Goal: Task Accomplishment & Management: Manage account settings

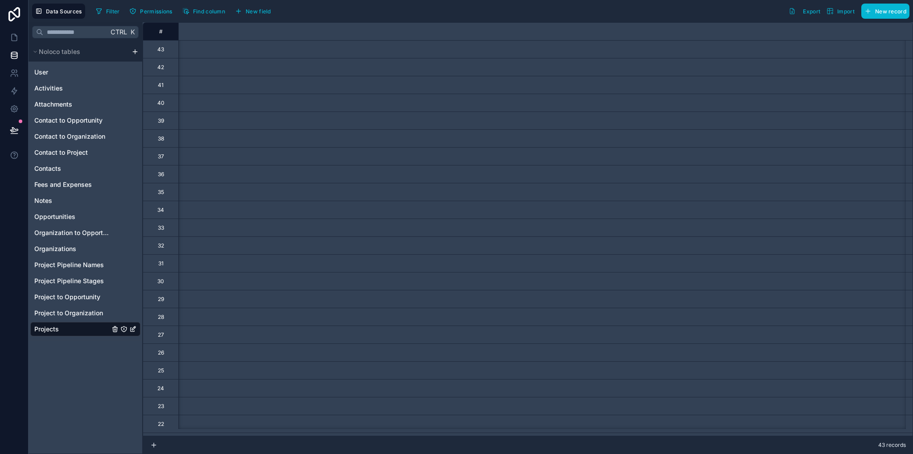
scroll to position [0, 3929]
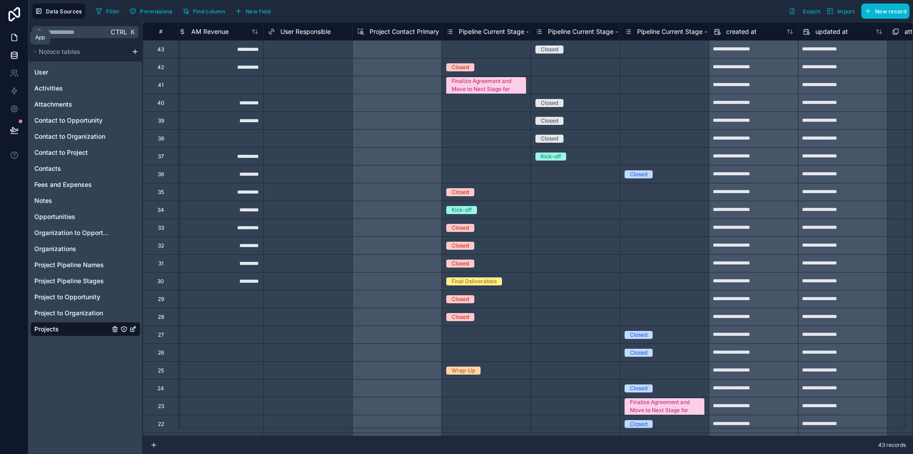
click at [11, 40] on icon at bounding box center [14, 37] width 9 height 9
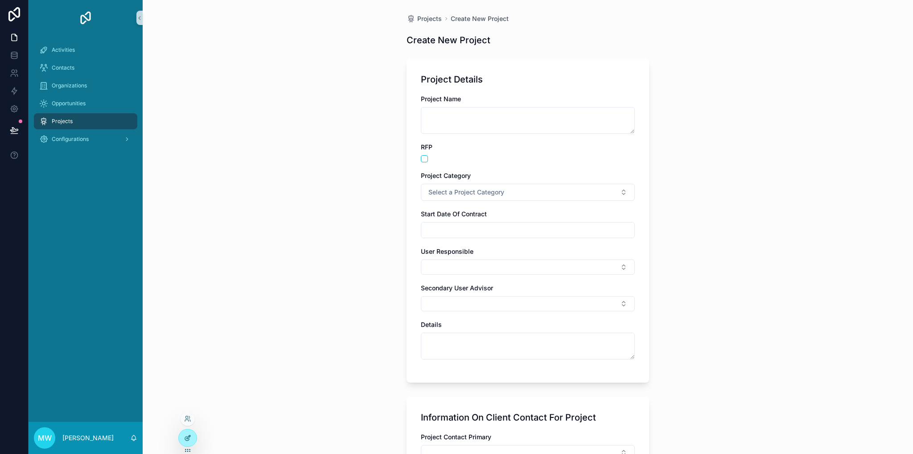
click at [189, 431] on div at bounding box center [188, 437] width 18 height 17
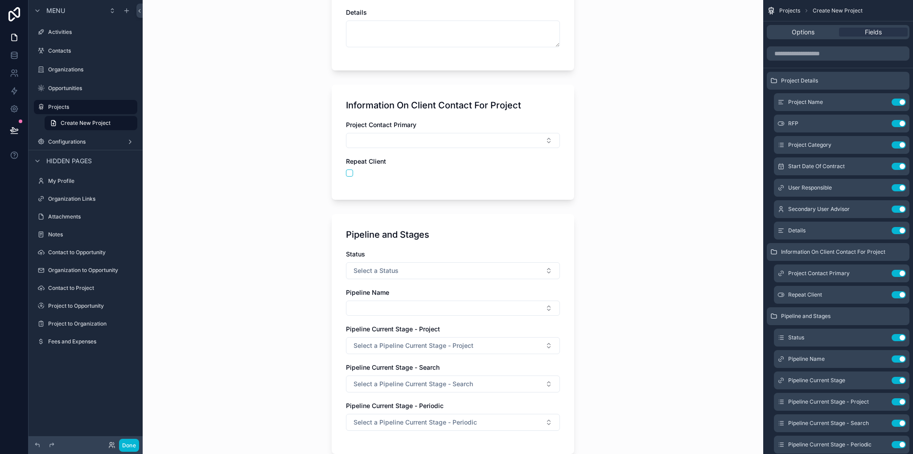
scroll to position [491, 0]
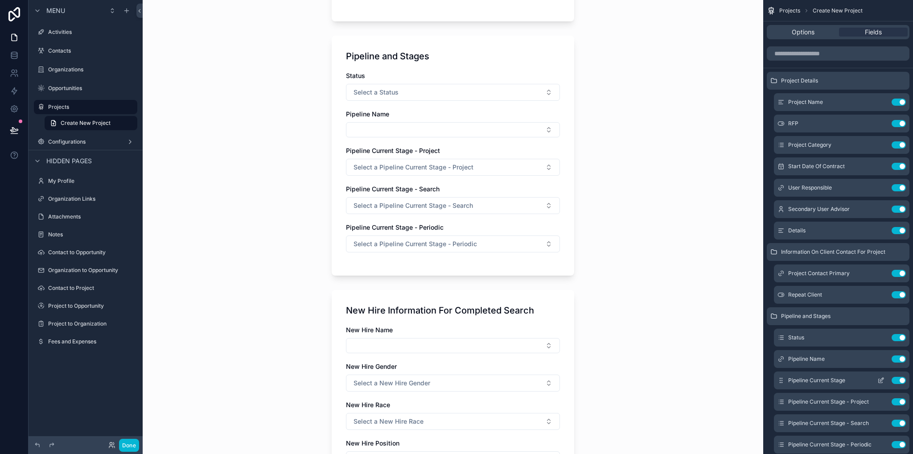
click at [900, 382] on button "Use setting" at bounding box center [899, 380] width 14 height 7
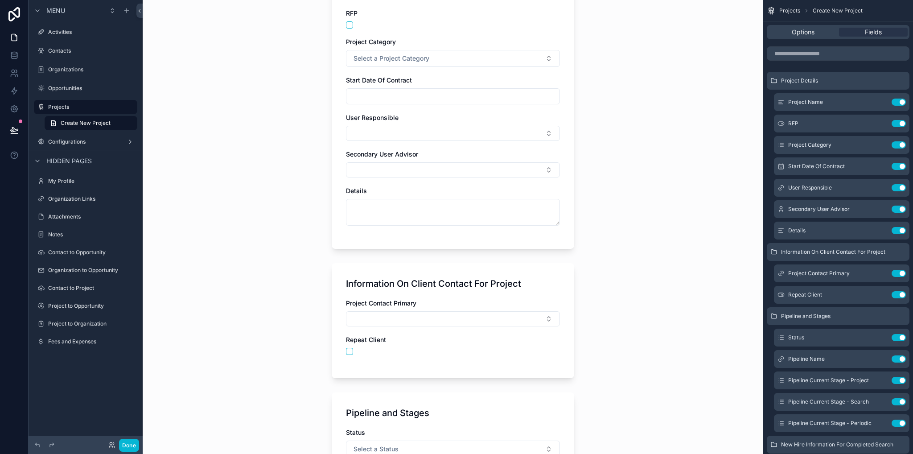
scroll to position [357, 0]
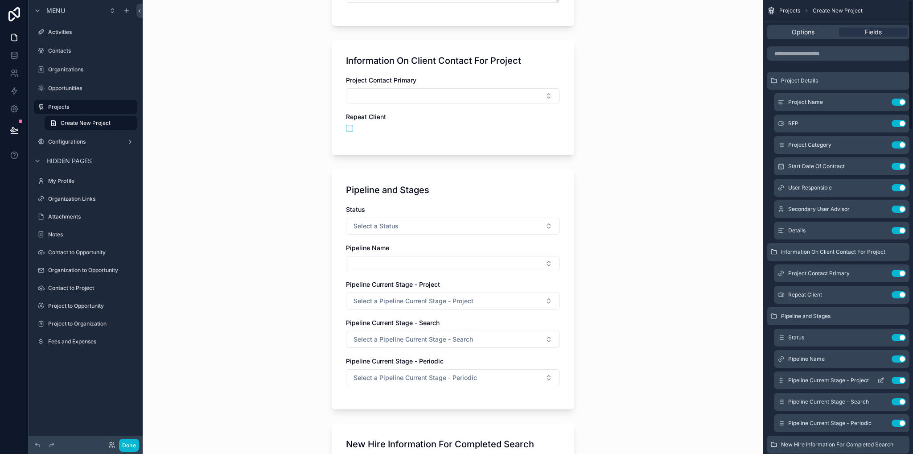
click at [883, 380] on icon "scrollable content" at bounding box center [881, 380] width 7 height 7
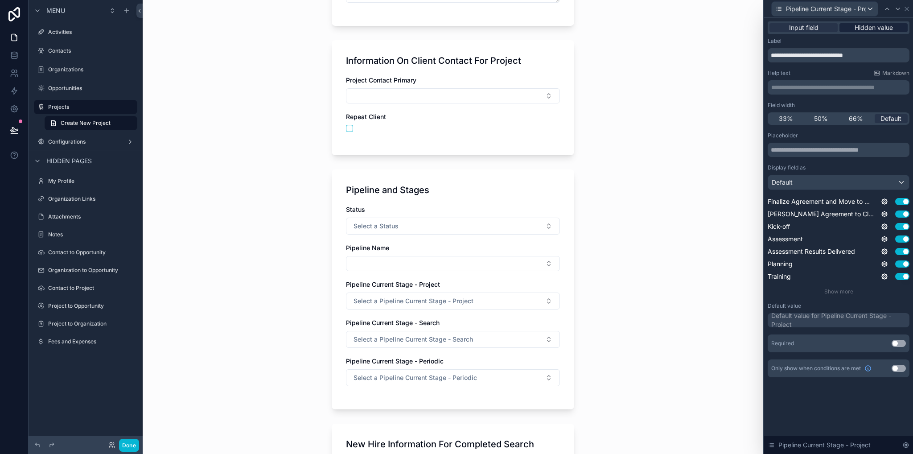
click at [878, 29] on span "Hidden value" at bounding box center [874, 27] width 38 height 9
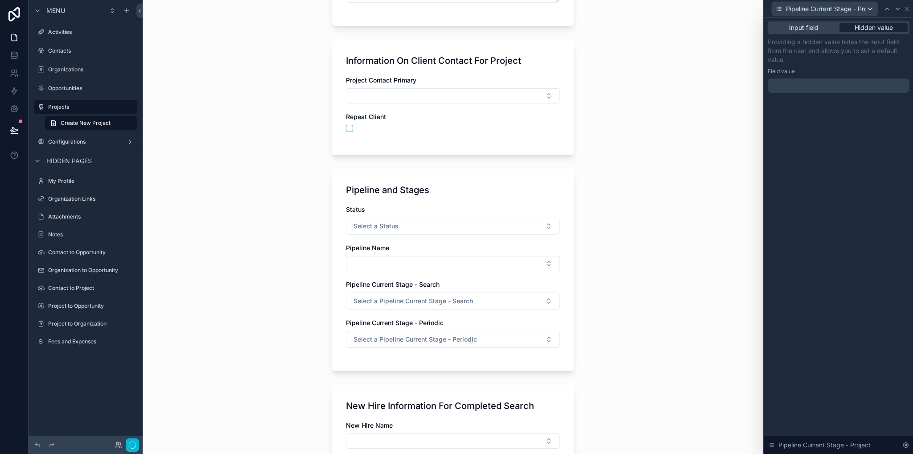
scroll to position [0, 0]
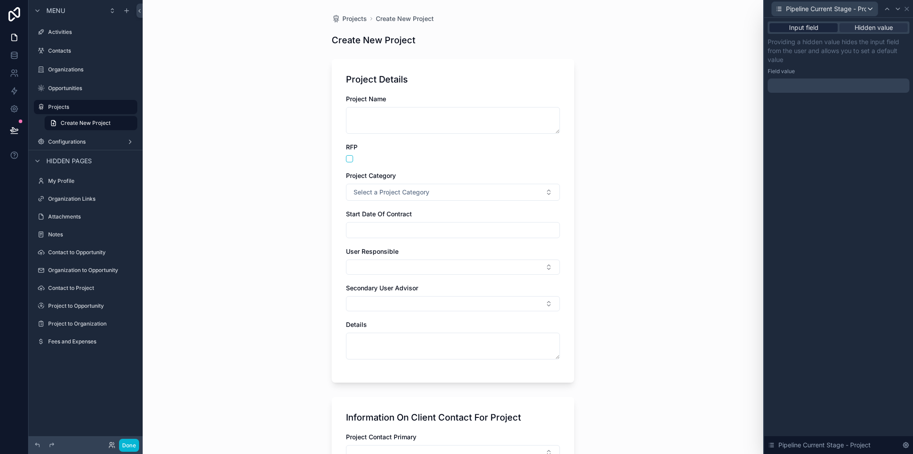
click at [805, 27] on span "Input field" at bounding box center [803, 27] width 29 height 9
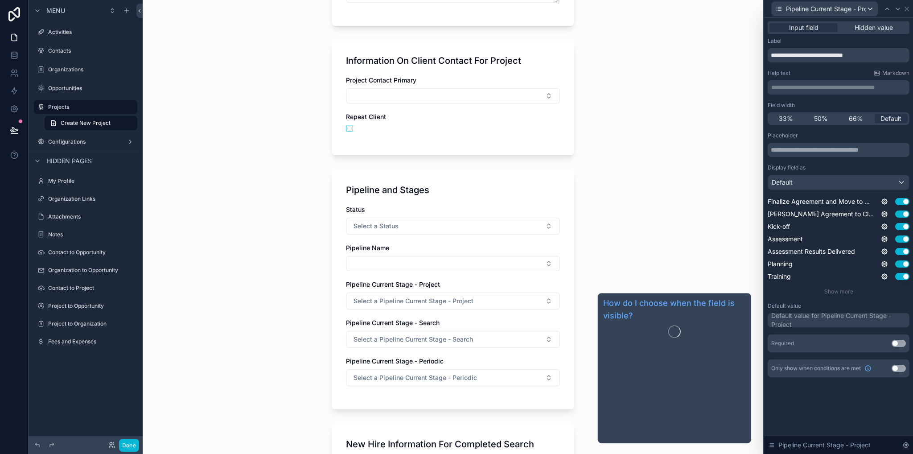
scroll to position [89, 0]
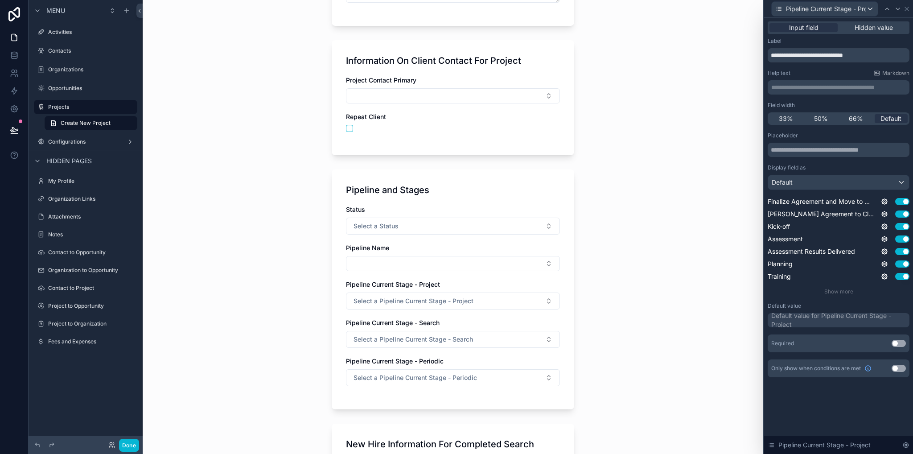
click at [896, 371] on div "Only show when conditions are met Use setting" at bounding box center [839, 368] width 142 height 18
click at [896, 370] on button "Use setting" at bounding box center [899, 368] width 14 height 7
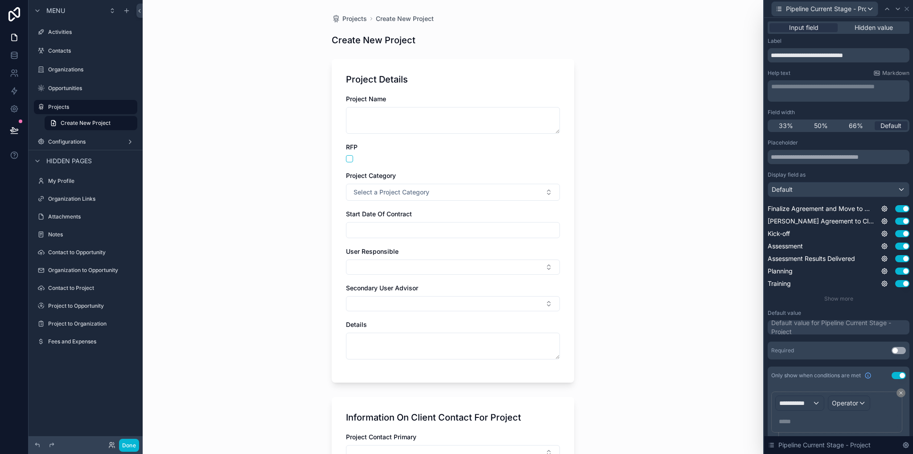
scroll to position [27, 0]
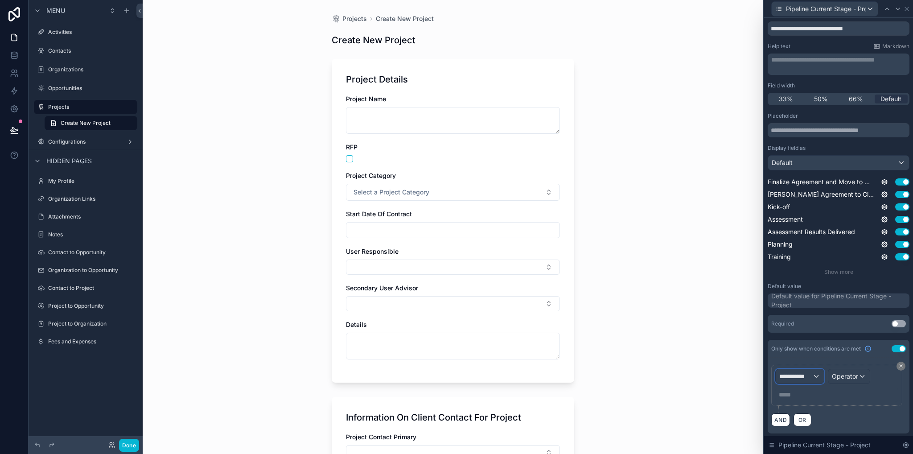
click at [803, 379] on span "**********" at bounding box center [796, 376] width 33 height 9
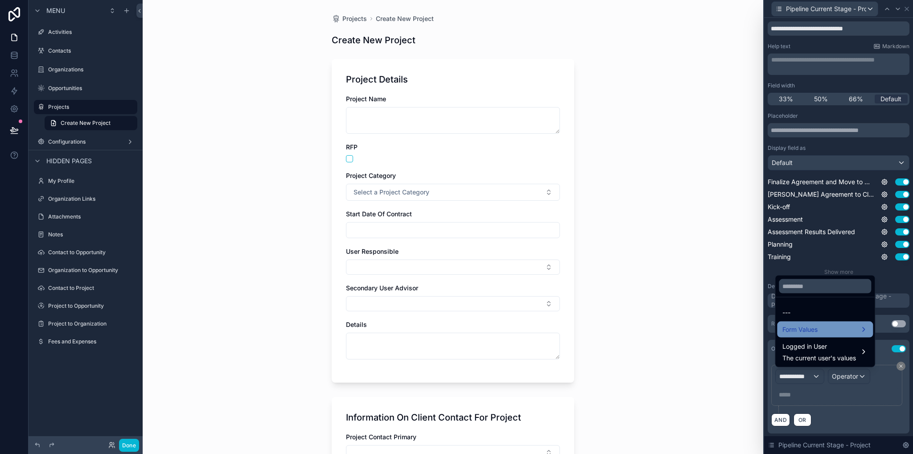
click at [810, 334] on span "Form Values" at bounding box center [800, 329] width 35 height 11
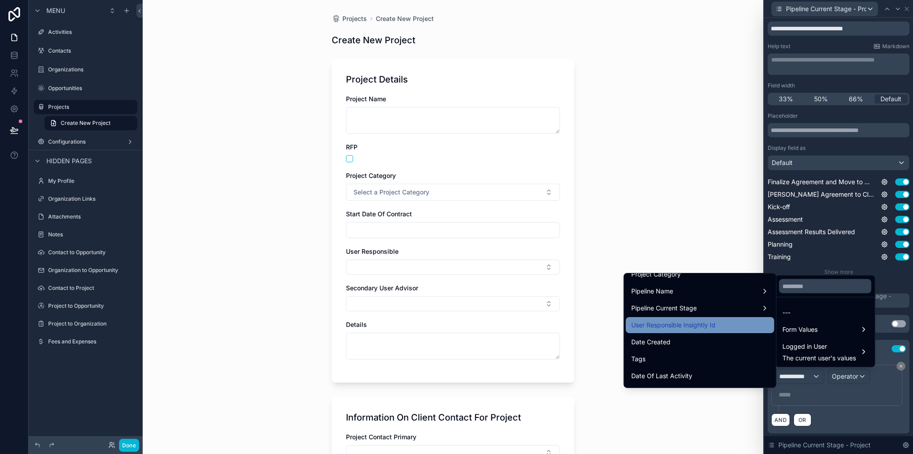
scroll to position [134, 0]
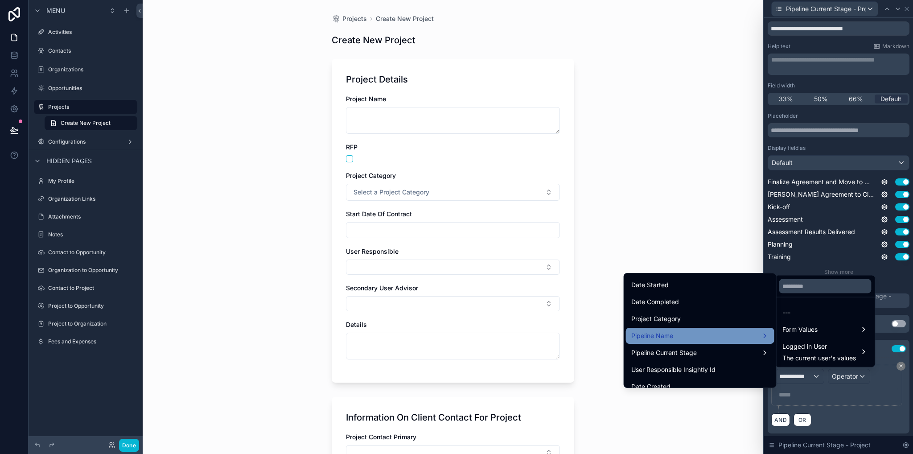
click at [677, 338] on div "Pipeline Name" at bounding box center [700, 335] width 138 height 11
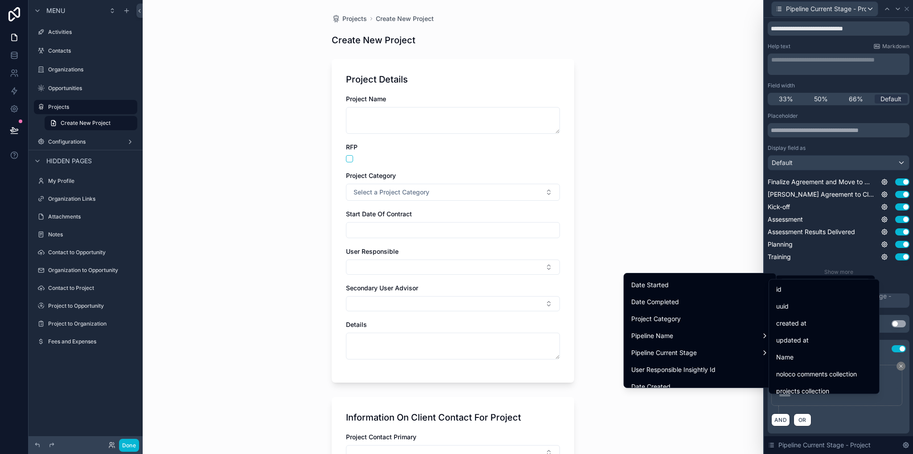
click at [803, 352] on div "Name" at bounding box center [824, 357] width 96 height 11
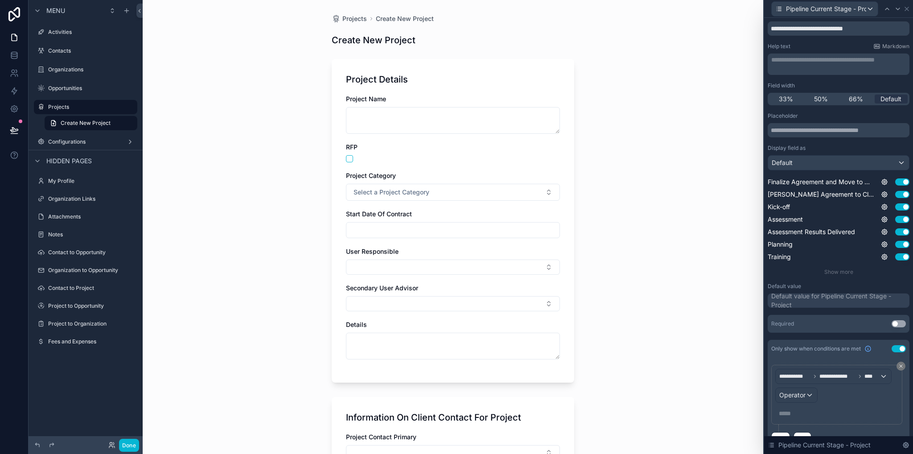
scroll to position [45, 0]
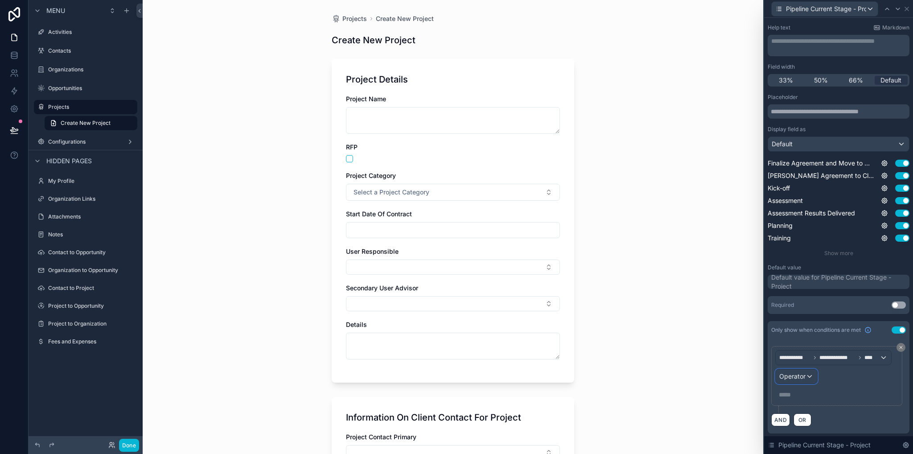
click at [793, 375] on span "Operator" at bounding box center [793, 376] width 26 height 8
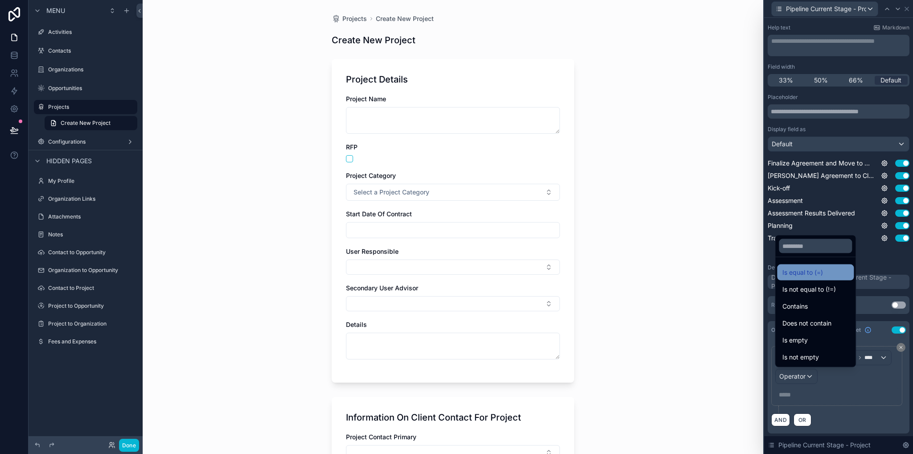
click at [804, 272] on span "Is equal to (=)" at bounding box center [803, 272] width 41 height 11
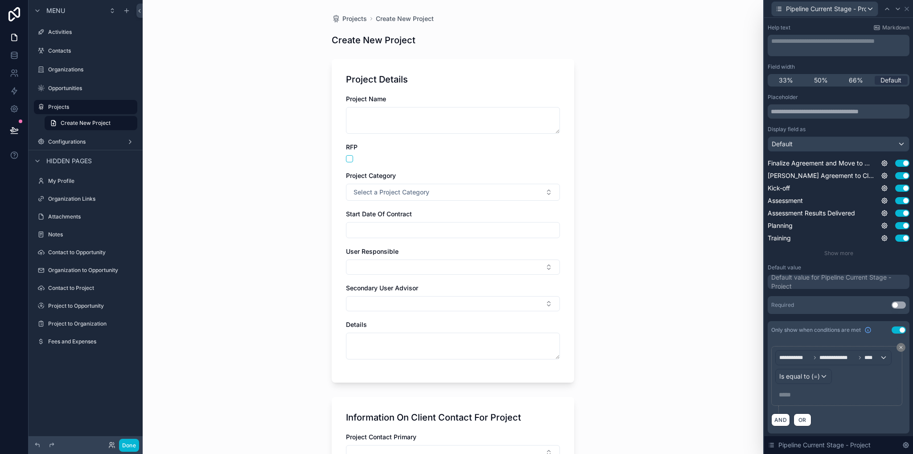
click at [805, 392] on p "***** ﻿" at bounding box center [838, 394] width 118 height 9
click at [858, 424] on div "AND OR" at bounding box center [839, 419] width 135 height 13
click at [908, 10] on icon at bounding box center [907, 9] width 4 height 4
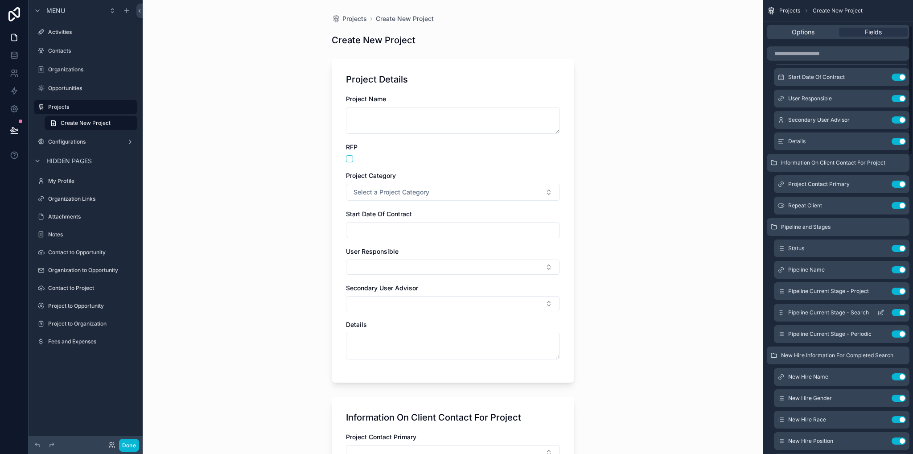
click at [883, 313] on icon "scrollable content" at bounding box center [881, 312] width 7 height 7
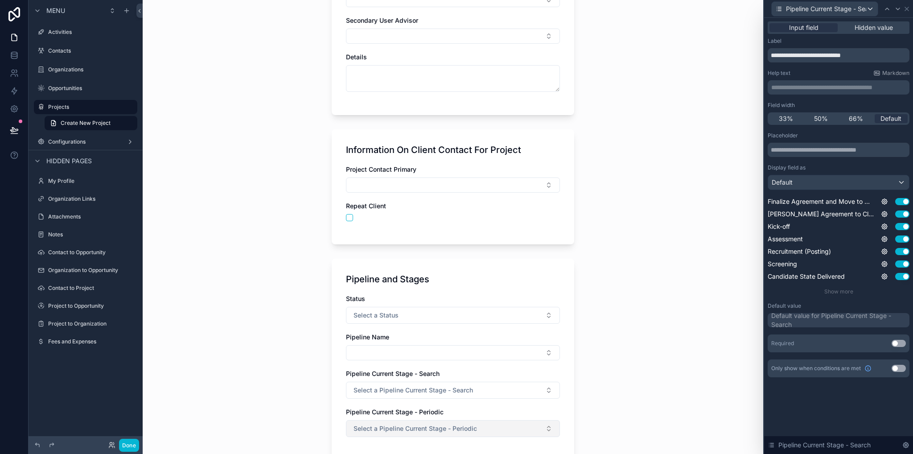
scroll to position [357, 0]
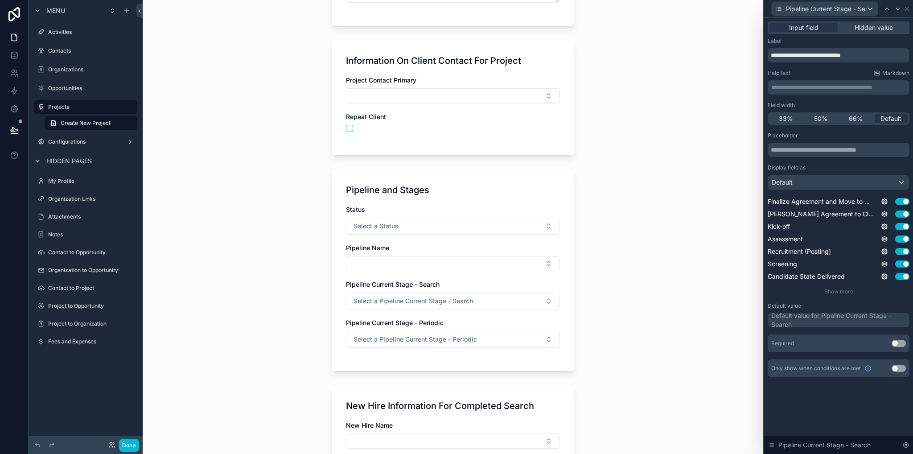
click at [900, 368] on button "Use setting" at bounding box center [899, 368] width 14 height 7
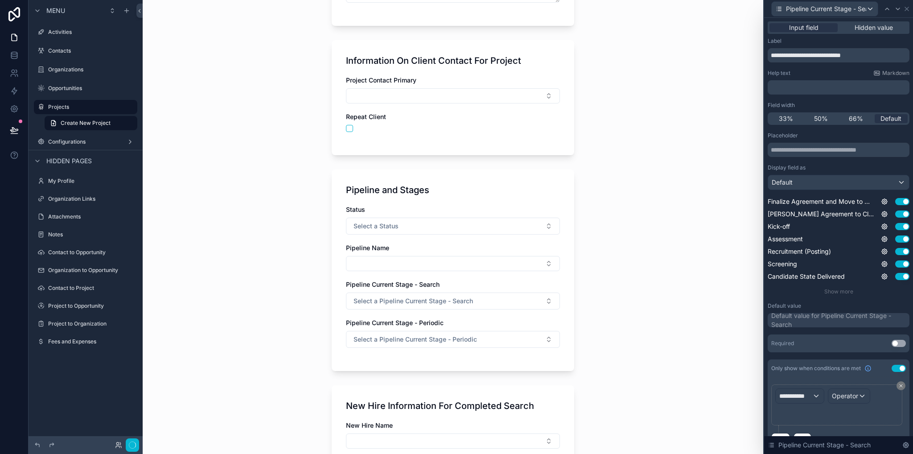
scroll to position [0, 0]
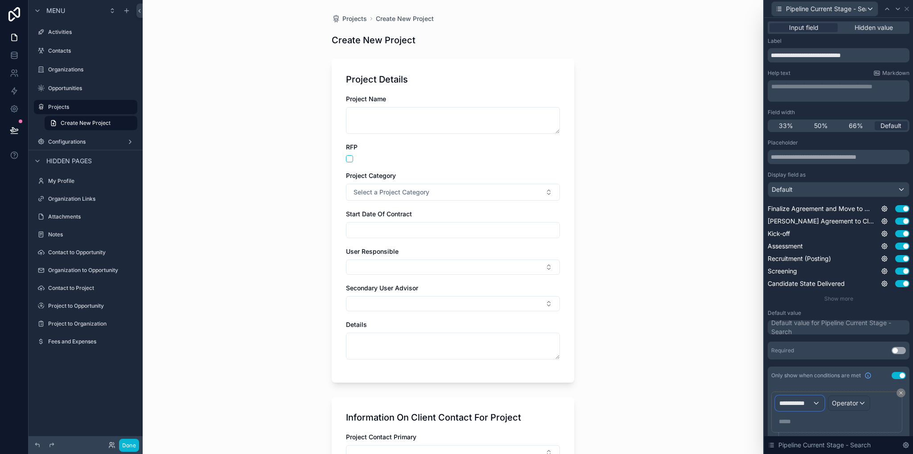
click at [808, 407] on div "**********" at bounding box center [800, 403] width 48 height 14
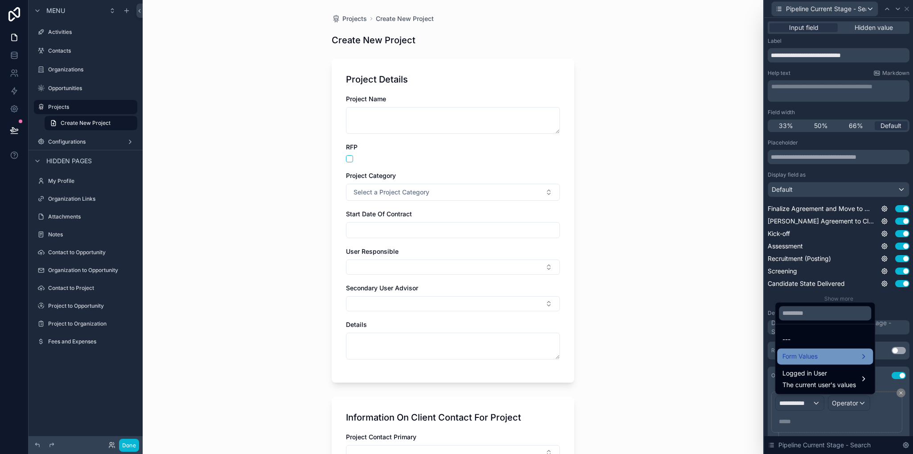
click at [801, 360] on span "Form Values" at bounding box center [800, 356] width 35 height 11
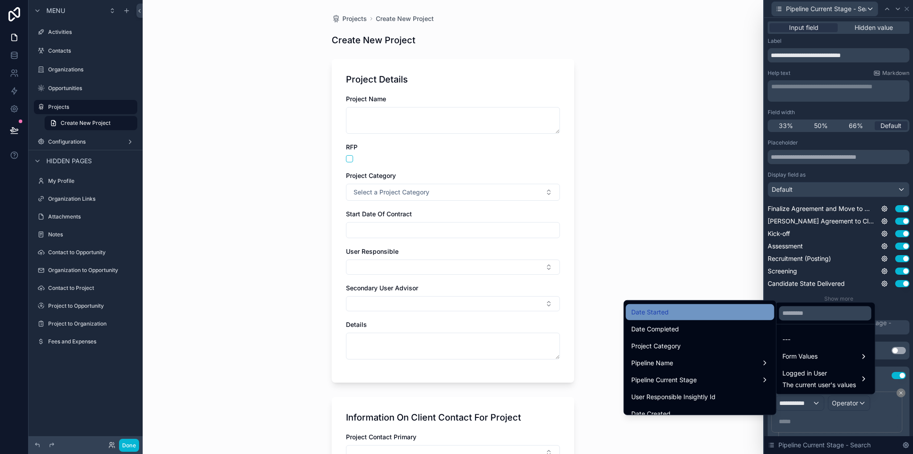
scroll to position [178, 0]
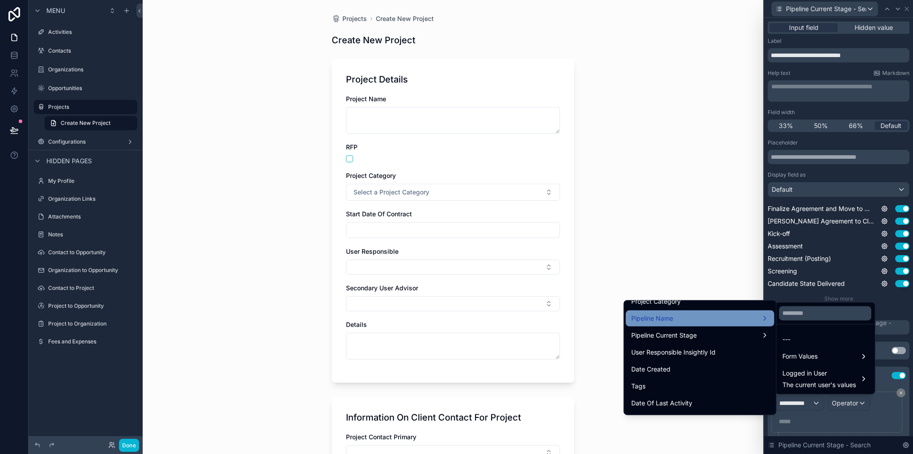
drag, startPoint x: 671, startPoint y: 364, endPoint x: 677, endPoint y: 321, distance: 44.1
click at [674, 322] on ul "id uuid created at updated at Project Name Insightly Record Id Status Details D…" at bounding box center [700, 358] width 152 height 114
click at [677, 321] on div "Pipeline Name" at bounding box center [700, 318] width 138 height 11
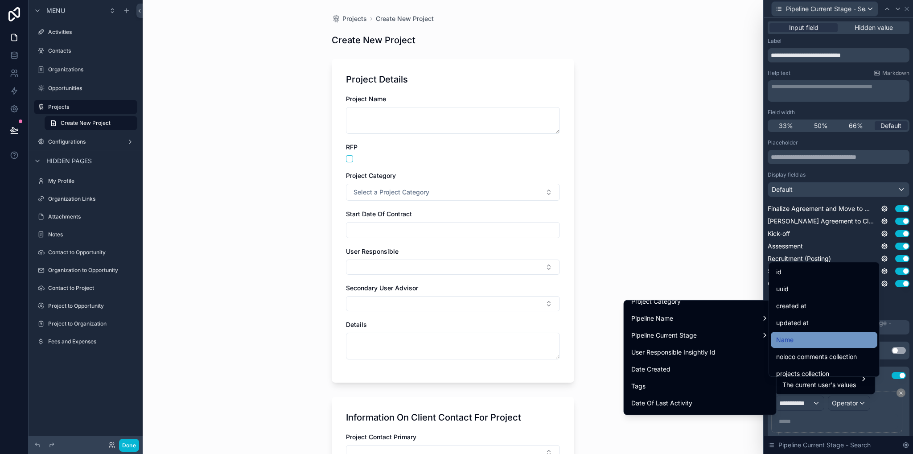
click at [797, 339] on div "Name" at bounding box center [824, 339] width 96 height 11
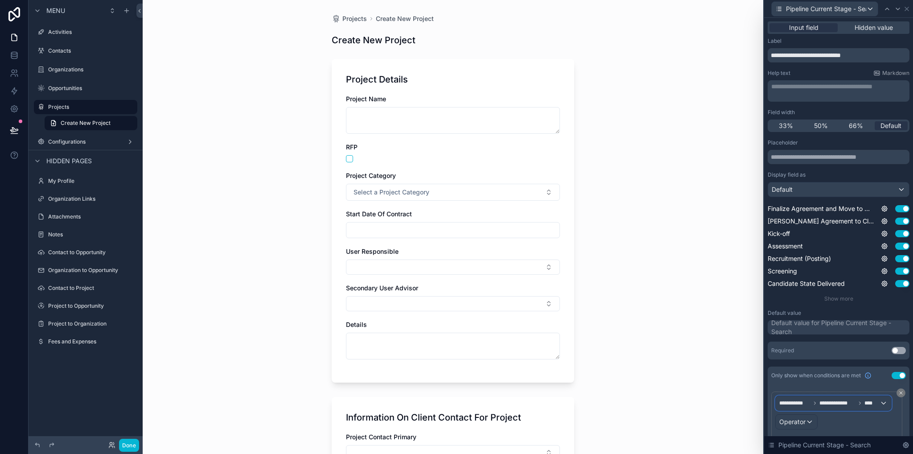
click at [854, 405] on span "**********" at bounding box center [838, 403] width 36 height 7
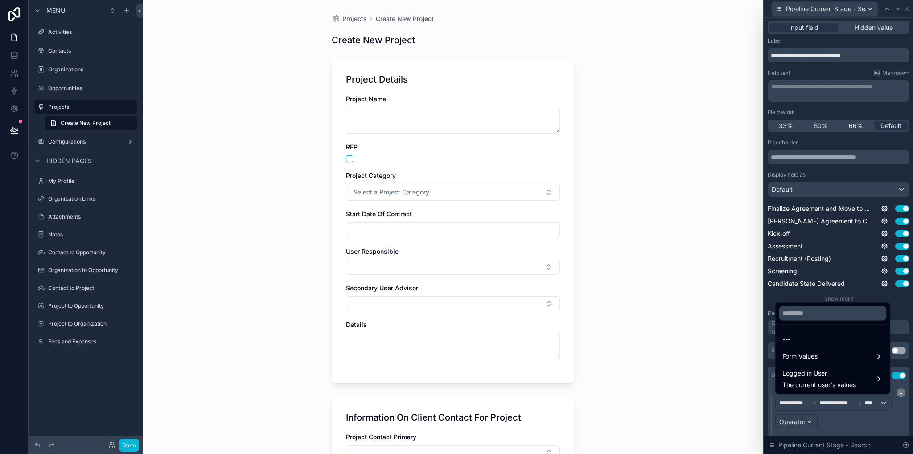
click at [813, 424] on div at bounding box center [838, 227] width 149 height 454
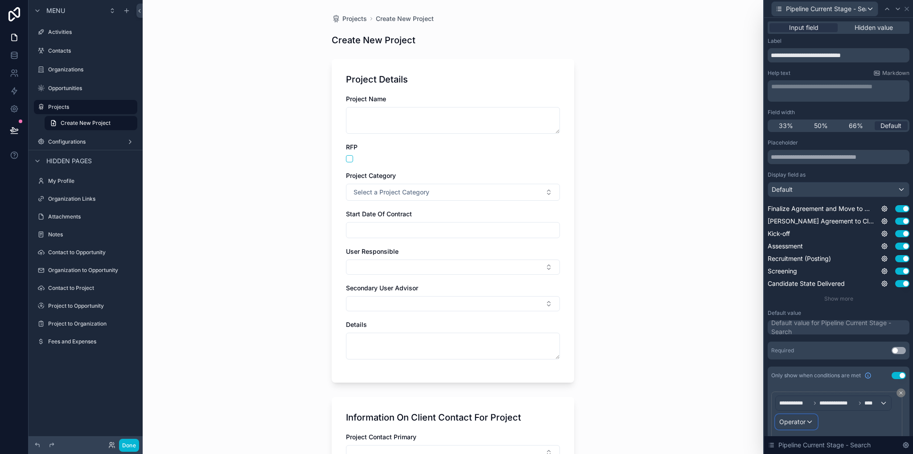
click at [801, 424] on span "Operator" at bounding box center [793, 422] width 26 height 8
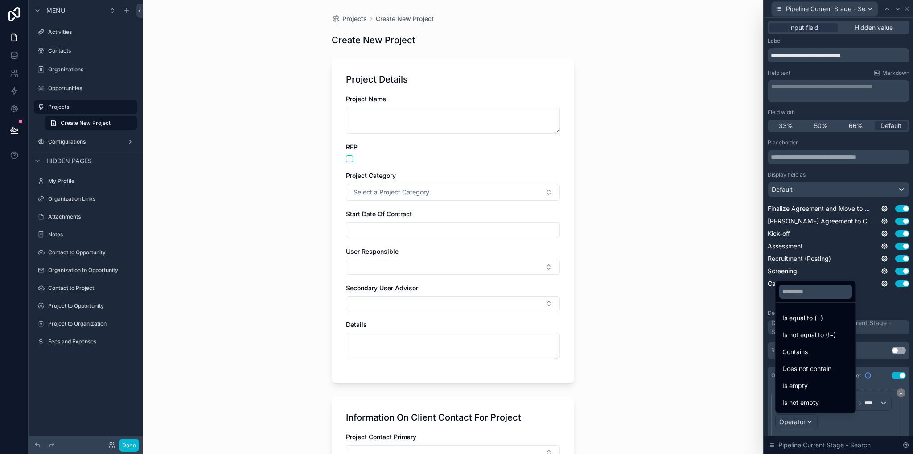
click at [804, 313] on span "Is equal to (=)" at bounding box center [803, 318] width 41 height 11
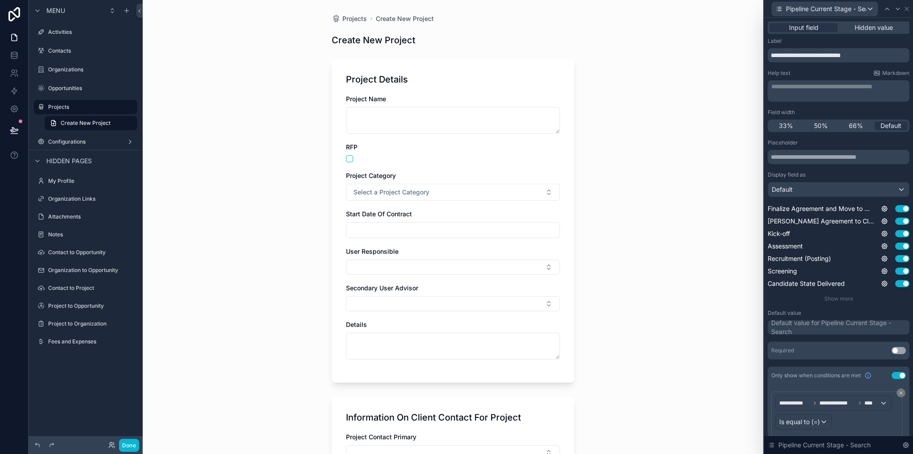
scroll to position [45, 0]
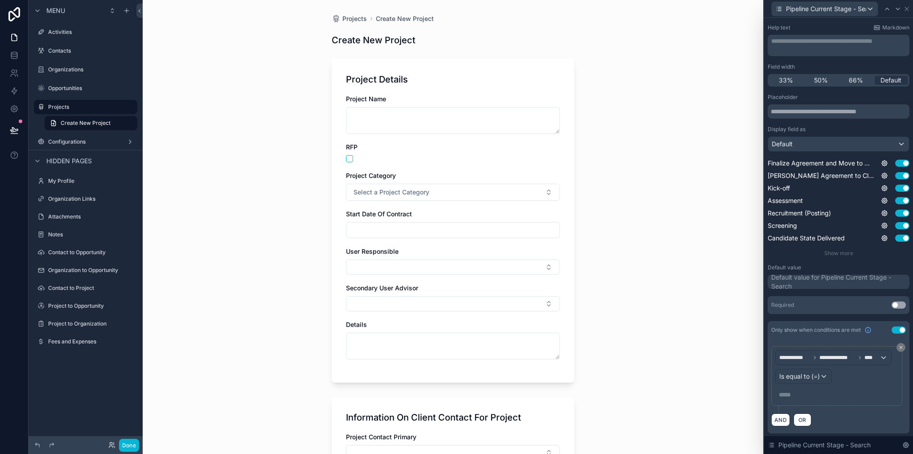
click at [792, 396] on p "***** ﻿" at bounding box center [838, 394] width 118 height 9
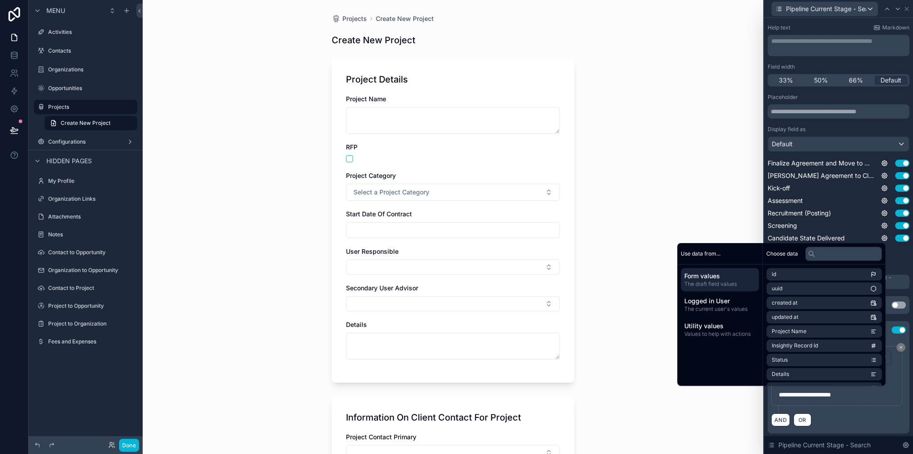
click at [852, 417] on div "AND OR" at bounding box center [839, 419] width 135 height 13
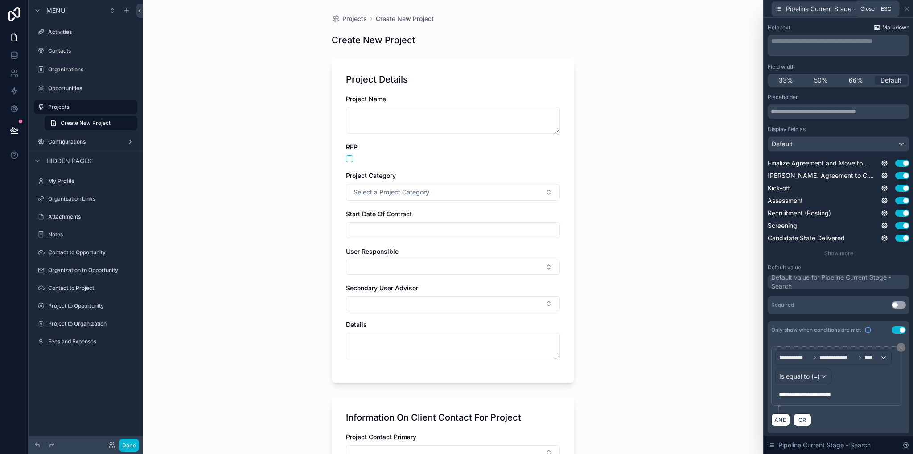
drag, startPoint x: 906, startPoint y: 8, endPoint x: 885, endPoint y: 25, distance: 27.0
click at [907, 8] on icon at bounding box center [907, 9] width 4 height 4
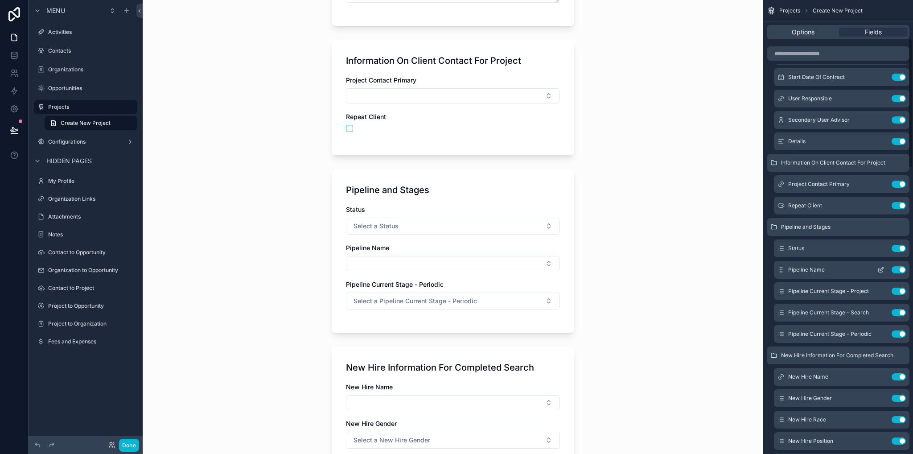
scroll to position [134, 0]
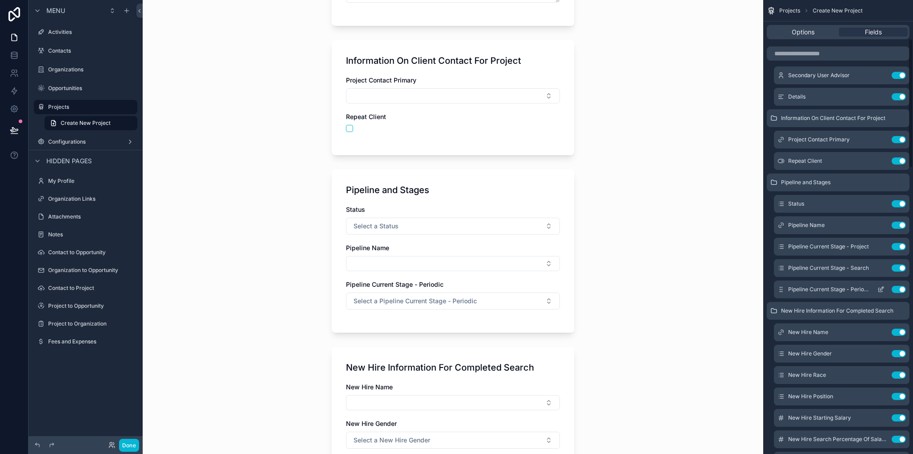
click at [879, 290] on icon "scrollable content" at bounding box center [881, 289] width 7 height 7
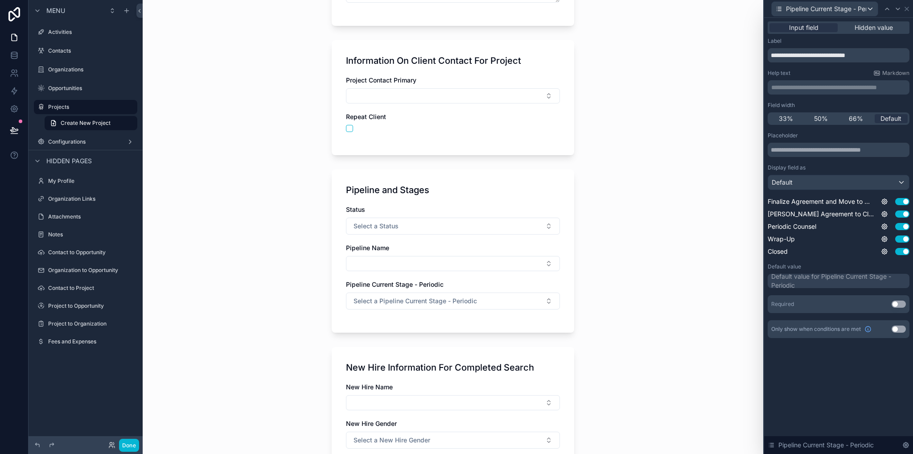
click at [899, 329] on button "Use setting" at bounding box center [899, 329] width 14 height 7
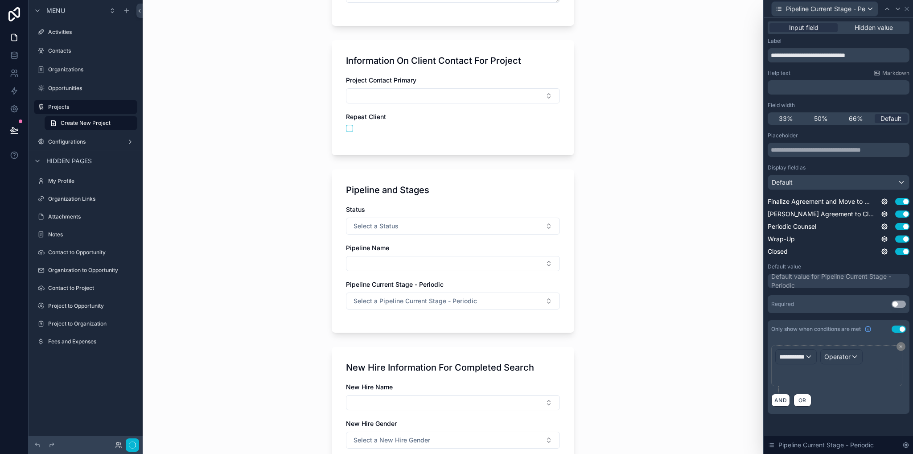
scroll to position [0, 0]
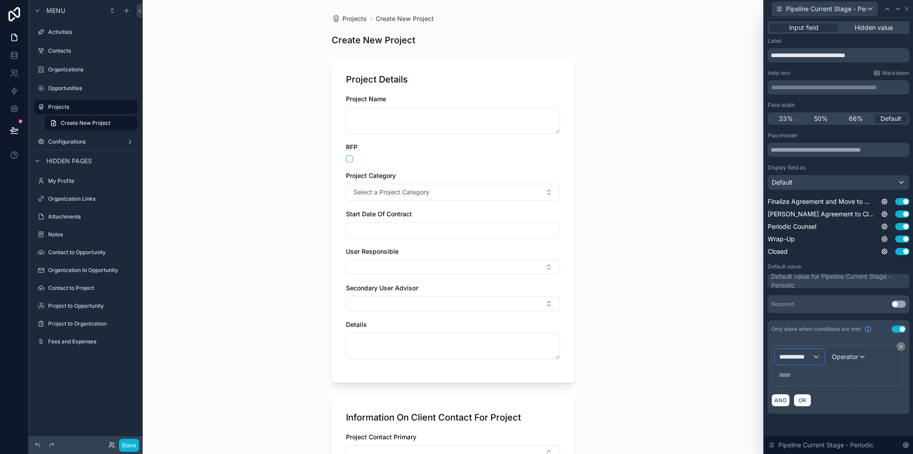
click at [807, 353] on span "**********" at bounding box center [796, 356] width 33 height 9
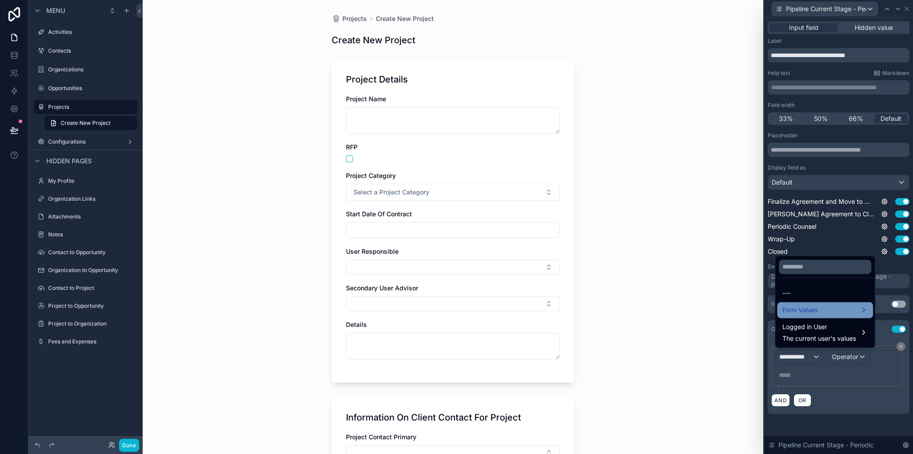
click at [801, 314] on span "Form Values" at bounding box center [800, 310] width 35 height 11
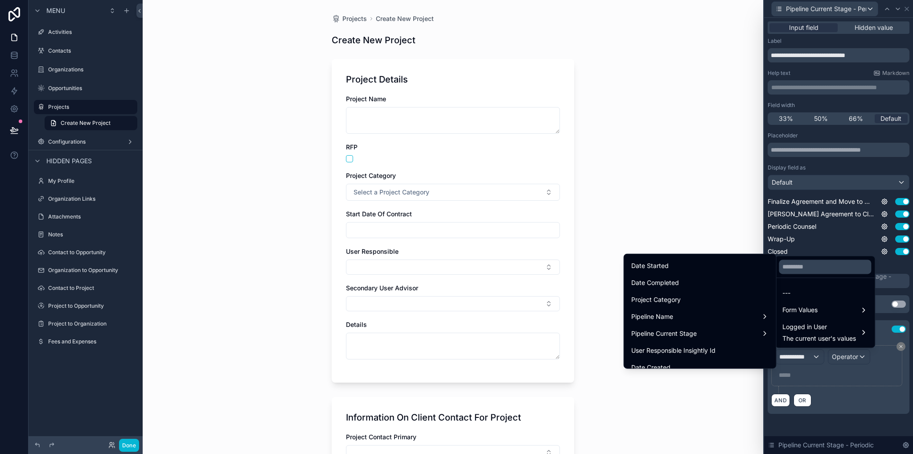
scroll to position [178, 0]
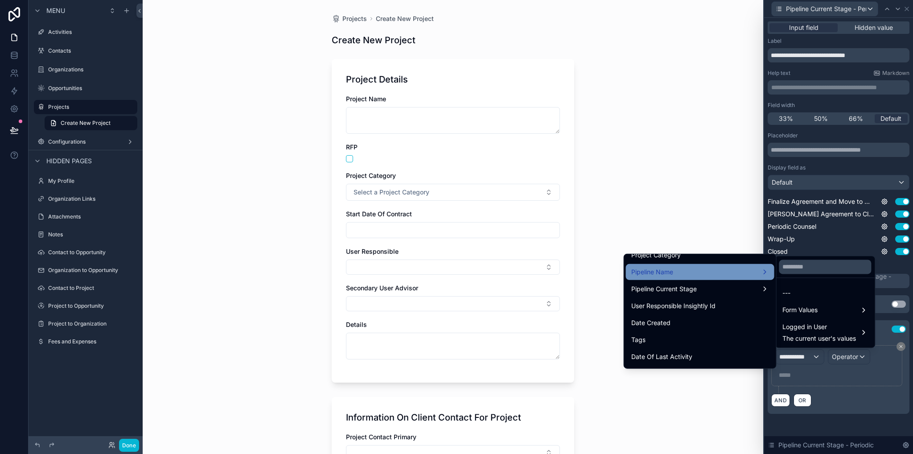
click at [653, 276] on span "Pipeline Name" at bounding box center [652, 272] width 42 height 11
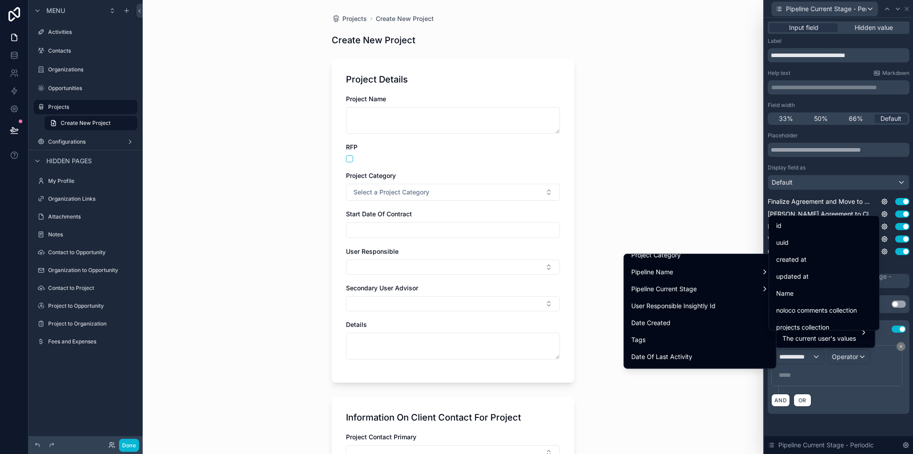
click at [813, 287] on div "Name" at bounding box center [824, 293] width 107 height 16
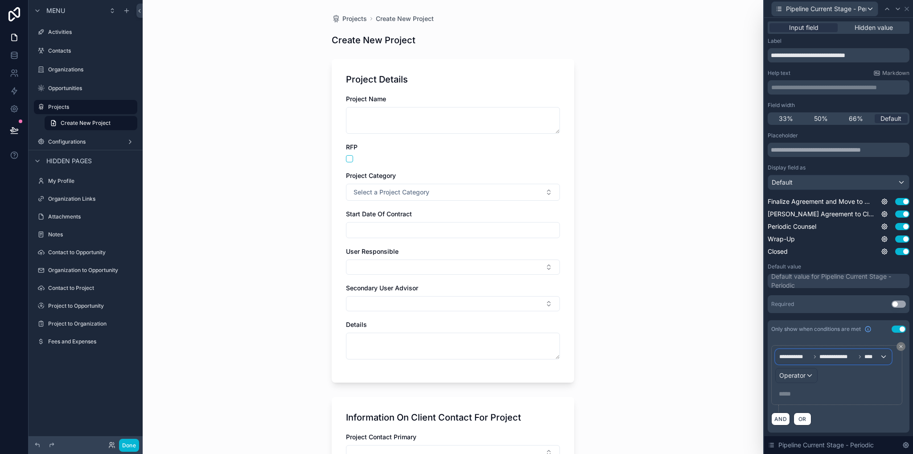
click at [842, 352] on div "**********" at bounding box center [834, 357] width 116 height 14
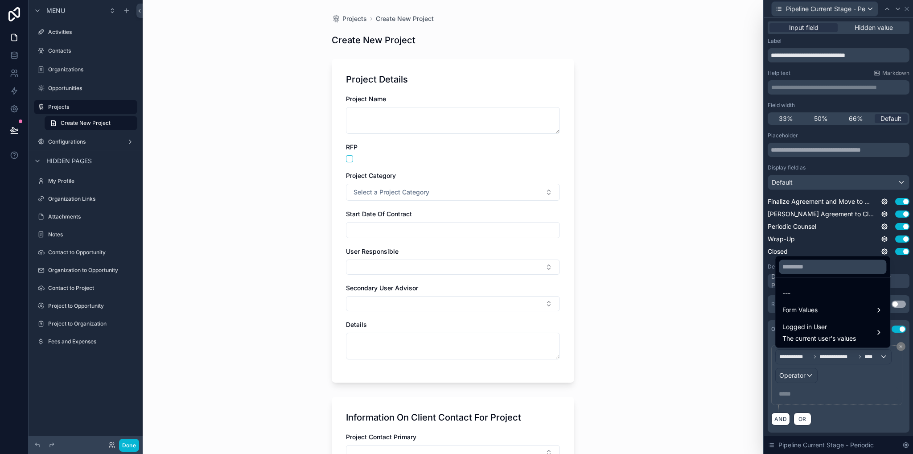
click at [796, 373] on div at bounding box center [838, 227] width 149 height 454
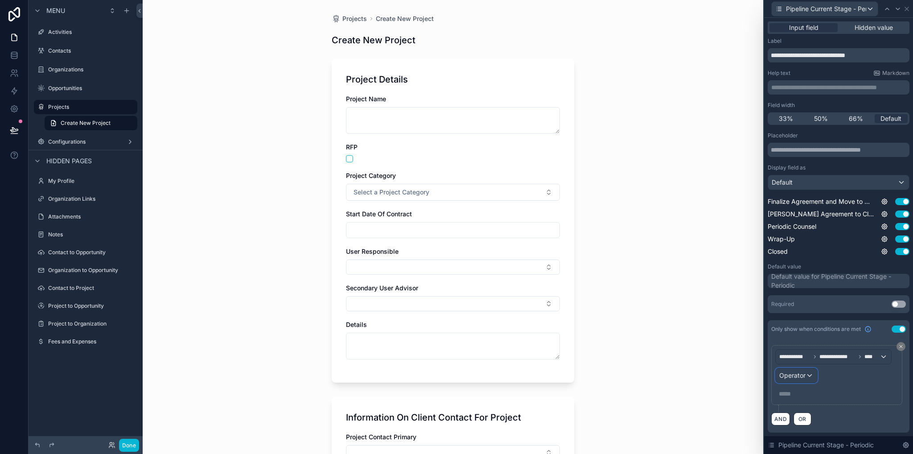
click at [800, 377] on span "Operator" at bounding box center [793, 375] width 26 height 8
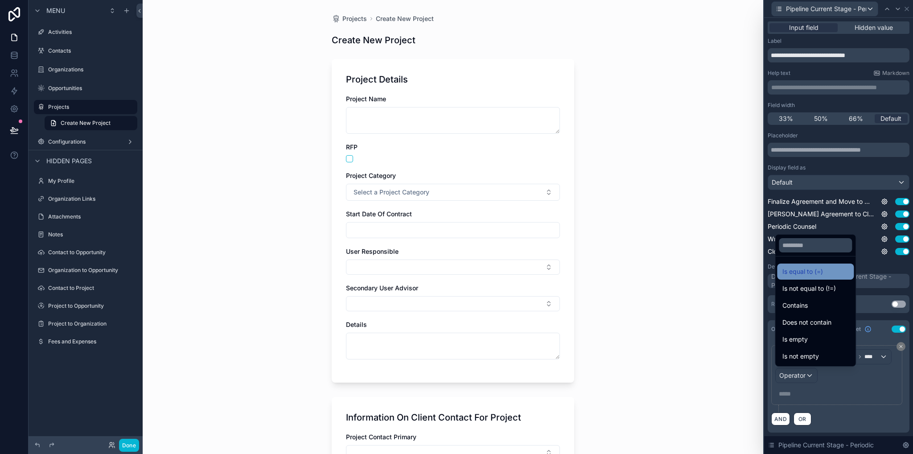
click at [813, 272] on span "Is equal to (=)" at bounding box center [803, 271] width 41 height 11
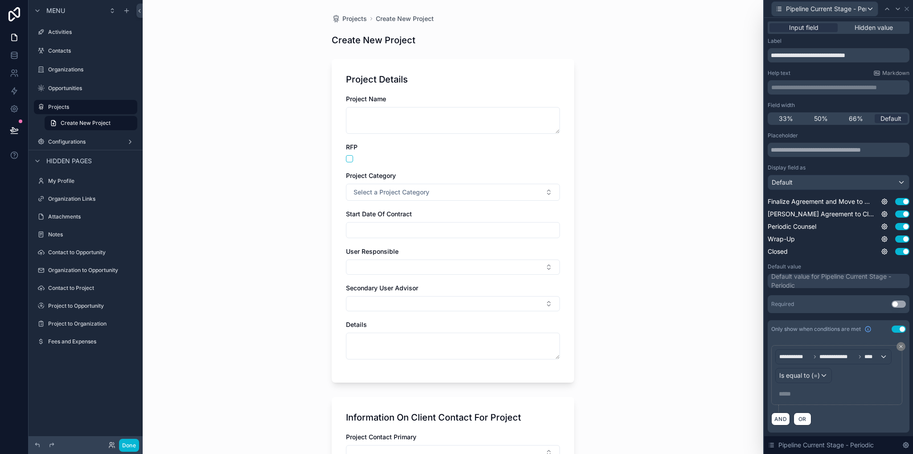
click at [821, 391] on p "***** ﻿" at bounding box center [838, 393] width 118 height 9
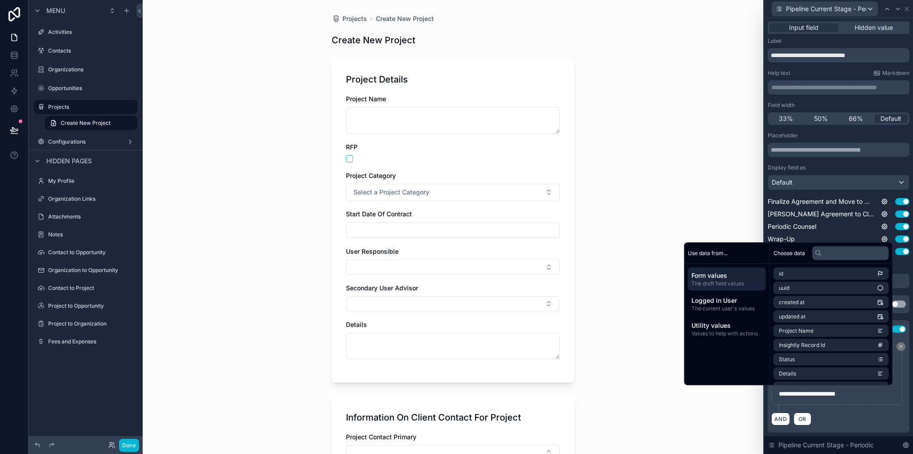
click at [849, 423] on div "AND OR" at bounding box center [839, 418] width 135 height 13
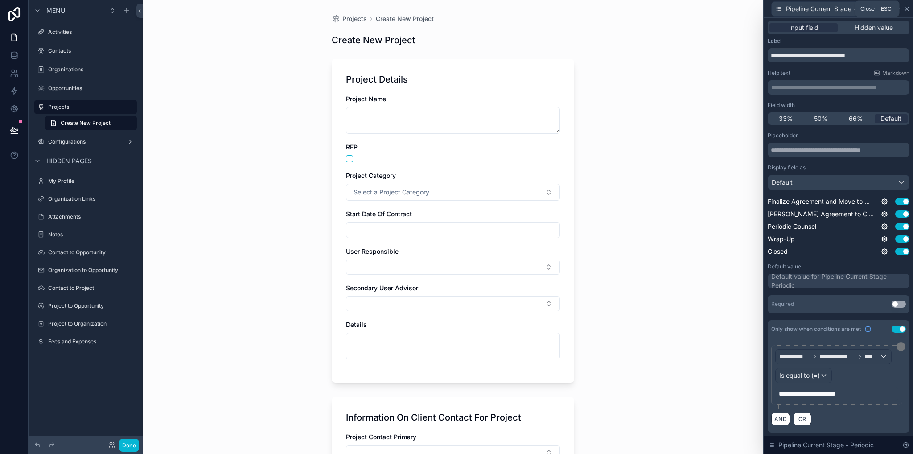
click at [908, 8] on icon at bounding box center [907, 8] width 7 height 7
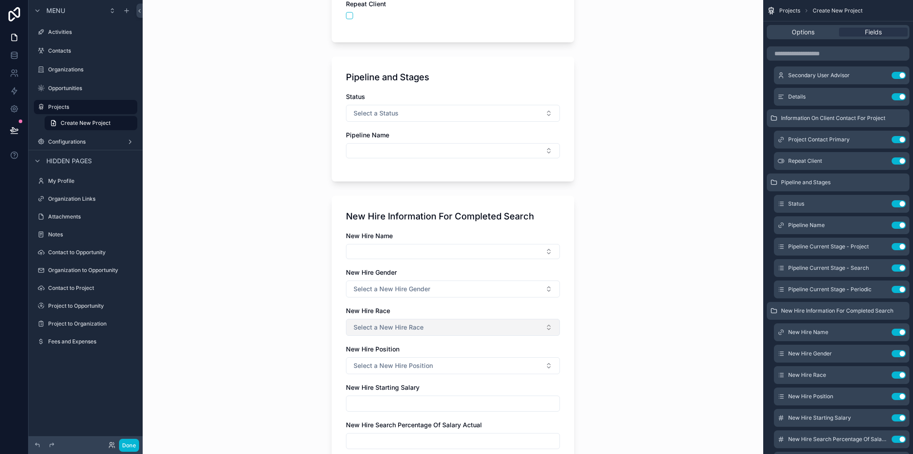
scroll to position [425, 0]
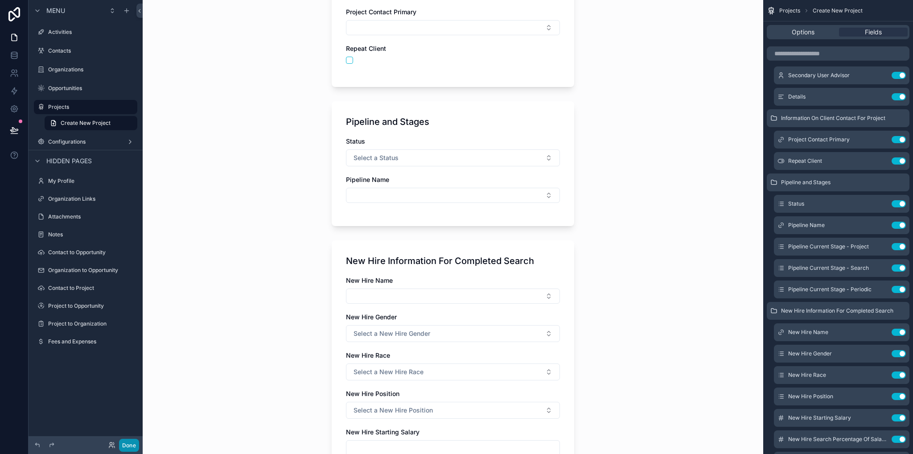
click at [136, 446] on button "Done" at bounding box center [129, 445] width 20 height 13
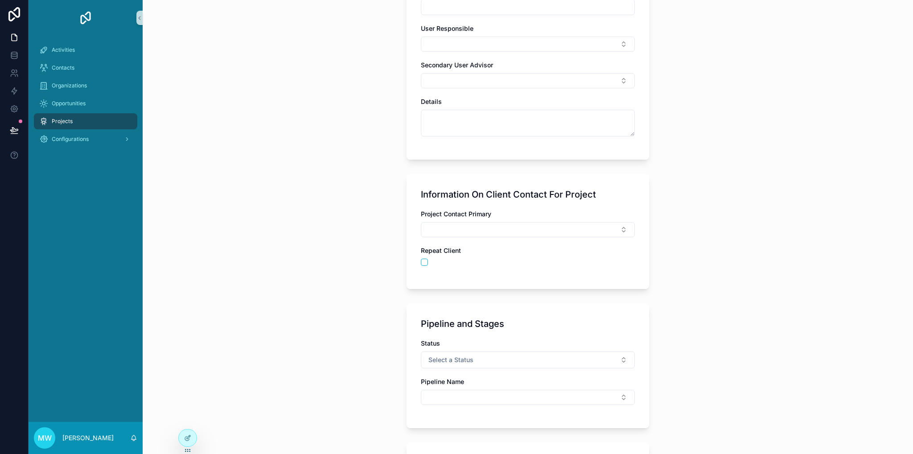
scroll to position [401, 0]
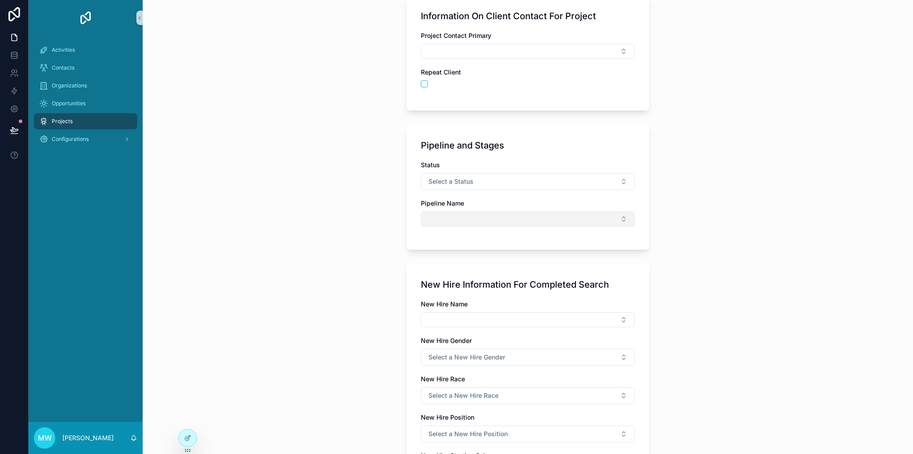
drag, startPoint x: 491, startPoint y: 218, endPoint x: 482, endPoint y: 223, distance: 10.2
click at [490, 218] on button "Select Button" at bounding box center [528, 218] width 214 height 15
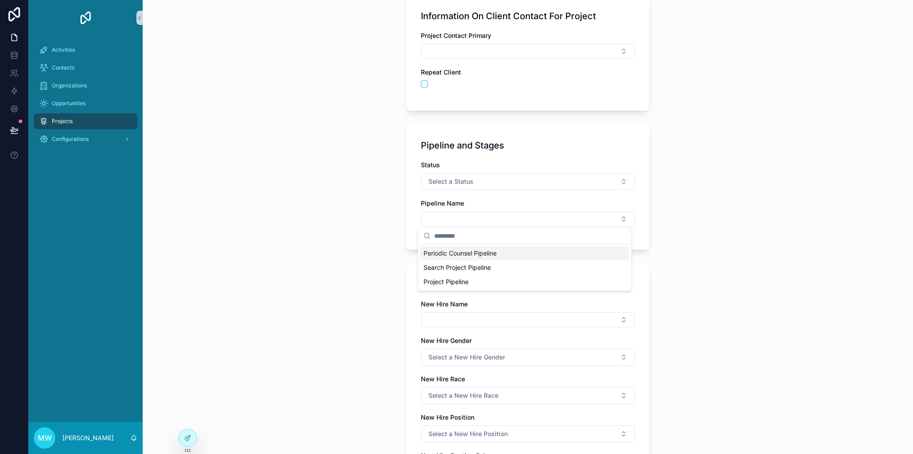
click at [458, 253] on span "Periodic Counsel Pipeline" at bounding box center [460, 253] width 73 height 9
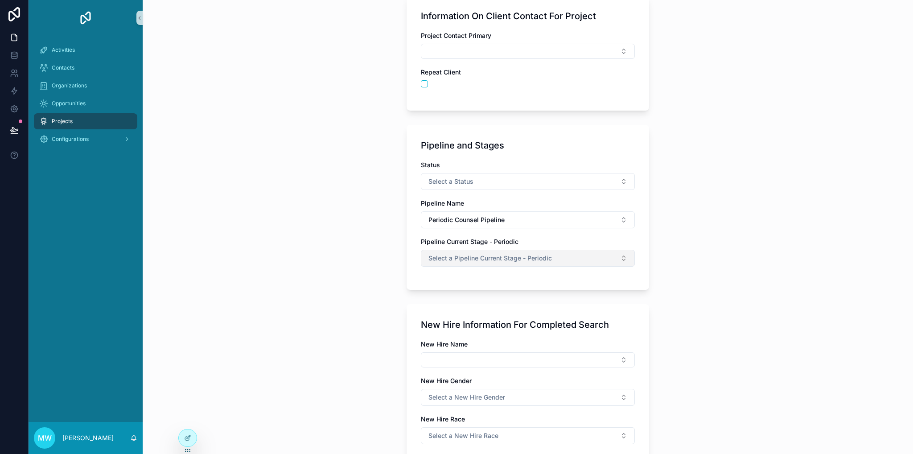
click at [456, 263] on button "Select a Pipeline Current Stage - Periodic" at bounding box center [528, 258] width 214 height 17
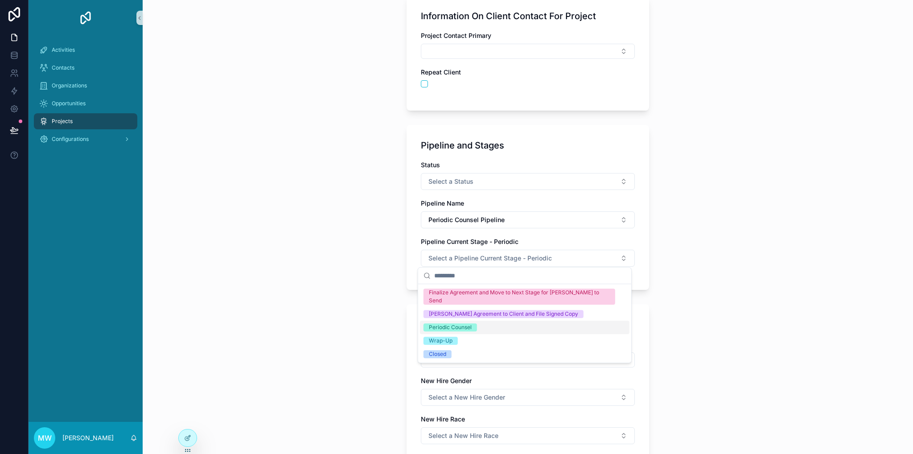
click at [358, 290] on div "Projects Create New Project Create New Project Project Details Project Name RFP…" at bounding box center [528, 227] width 771 height 454
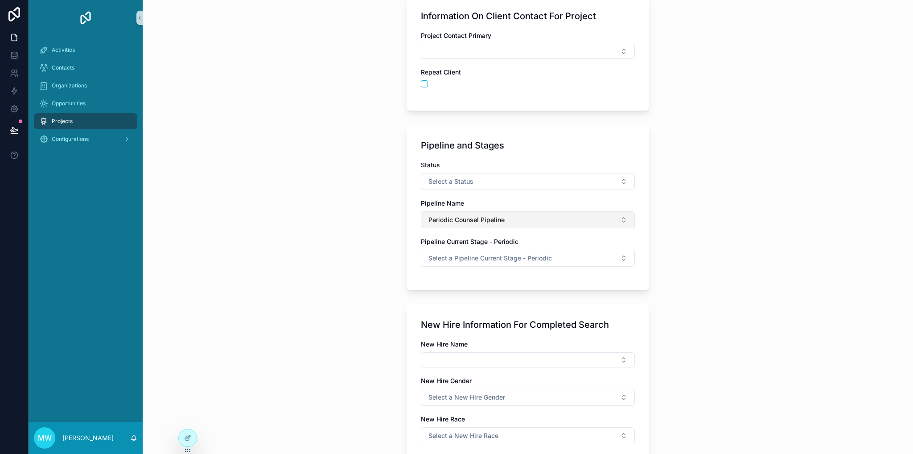
click at [487, 218] on span "Periodic Counsel Pipeline" at bounding box center [467, 219] width 76 height 9
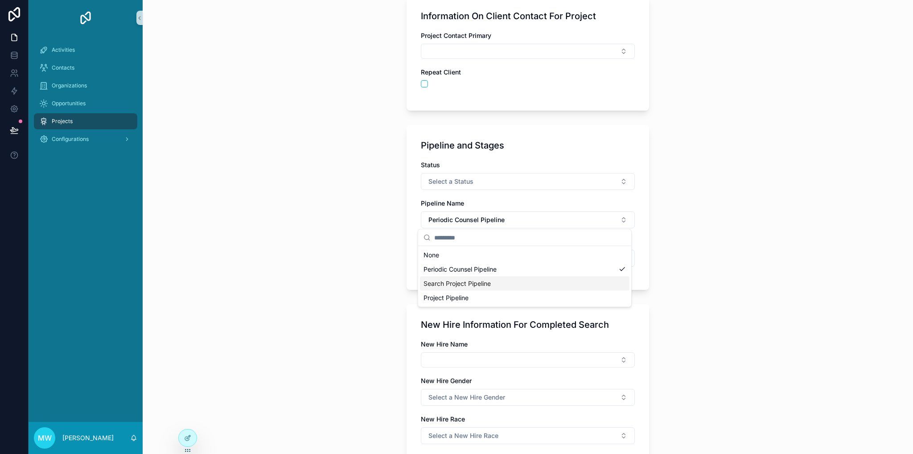
click at [466, 285] on span "Search Project Pipeline" at bounding box center [457, 283] width 67 height 9
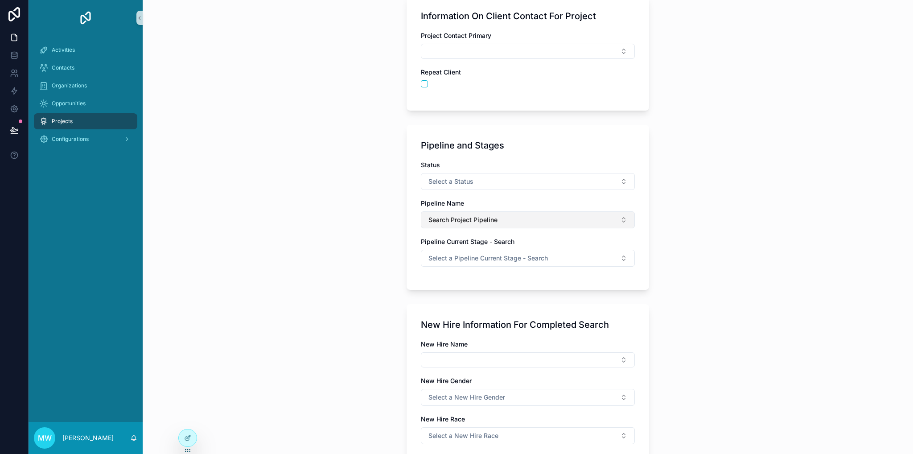
click at [468, 220] on span "Search Project Pipeline" at bounding box center [463, 219] width 69 height 9
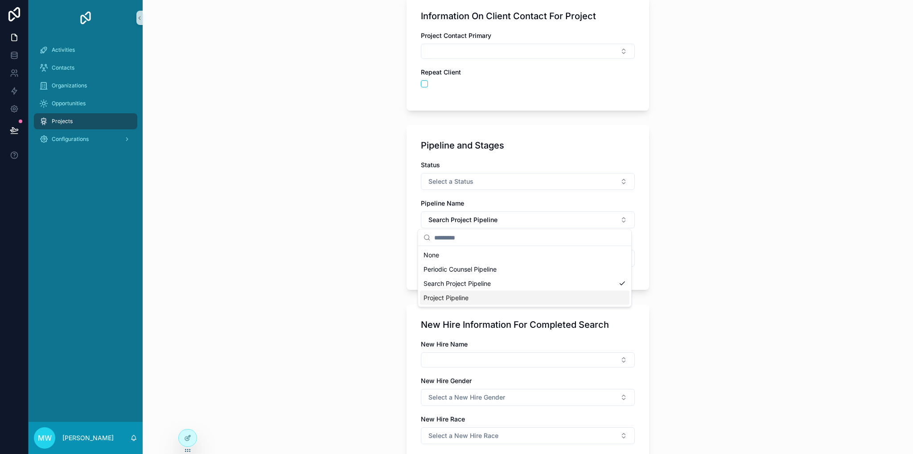
click at [462, 300] on span "Project Pipeline" at bounding box center [446, 297] width 45 height 9
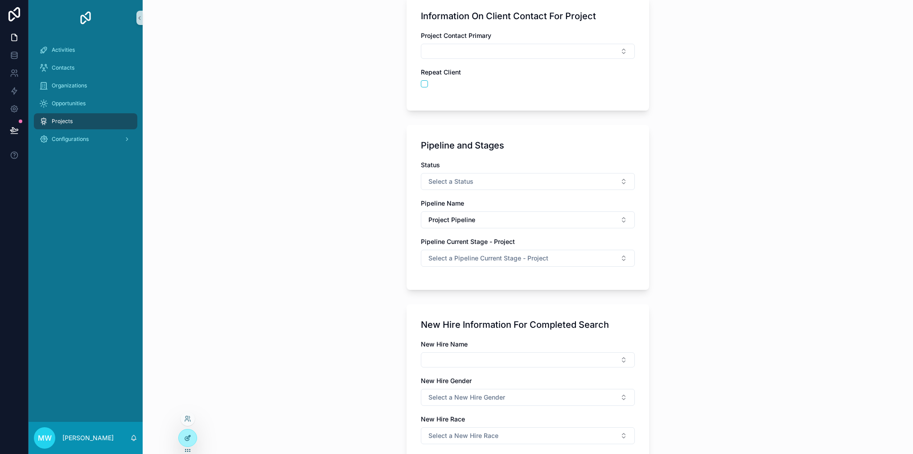
click at [184, 439] on icon at bounding box center [187, 437] width 7 height 7
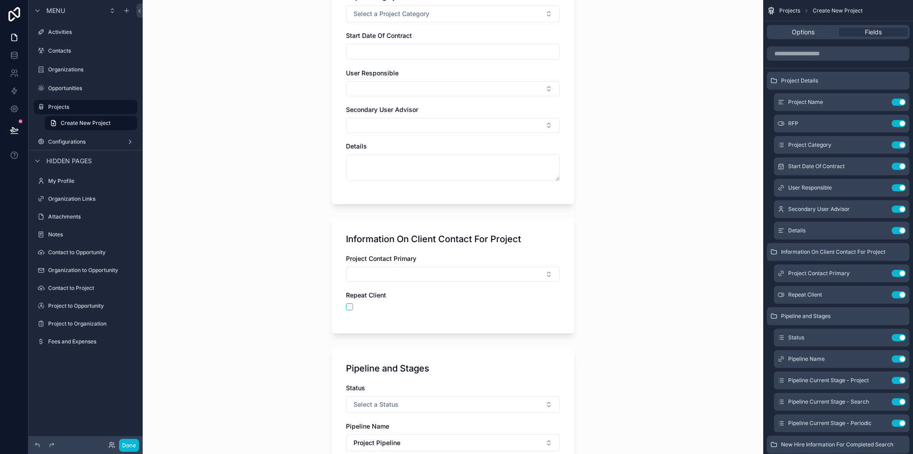
scroll to position [446, 0]
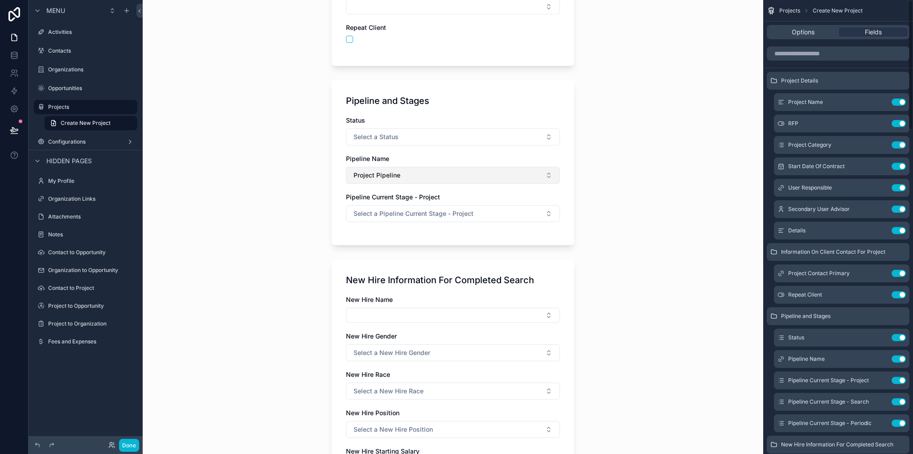
click at [407, 177] on button "Project Pipeline" at bounding box center [453, 175] width 214 height 17
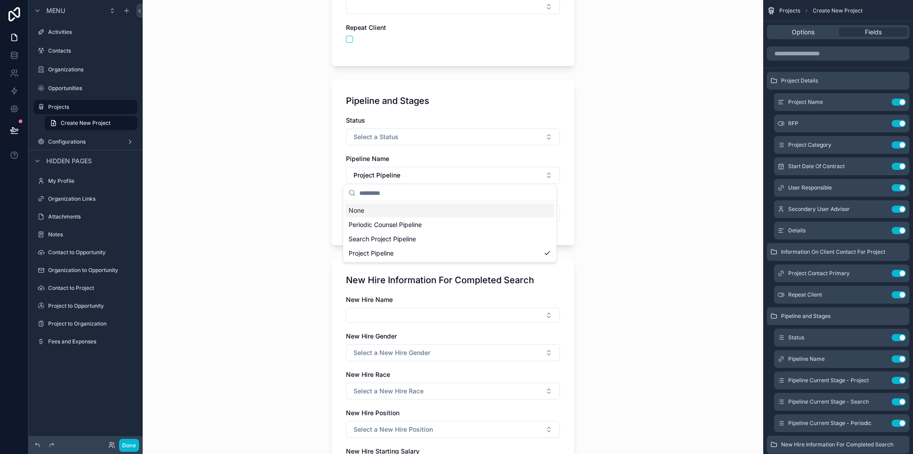
click at [378, 209] on div "None" at bounding box center [450, 210] width 210 height 14
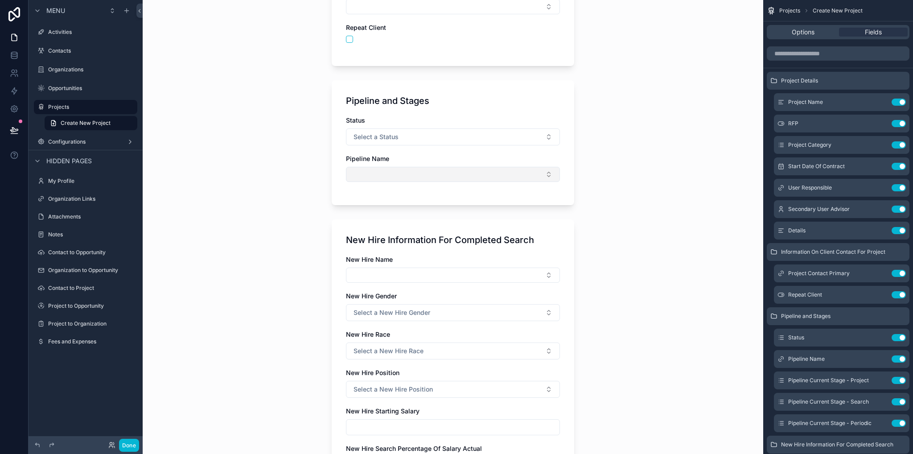
click at [416, 177] on button "Select Button" at bounding box center [453, 174] width 214 height 15
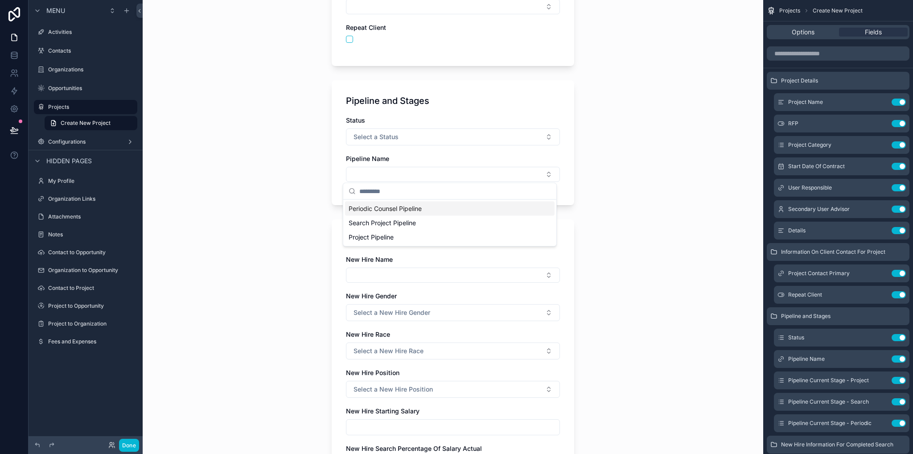
click at [637, 165] on div "Projects Create New Project Create New Project Project Details Project Name RFP…" at bounding box center [453, 227] width 621 height 454
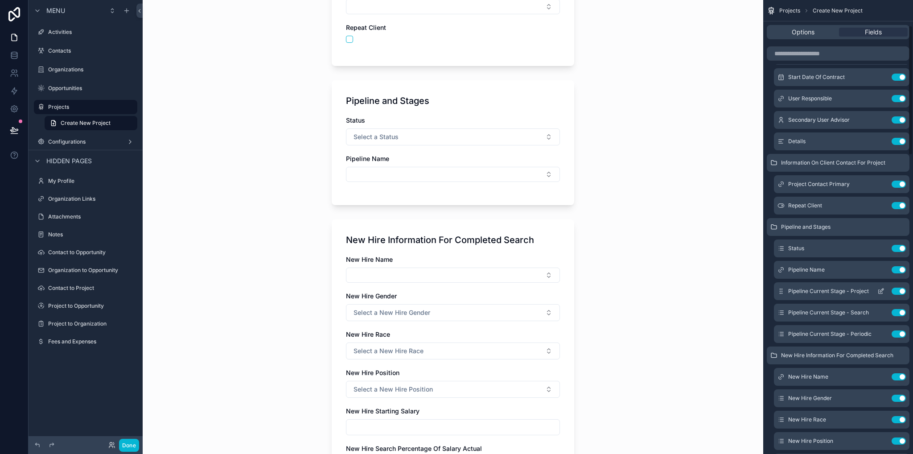
click at [879, 291] on icon "scrollable content" at bounding box center [881, 292] width 4 height 4
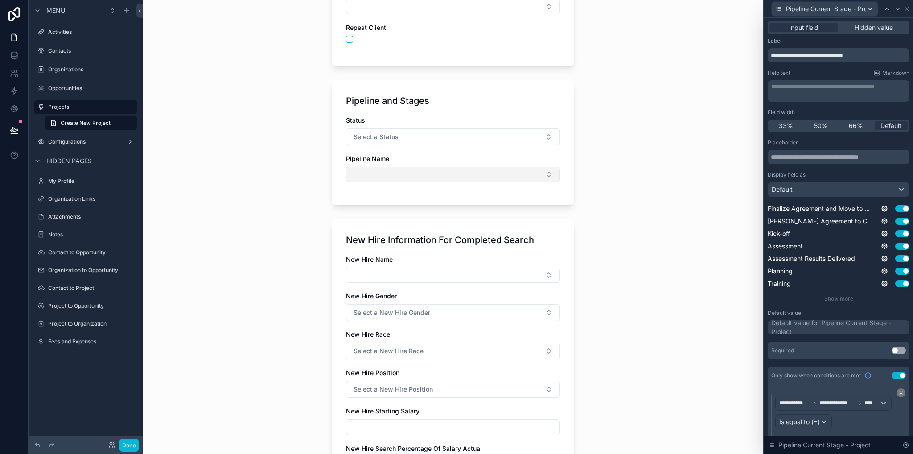
click at [512, 171] on button "Select Button" at bounding box center [453, 174] width 214 height 15
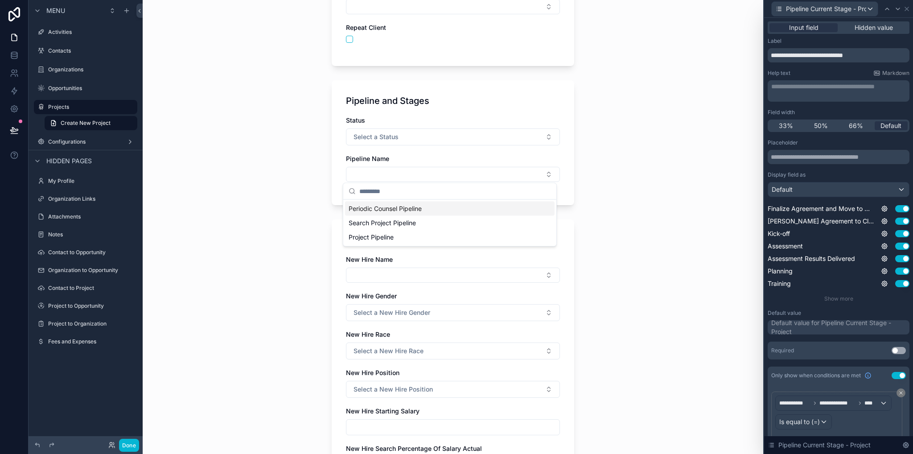
click at [357, 213] on div "Periodic Counsel Pipeline" at bounding box center [450, 209] width 210 height 14
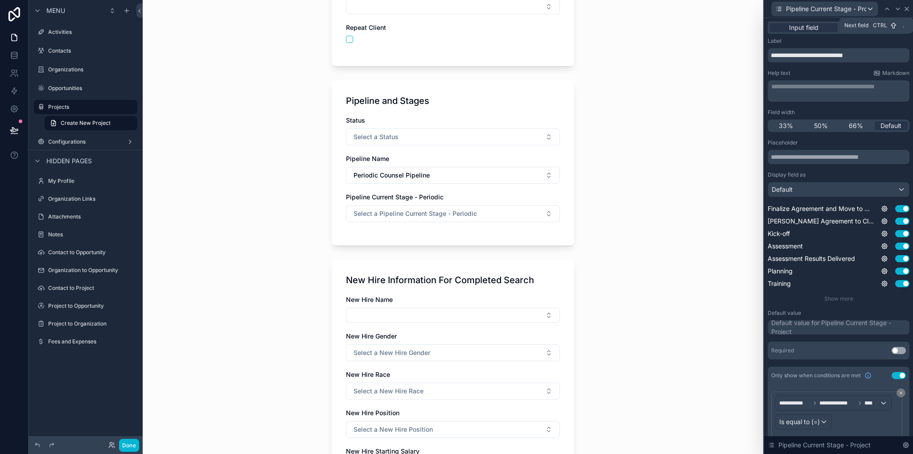
click at [906, 9] on icon at bounding box center [907, 8] width 7 height 7
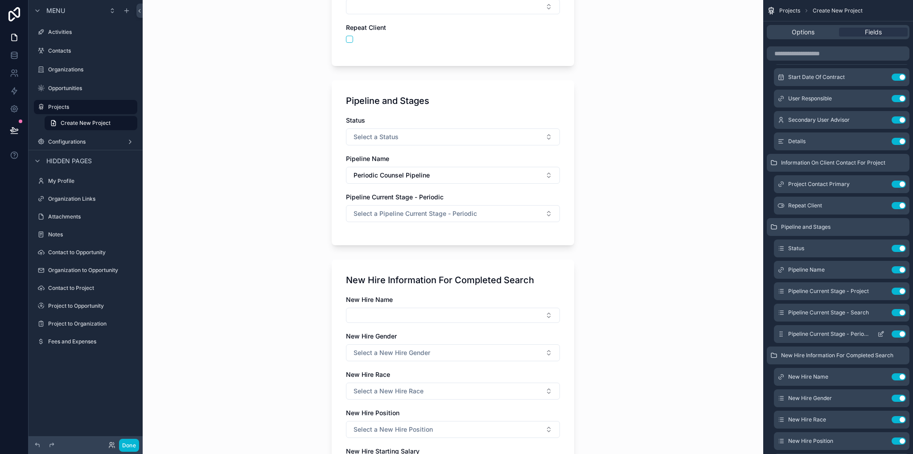
click at [883, 335] on icon "scrollable content" at bounding box center [881, 333] width 7 height 7
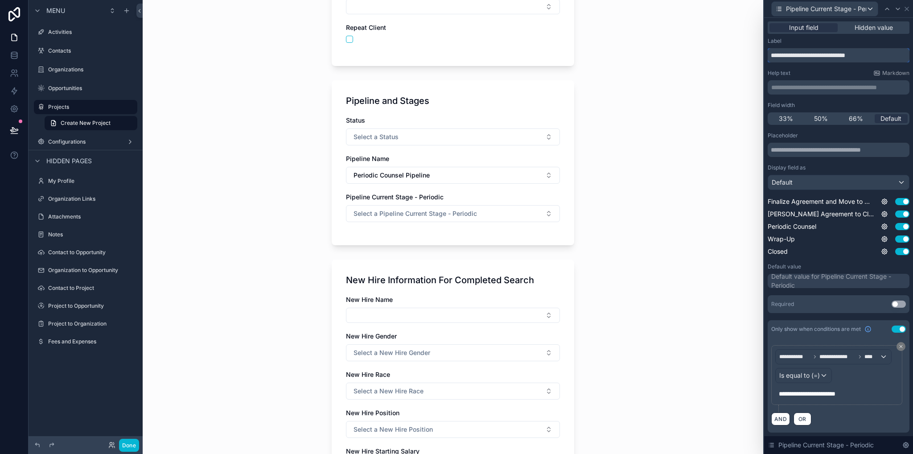
drag, startPoint x: 885, startPoint y: 56, endPoint x: 836, endPoint y: 58, distance: 49.1
click at [836, 58] on input "**********" at bounding box center [839, 55] width 142 height 14
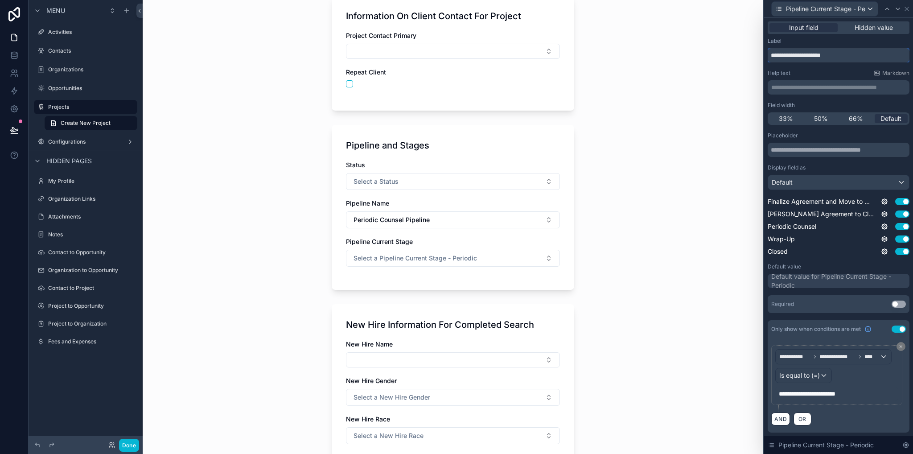
scroll to position [446, 0]
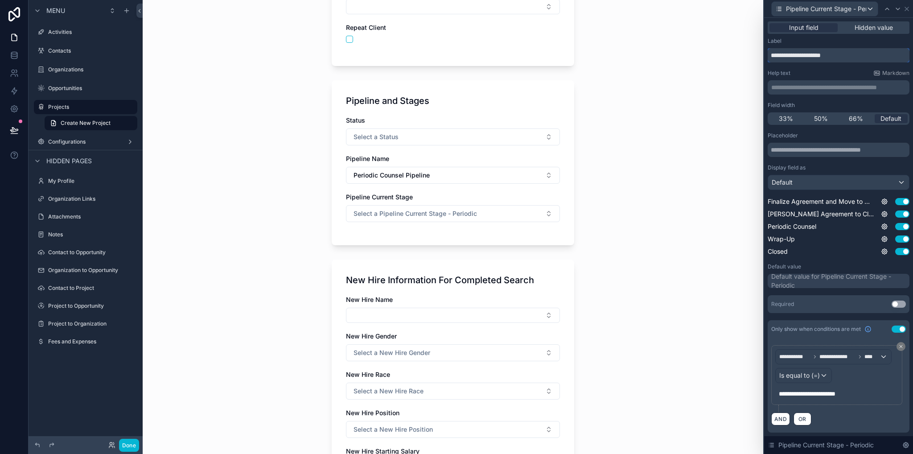
type input "**********"
click at [794, 88] on p "**********" at bounding box center [840, 87] width 136 height 9
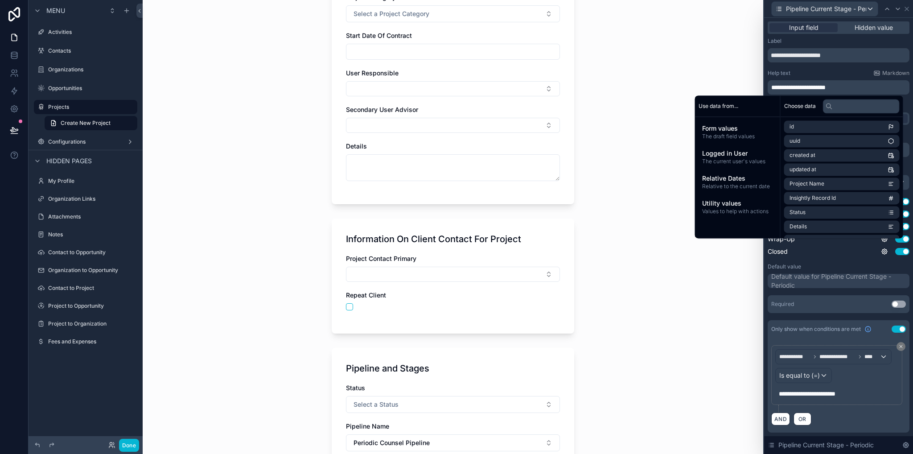
scroll to position [401, 0]
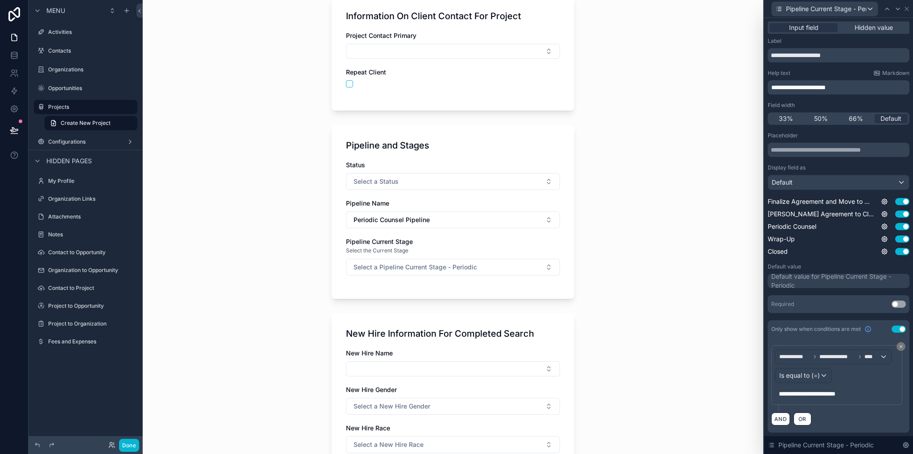
click at [620, 273] on div "Projects Create New Project Create New Project Project Details Project Name RFP…" at bounding box center [453, 227] width 621 height 454
drag, startPoint x: 862, startPoint y: 90, endPoint x: 749, endPoint y: 90, distance: 112.4
click at [749, 90] on div "**********" at bounding box center [456, 227] width 913 height 454
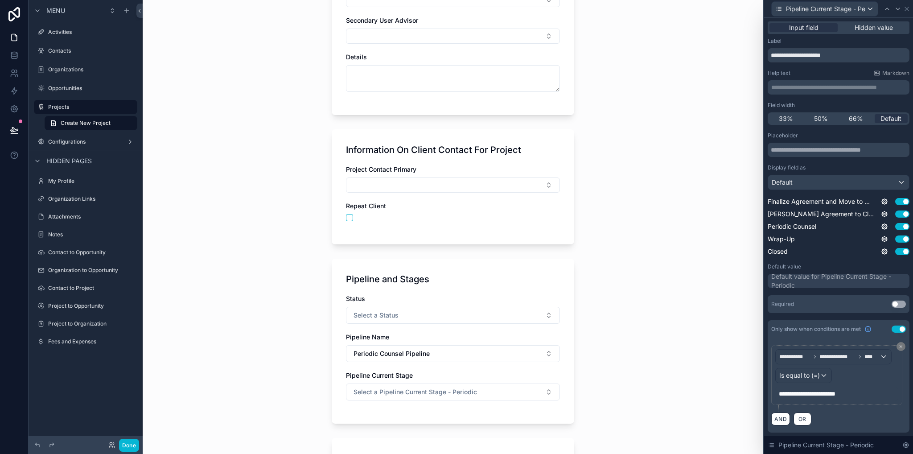
scroll to position [178, 0]
click at [798, 279] on div "Default value for Pipeline Current Stage - Periodic" at bounding box center [840, 281] width 136 height 18
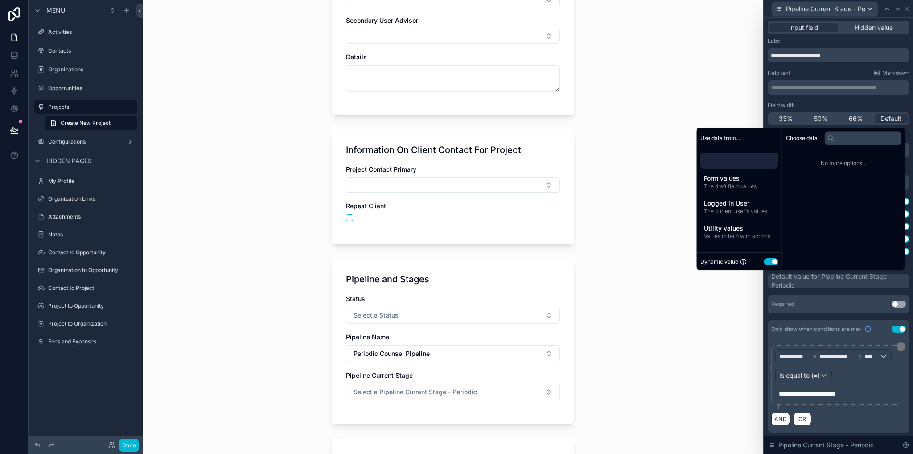
click at [729, 284] on div "Projects Create New Project Create New Project Project Details Project Name RFP…" at bounding box center [453, 227] width 621 height 454
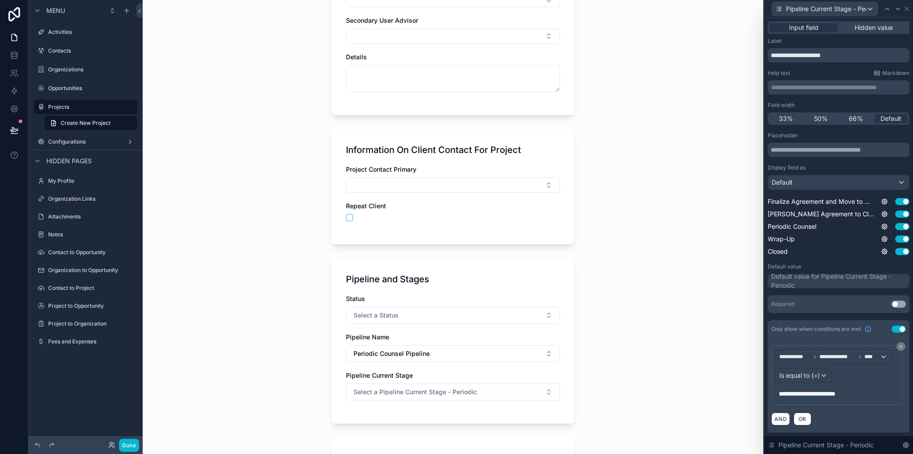
scroll to position [45, 0]
click at [804, 181] on div "Default" at bounding box center [838, 182] width 141 height 14
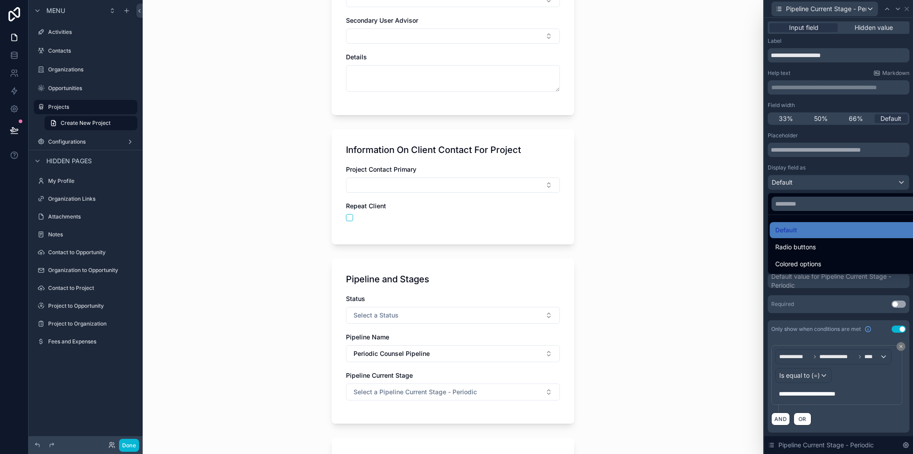
click at [804, 181] on div at bounding box center [838, 227] width 149 height 454
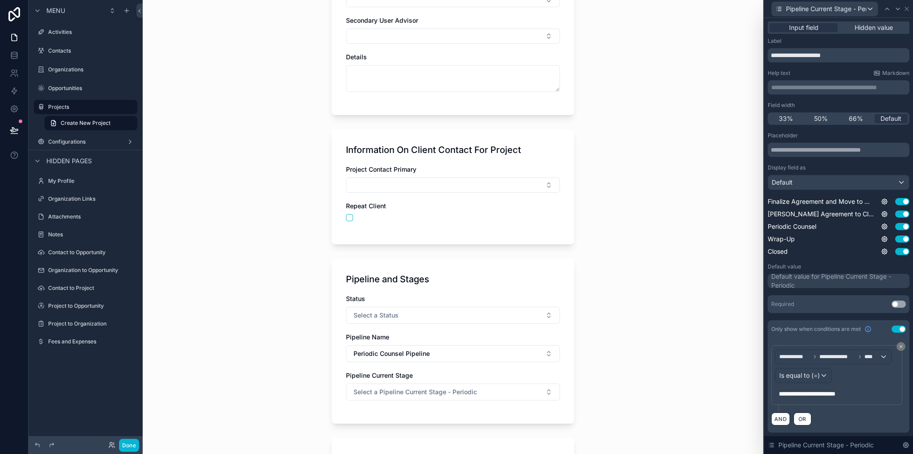
click at [827, 282] on div "Default value for Pipeline Current Stage - Periodic" at bounding box center [840, 281] width 136 height 18
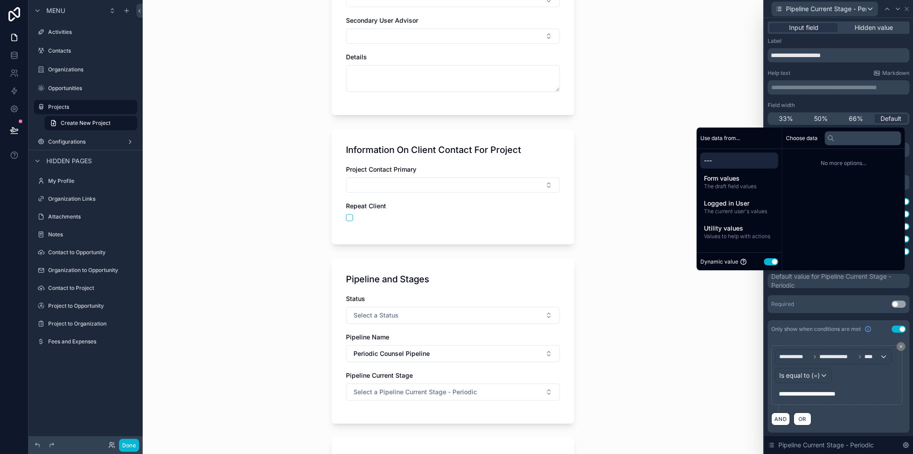
click at [827, 279] on div "Default value for Pipeline Current Stage - Periodic" at bounding box center [840, 281] width 136 height 18
click at [752, 293] on div "Projects Create New Project Create New Project Project Details Project Name RFP…" at bounding box center [453, 227] width 621 height 454
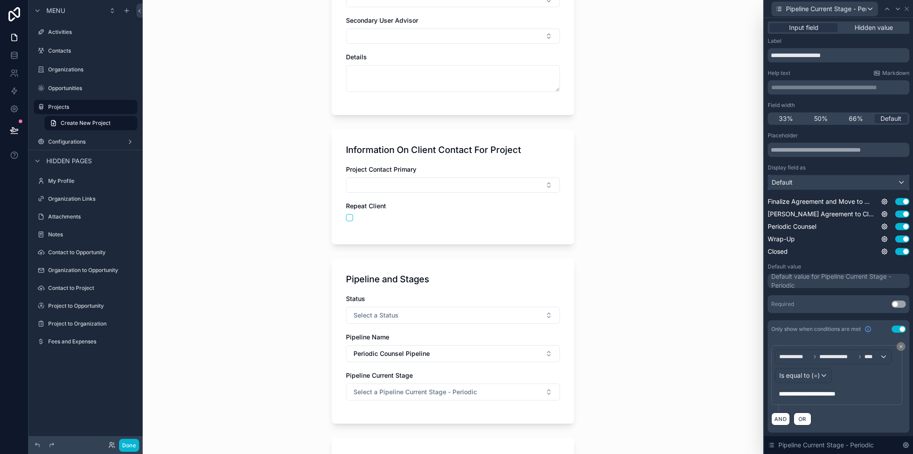
click at [812, 182] on div "Default" at bounding box center [838, 182] width 141 height 14
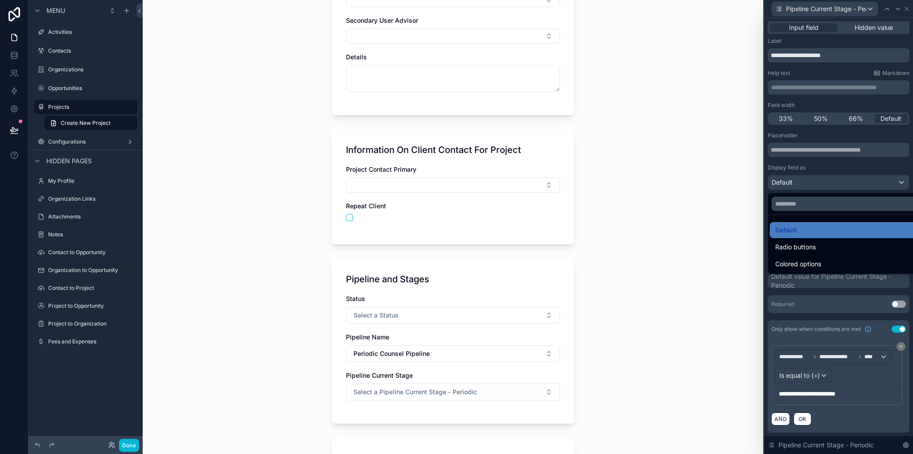
click at [720, 286] on div "Projects Create New Project Create New Project Project Details Project Name RFP…" at bounding box center [453, 227] width 621 height 454
drag, startPoint x: 703, startPoint y: 227, endPoint x: 722, endPoint y: 219, distance: 20.2
click at [703, 227] on div "Projects Create New Project Create New Project Project Details Project Name RFP…" at bounding box center [453, 227] width 621 height 454
click at [829, 169] on div at bounding box center [838, 227] width 149 height 454
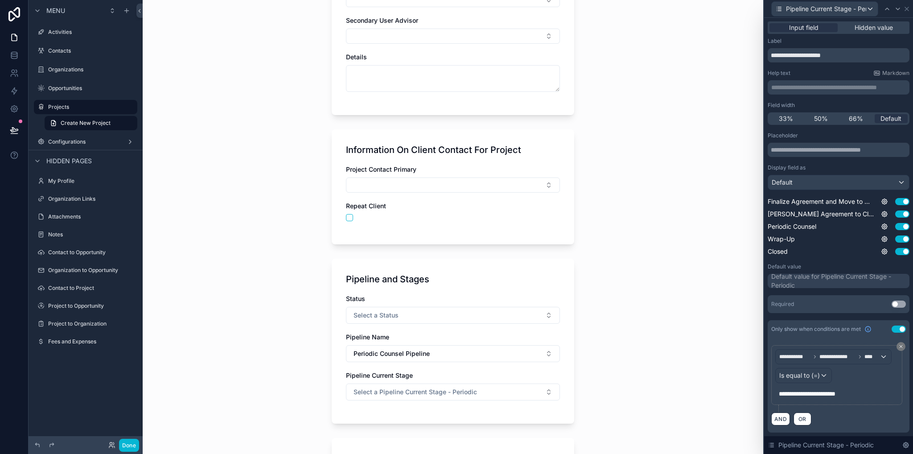
click at [805, 280] on div "Default value for Pipeline Current Stage - Periodic" at bounding box center [840, 281] width 136 height 18
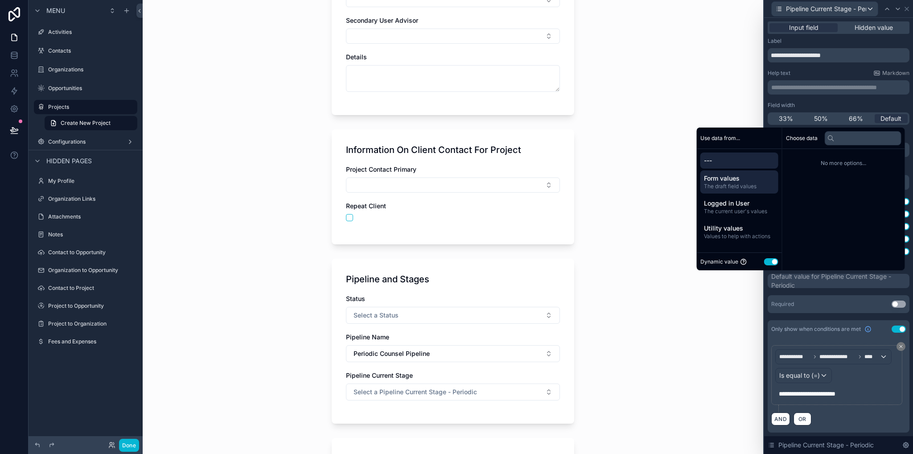
click at [723, 181] on span "Form values" at bounding box center [739, 178] width 71 height 9
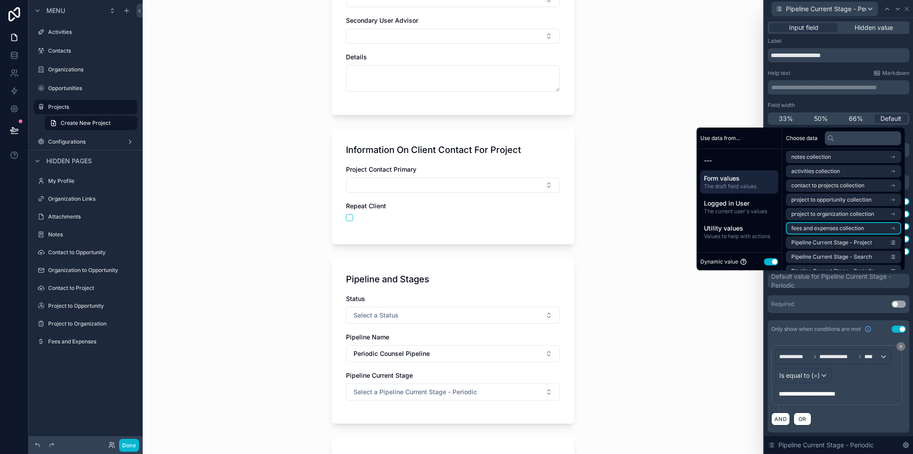
scroll to position [769, 0]
click at [834, 258] on span "Pipeline Current Stage - Periodic" at bounding box center [833, 260] width 83 height 7
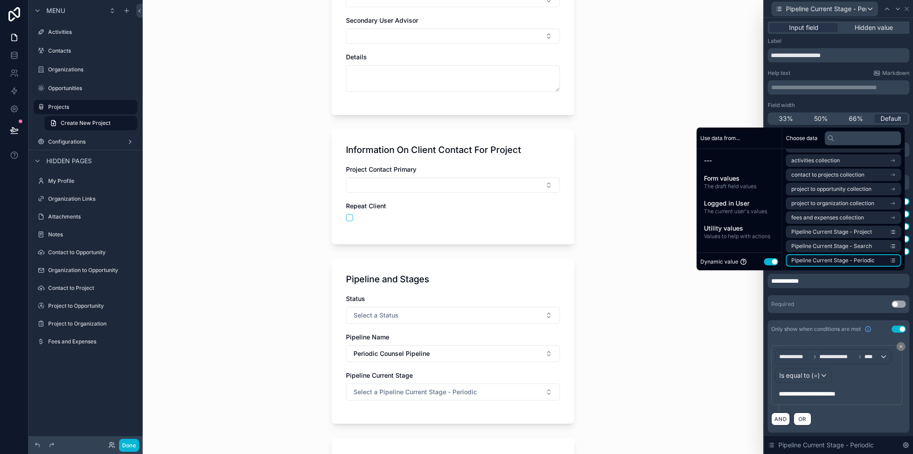
scroll to position [0, 0]
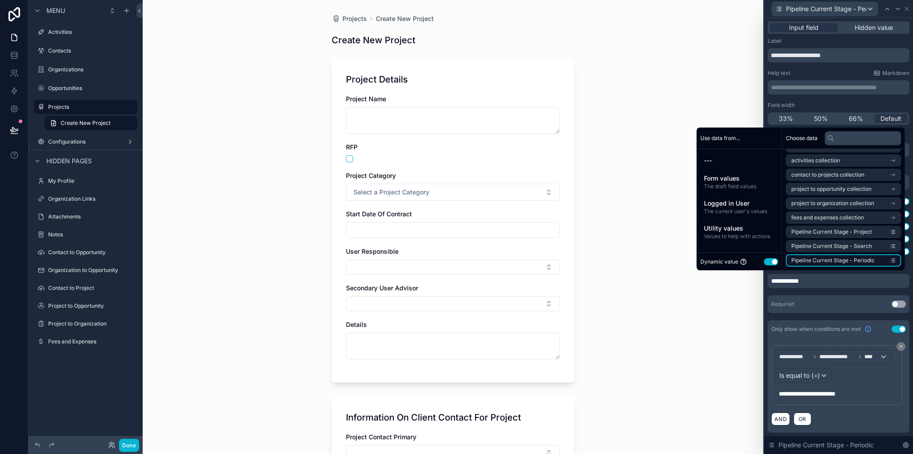
click at [889, 261] on li "Pipeline Current Stage - Periodic" at bounding box center [844, 260] width 116 height 12
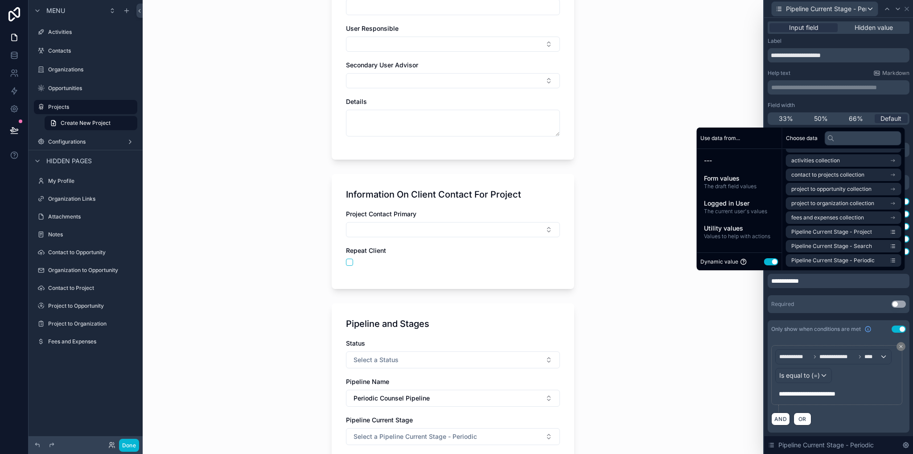
scroll to position [357, 0]
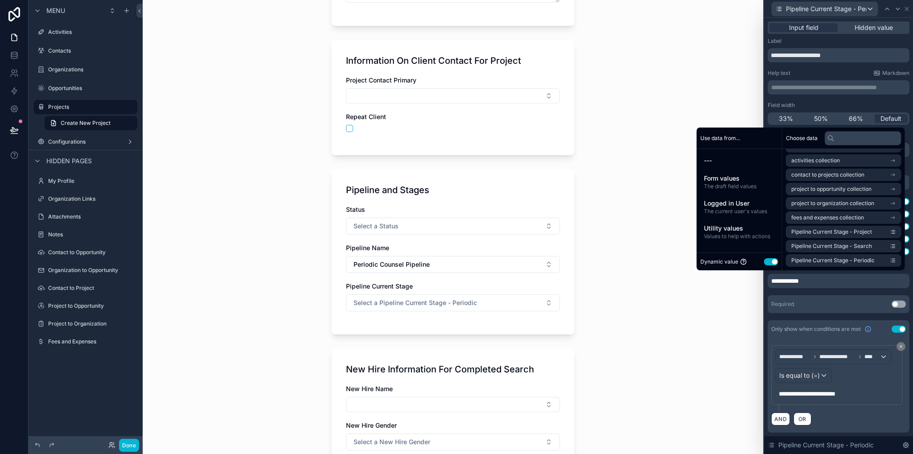
click at [650, 261] on div "Projects Create New Project Create New Project Project Details Project Name RFP…" at bounding box center [453, 227] width 621 height 454
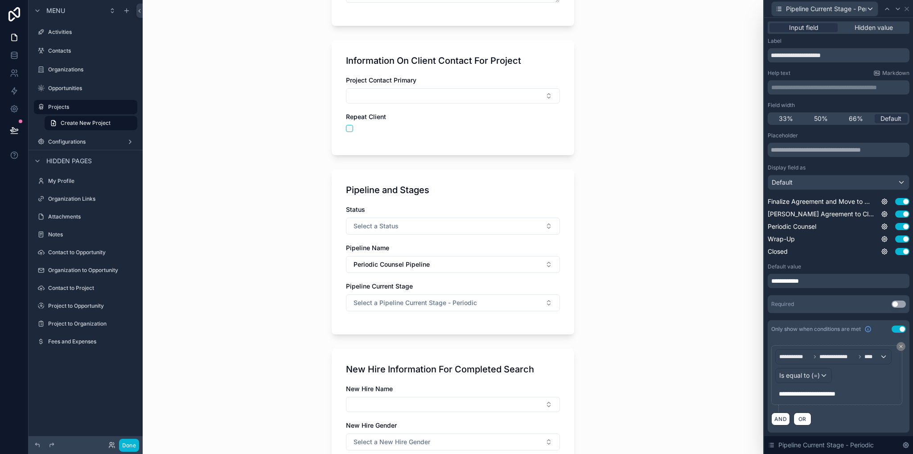
click at [831, 283] on div "**********" at bounding box center [839, 281] width 142 height 14
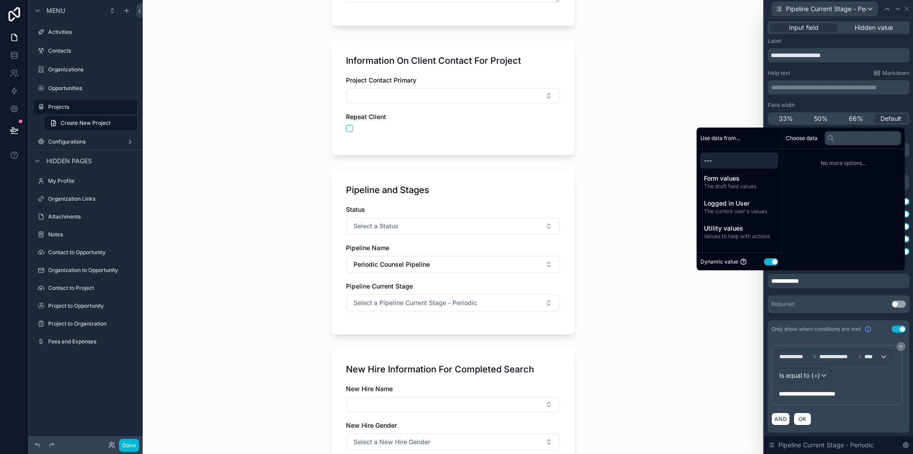
click at [769, 263] on button "Use setting" at bounding box center [771, 261] width 14 height 7
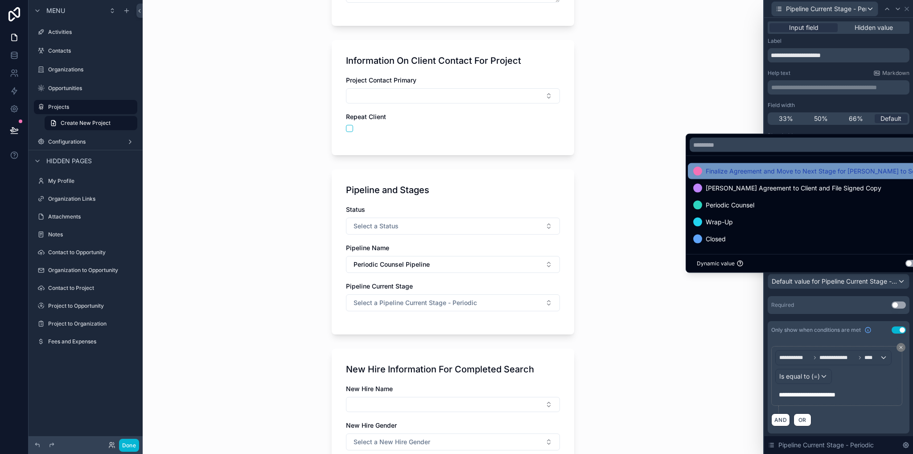
click at [774, 172] on span "Finalize Agreement and Move to Next Stage for [PERSON_NAME] to Send" at bounding box center [815, 171] width 218 height 11
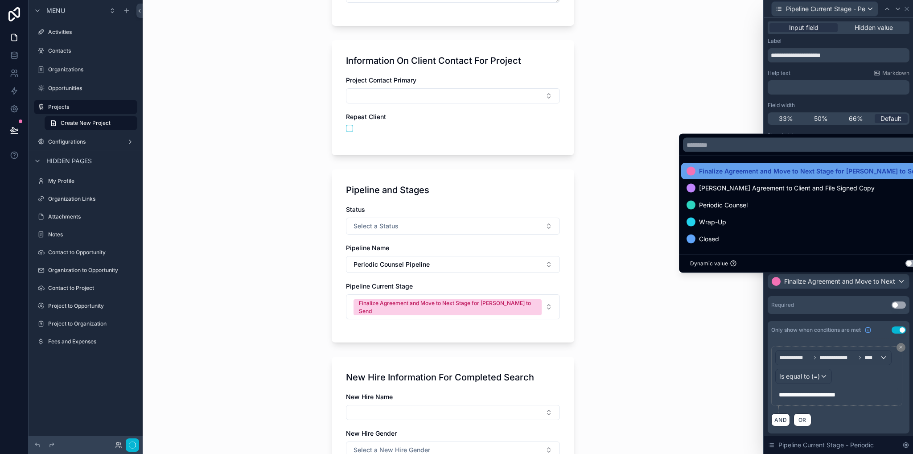
scroll to position [0, 0]
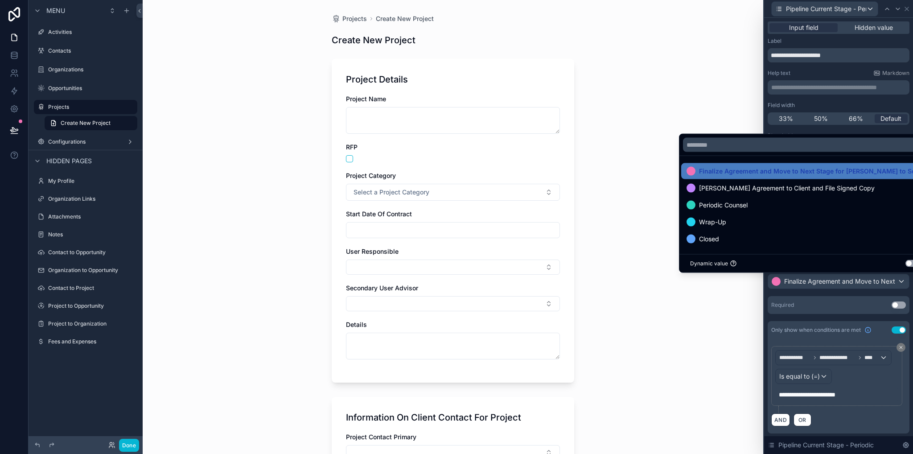
click at [688, 262] on div "Projects Create New Project Create New Project Project Details Project Name RFP…" at bounding box center [453, 227] width 621 height 454
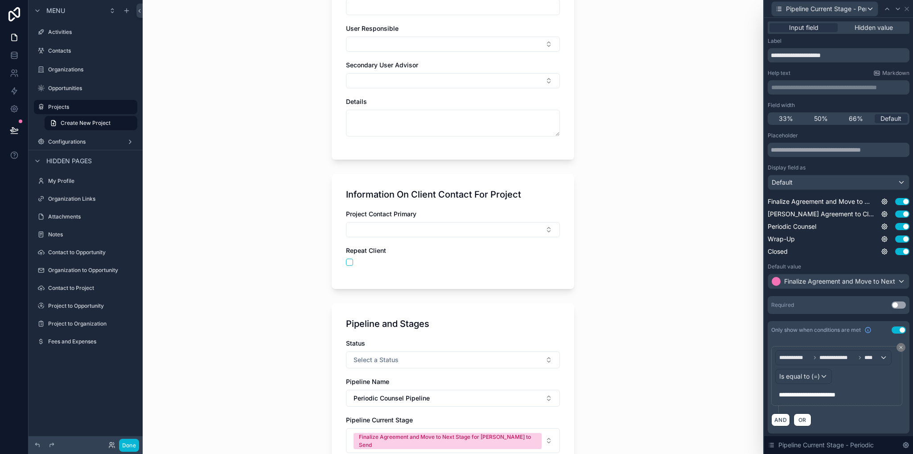
scroll to position [312, 0]
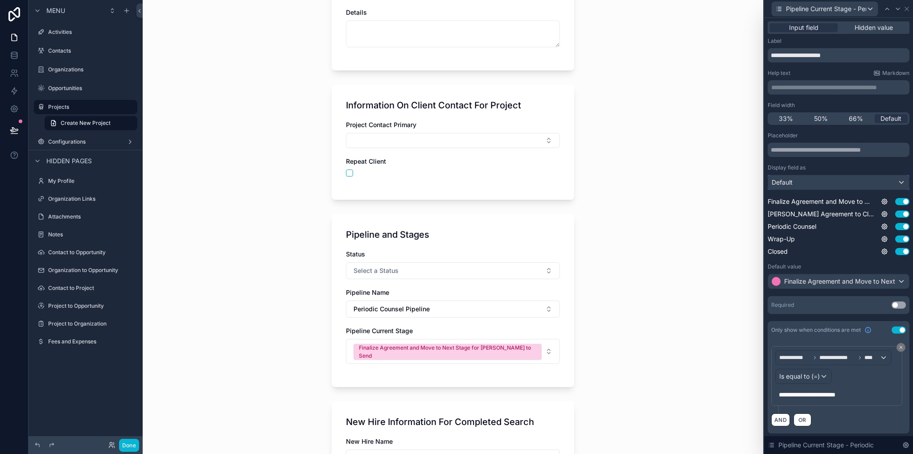
click at [789, 182] on span "Default" at bounding box center [782, 182] width 21 height 9
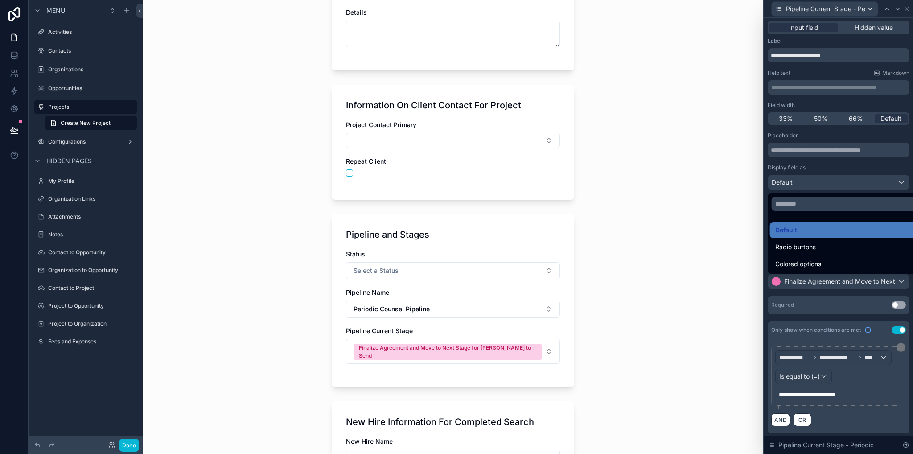
click at [789, 182] on div at bounding box center [838, 227] width 149 height 454
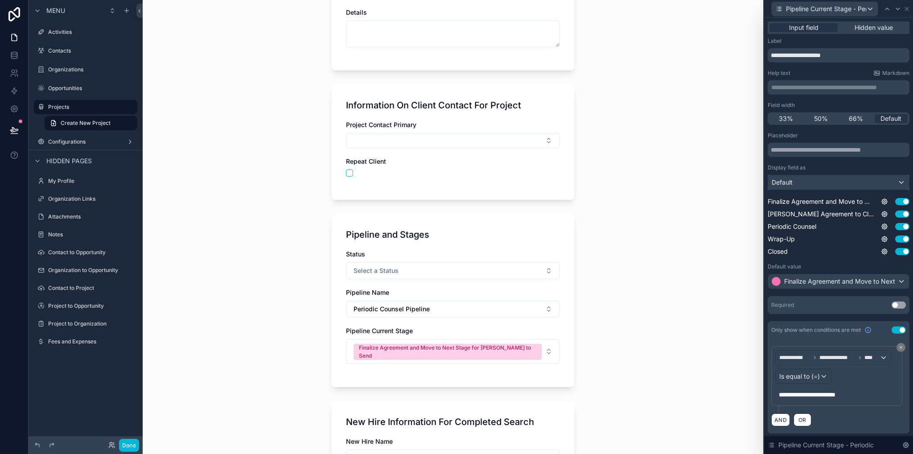
click at [789, 182] on span "Default" at bounding box center [782, 182] width 21 height 9
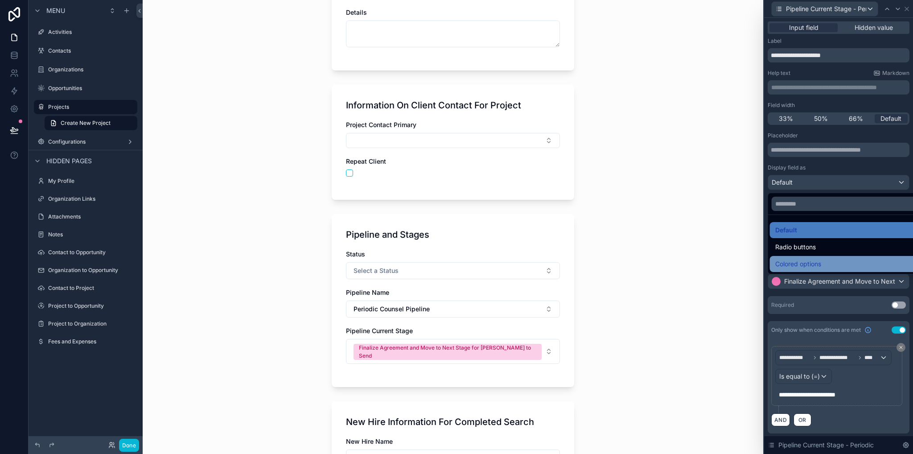
click at [789, 261] on span "Colored options" at bounding box center [799, 264] width 46 height 11
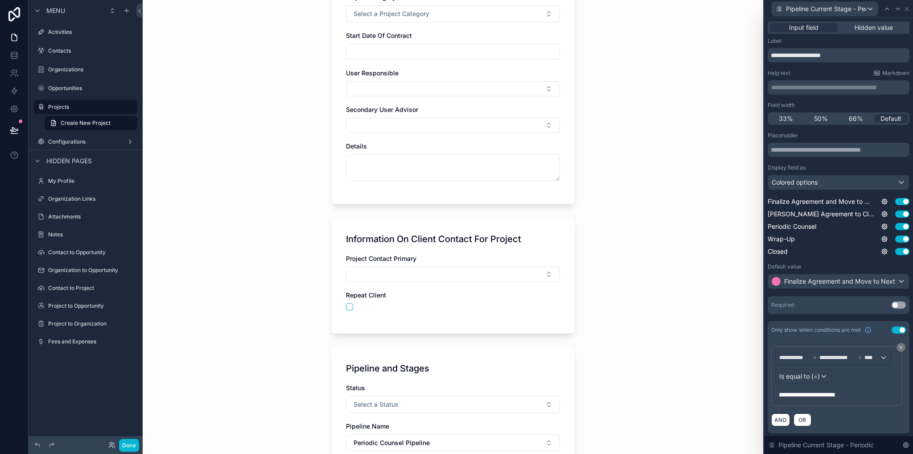
scroll to position [357, 0]
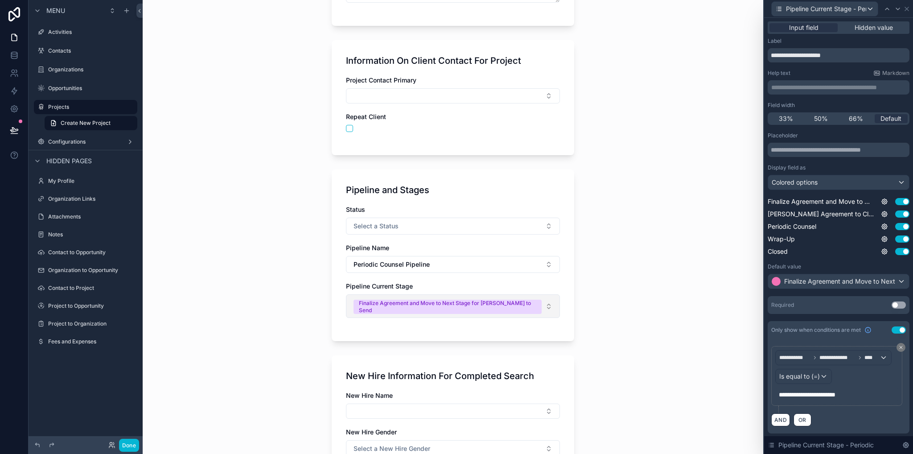
click at [545, 305] on button "Finalize Agreement and Move to Next Stage for [PERSON_NAME] to Send" at bounding box center [453, 306] width 214 height 24
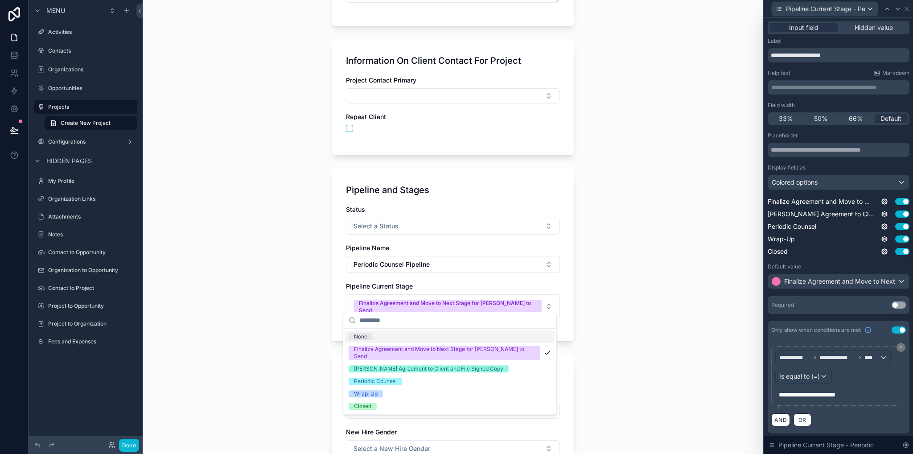
click at [667, 256] on div "Projects Create New Project Create New Project Project Details Project Name RFP…" at bounding box center [453, 227] width 621 height 454
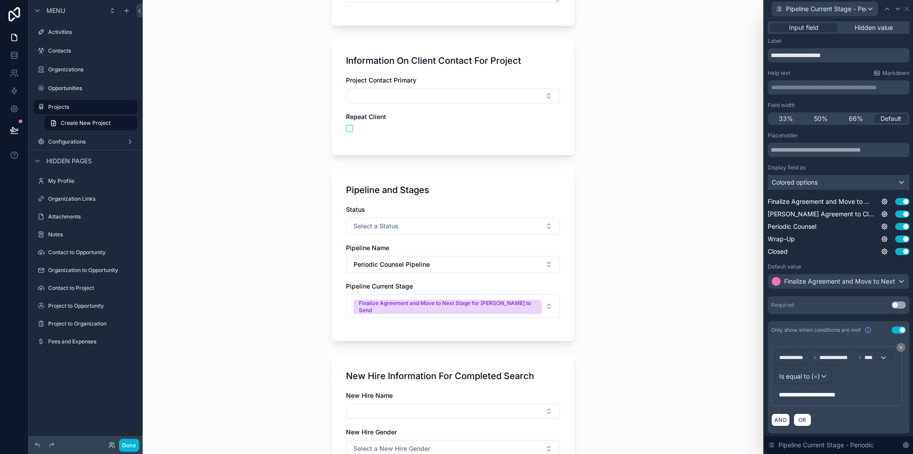
click at [808, 181] on span "Colored options" at bounding box center [795, 182] width 46 height 9
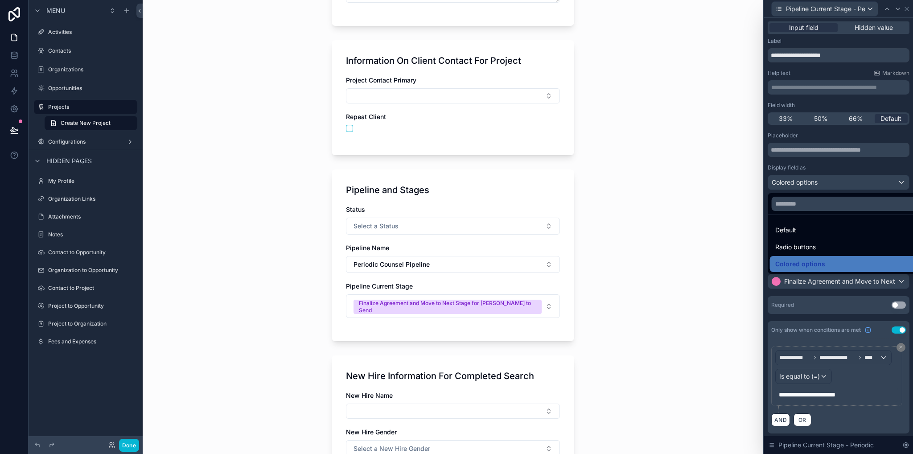
click at [803, 247] on span "Radio buttons" at bounding box center [796, 247] width 41 height 11
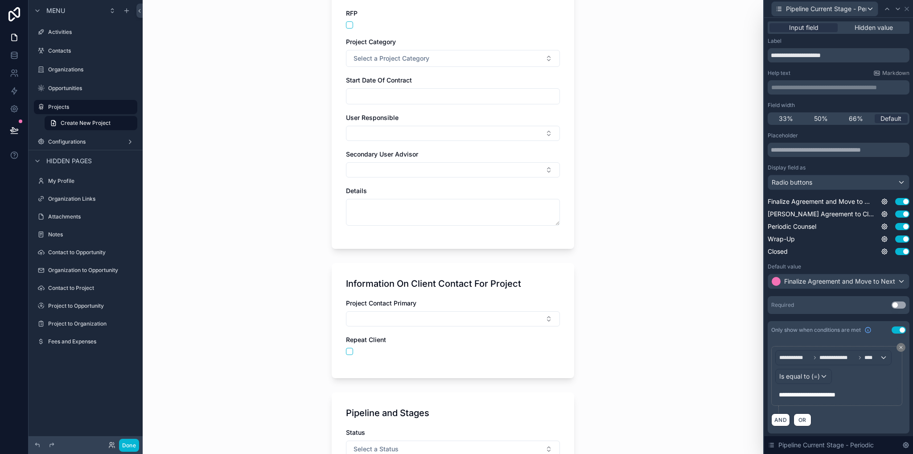
scroll to position [401, 0]
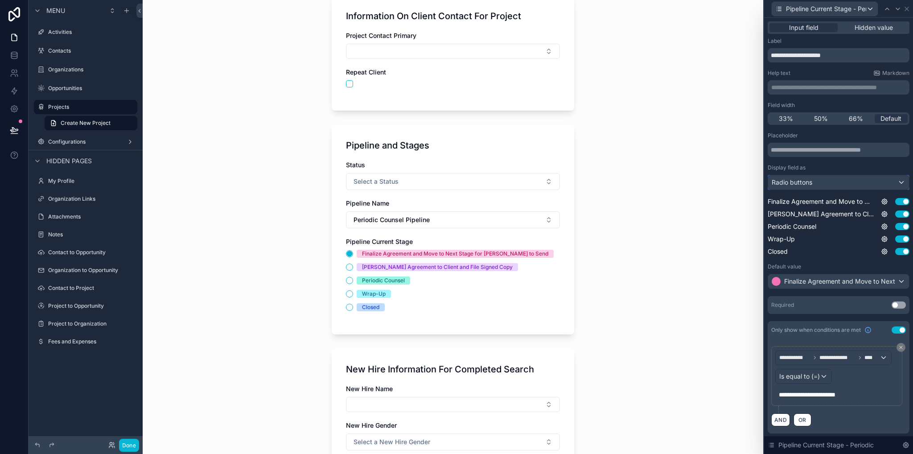
click at [799, 182] on span "Radio buttons" at bounding box center [792, 182] width 41 height 9
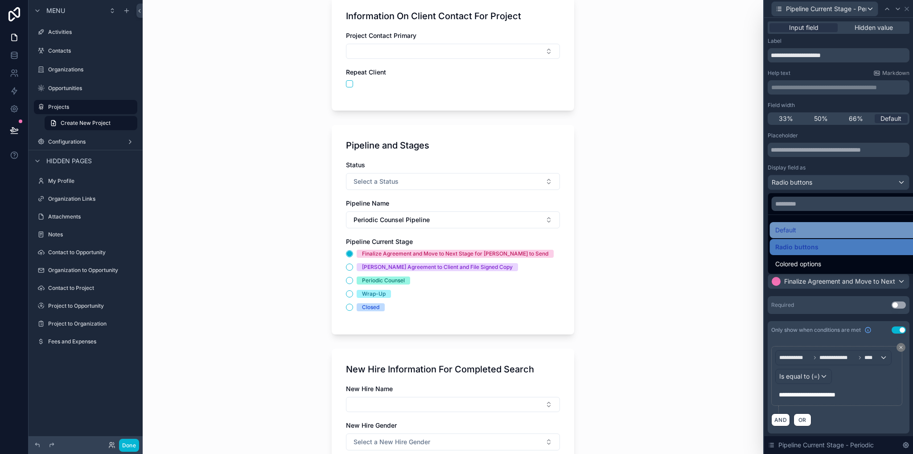
click at [797, 233] on div "Default" at bounding box center [850, 230] width 148 height 11
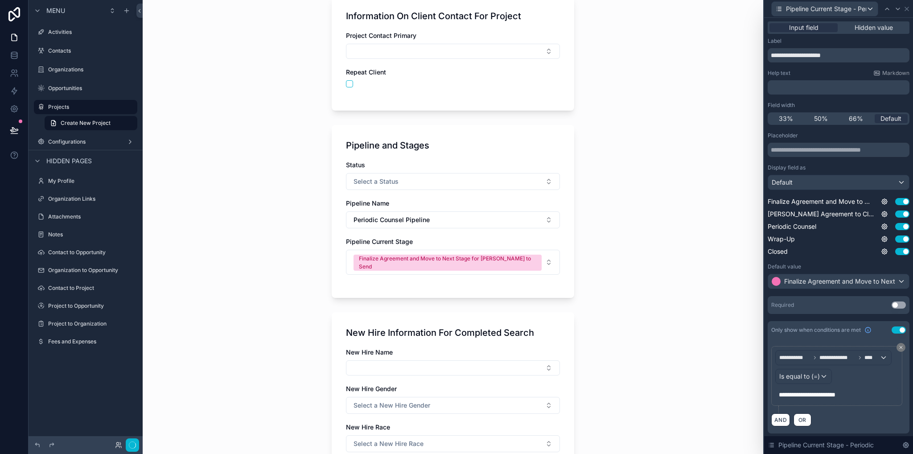
scroll to position [0, 0]
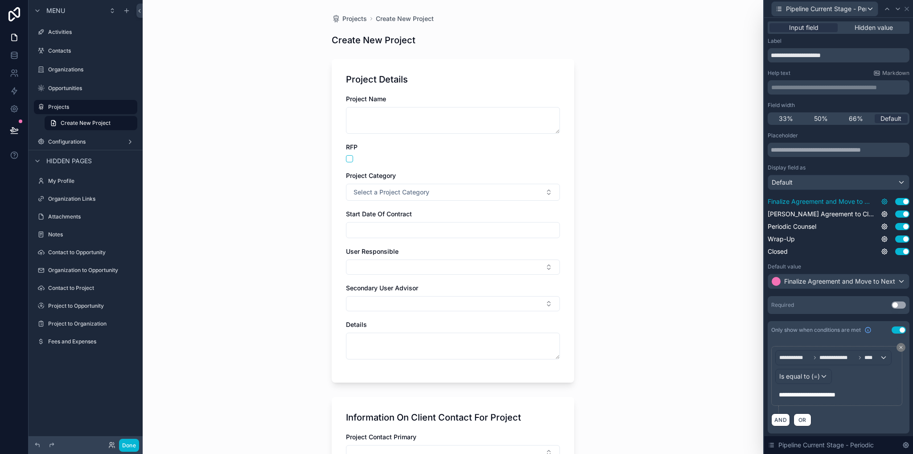
click at [884, 201] on icon at bounding box center [885, 202] width 2 height 2
click at [737, 221] on div "Projects Create New Project Create New Project Project Details Project Name RFP…" at bounding box center [453, 227] width 621 height 454
click at [906, 446] on icon at bounding box center [906, 445] width 7 height 7
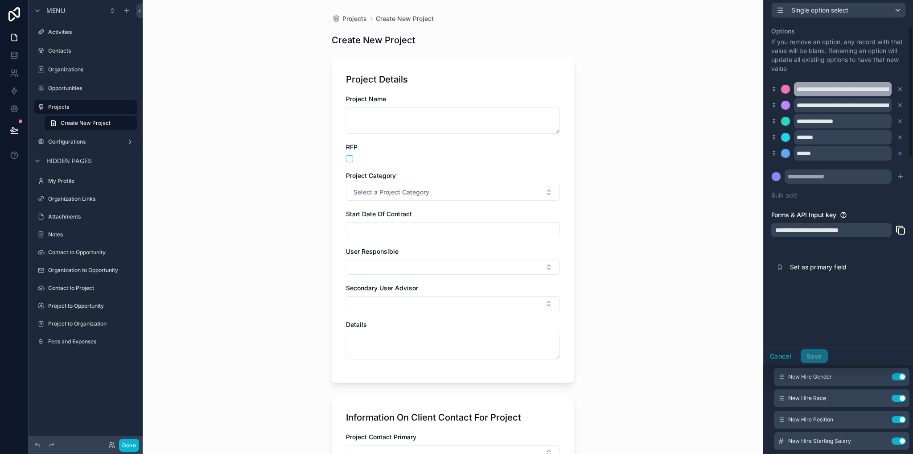
scroll to position [0, 0]
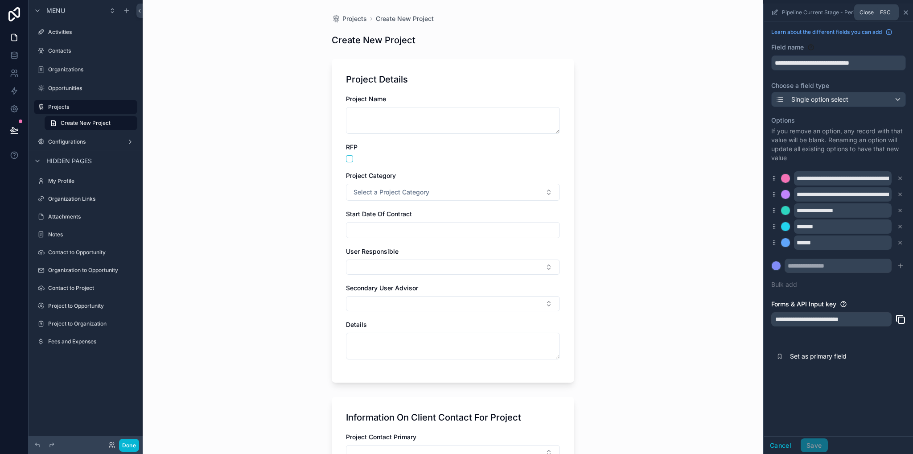
click at [905, 14] on icon "scrollable content" at bounding box center [906, 12] width 7 height 7
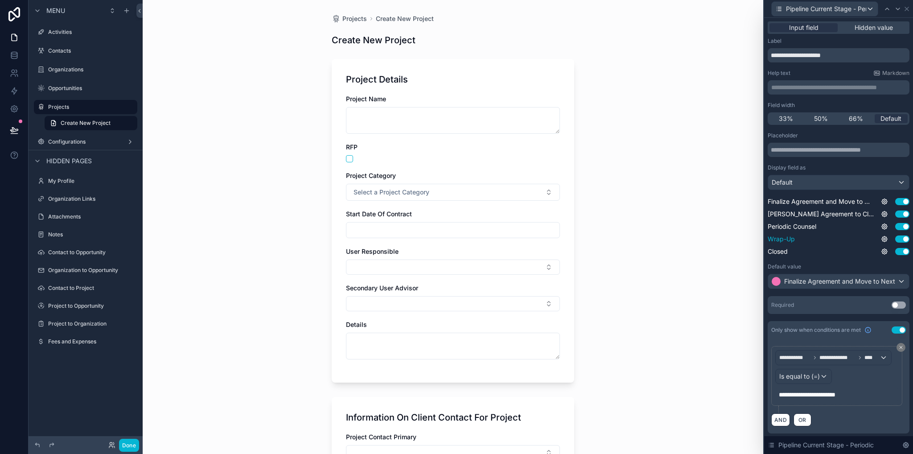
scroll to position [223, 0]
click at [907, 11] on icon at bounding box center [907, 8] width 7 height 7
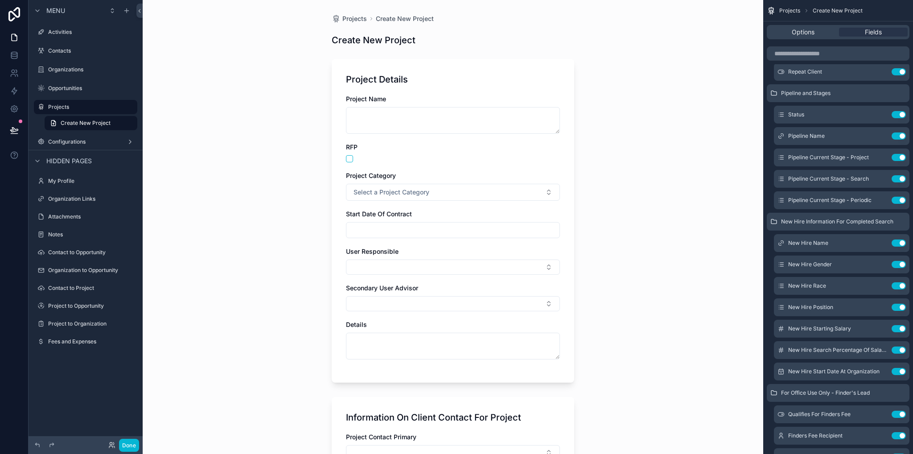
scroll to position [268, 0]
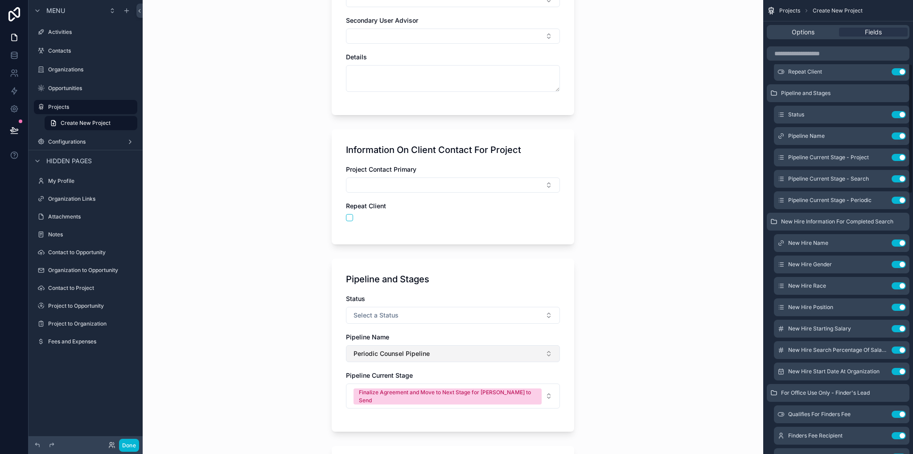
click at [365, 357] on button "Periodic Counsel Pipeline" at bounding box center [453, 353] width 214 height 17
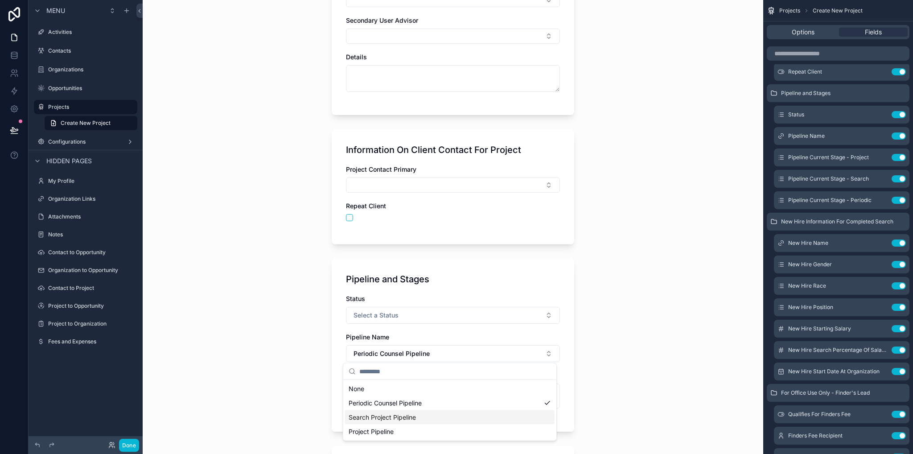
click at [399, 417] on span "Search Project Pipeline" at bounding box center [382, 417] width 67 height 9
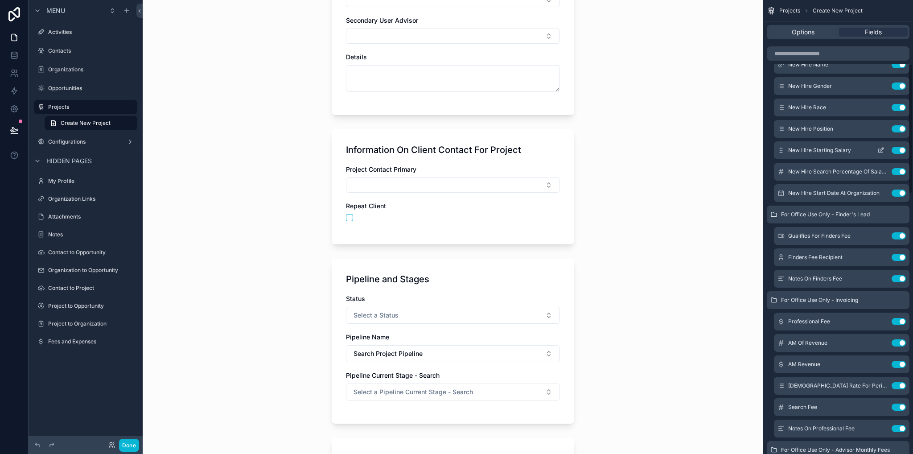
scroll to position [223, 0]
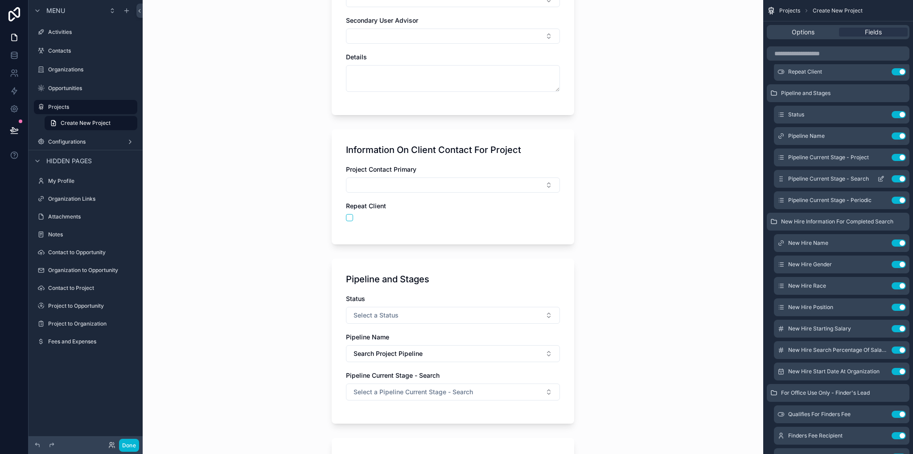
click at [879, 176] on icon "scrollable content" at bounding box center [881, 178] width 7 height 7
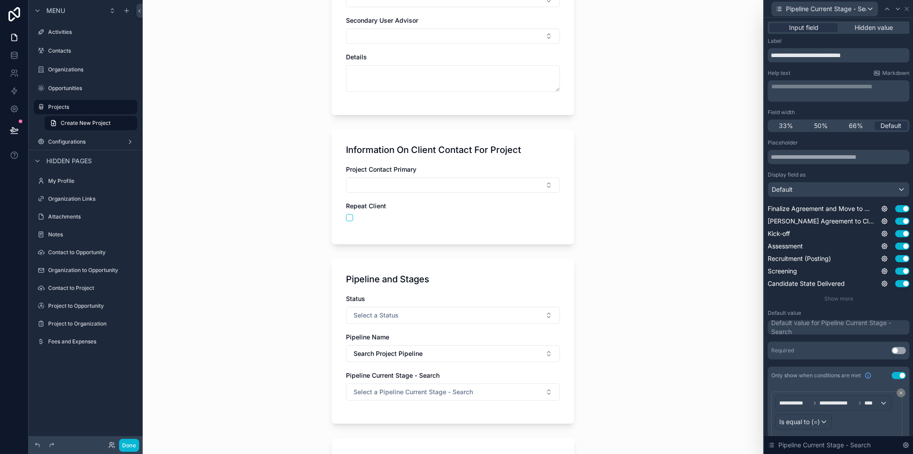
click at [801, 329] on div "Default value for Pipeline Current Stage - Search" at bounding box center [840, 327] width 136 height 18
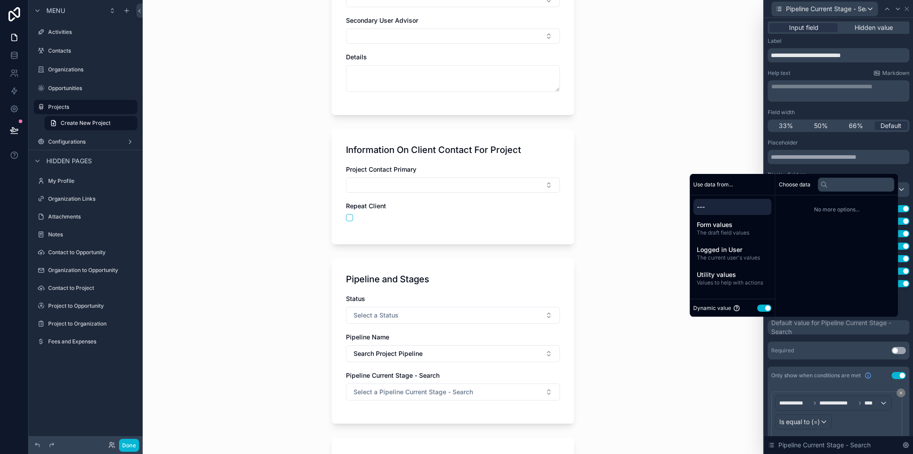
click at [752, 308] on div "Dynamic value Use setting" at bounding box center [732, 308] width 78 height 10
click at [759, 309] on button "Use setting" at bounding box center [764, 308] width 14 height 7
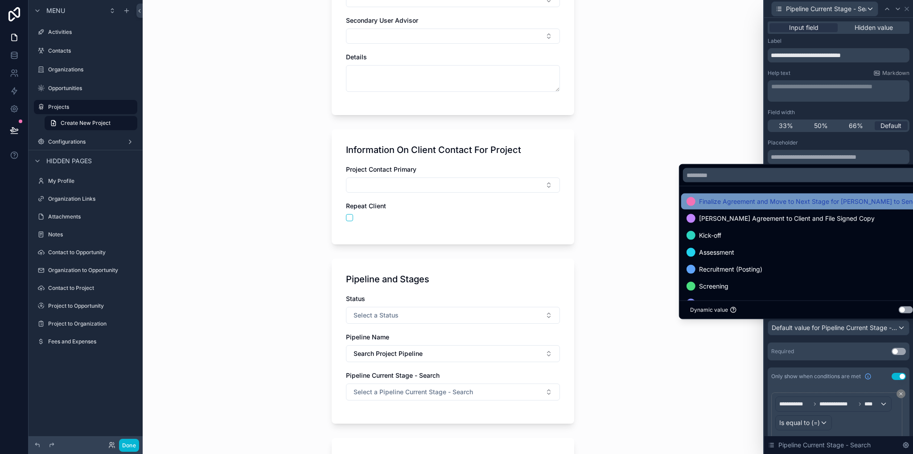
click at [753, 206] on span "Finalize Agreement and Move to Next Stage for [PERSON_NAME] to Send" at bounding box center [808, 201] width 218 height 11
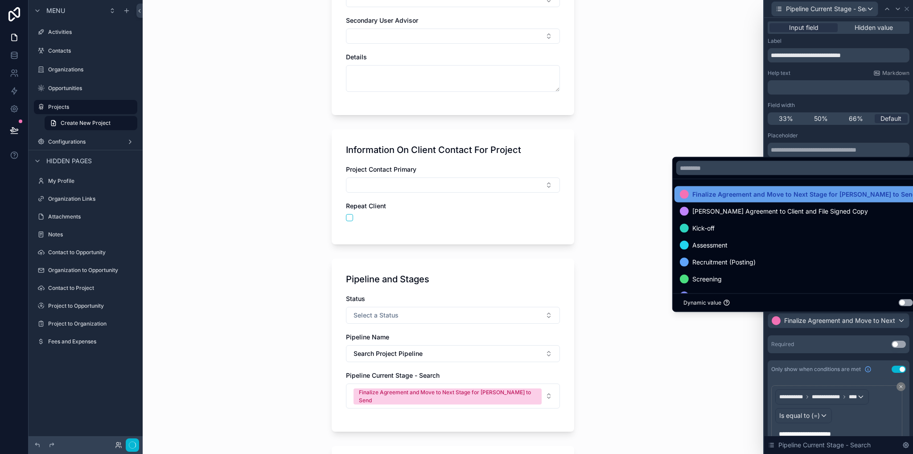
scroll to position [0, 0]
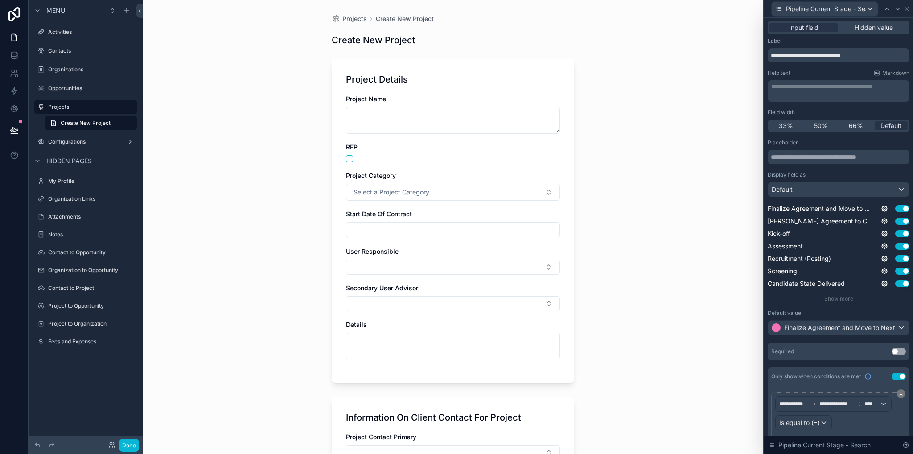
click at [647, 248] on div "Projects Create New Project Create New Project Project Details Project Name RFP…" at bounding box center [453, 227] width 621 height 454
click at [908, 8] on icon at bounding box center [907, 8] width 7 height 7
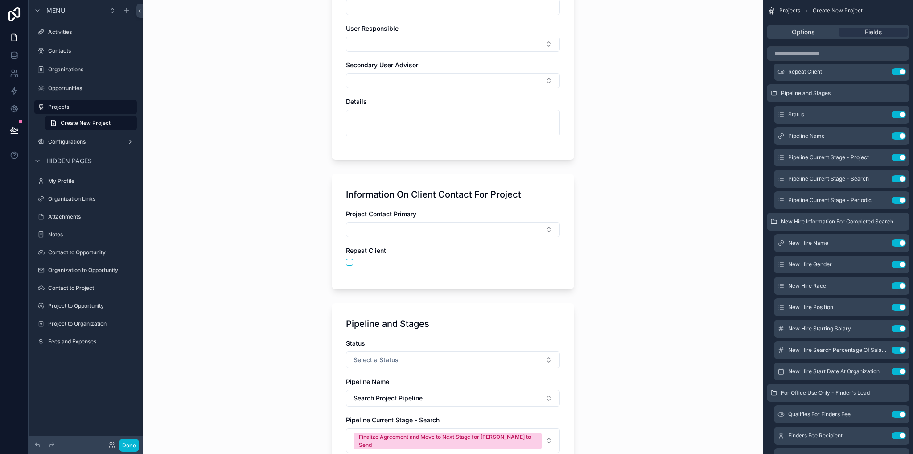
scroll to position [357, 0]
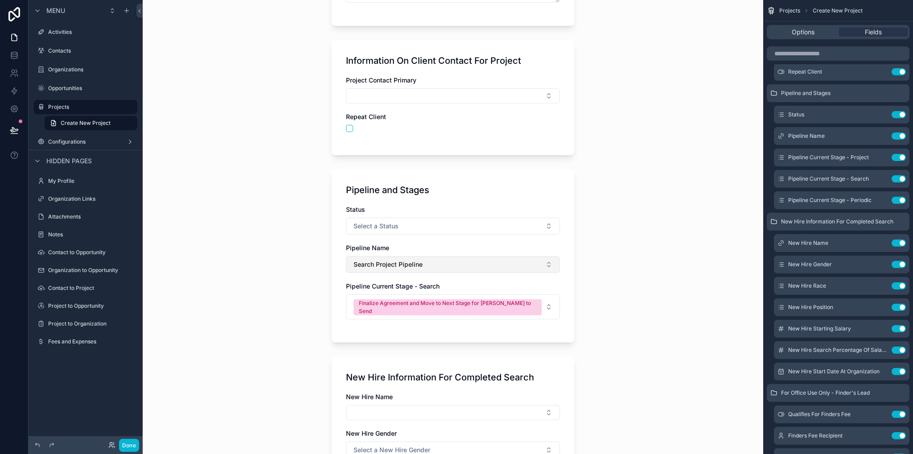
click at [414, 265] on span "Search Project Pipeline" at bounding box center [388, 264] width 69 height 9
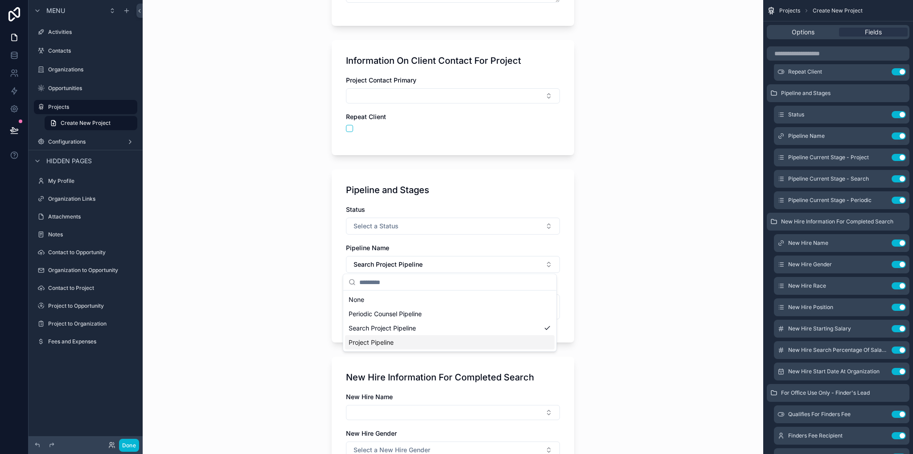
click at [400, 343] on div "Project Pipeline" at bounding box center [450, 342] width 210 height 14
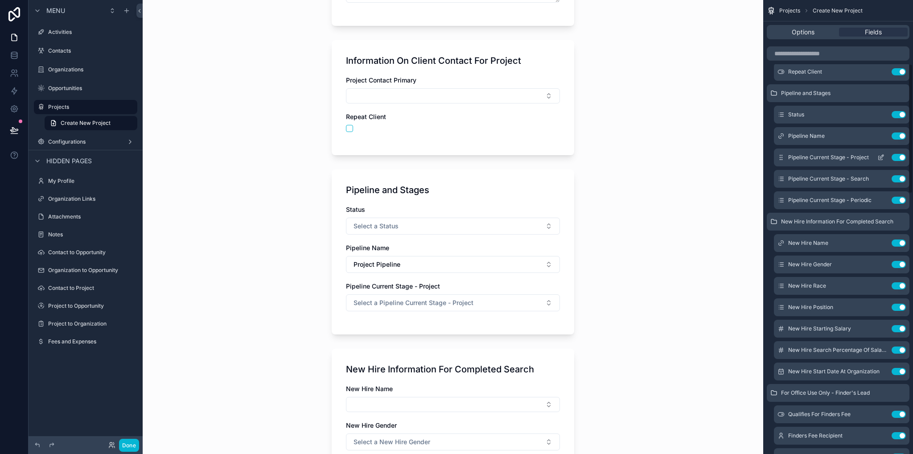
click at [880, 156] on icon "scrollable content" at bounding box center [881, 157] width 7 height 7
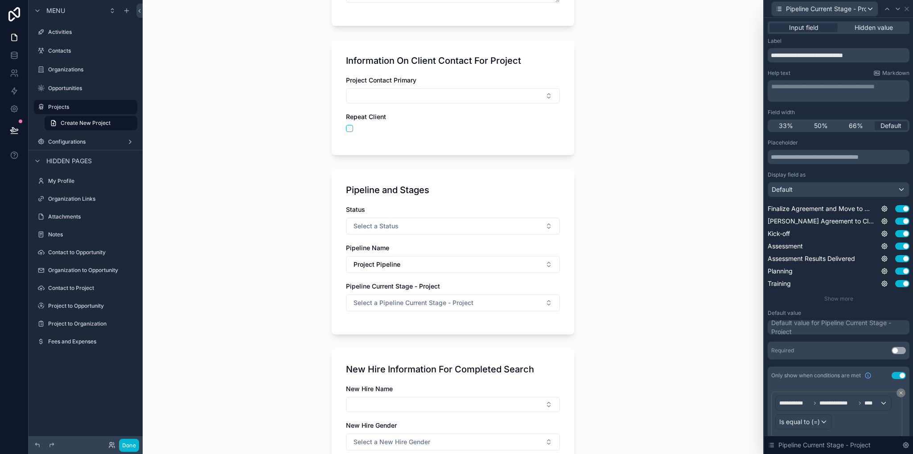
click at [817, 330] on div "Default value for Pipeline Current Stage - Project" at bounding box center [840, 327] width 136 height 18
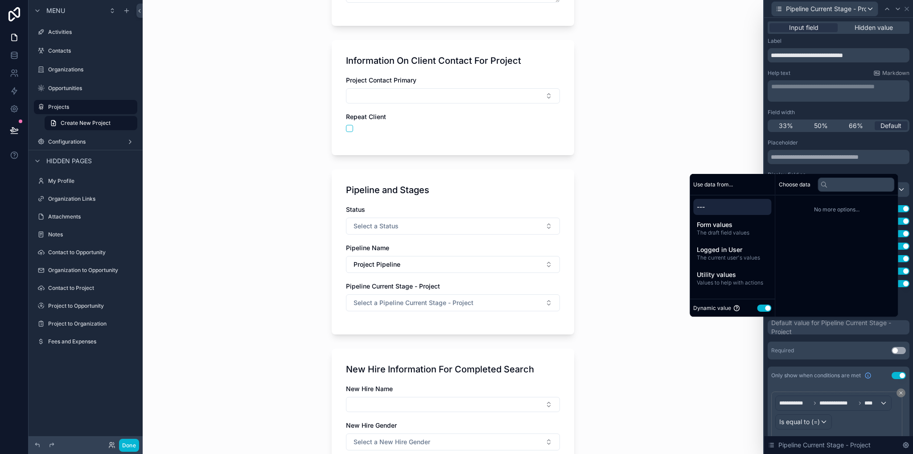
click at [757, 307] on button "Use setting" at bounding box center [764, 308] width 14 height 7
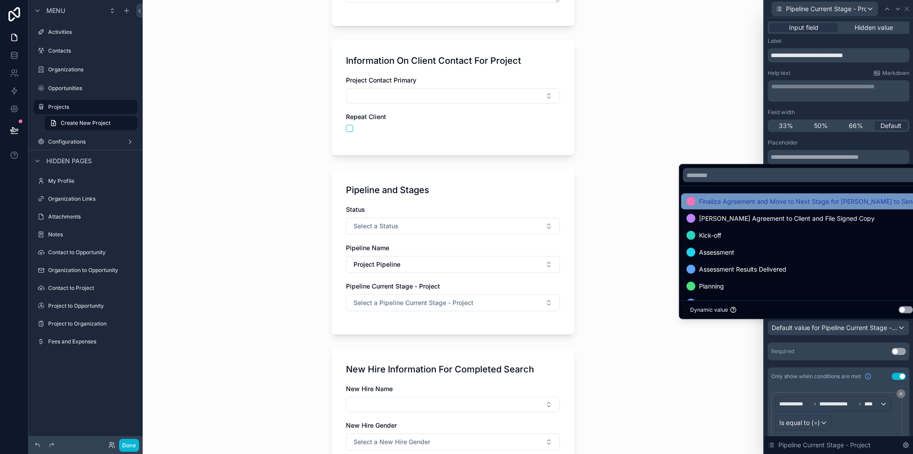
click at [759, 207] on div "Finalize Agreement and Move to Next Stage for [PERSON_NAME] to Send" at bounding box center [801, 202] width 241 height 16
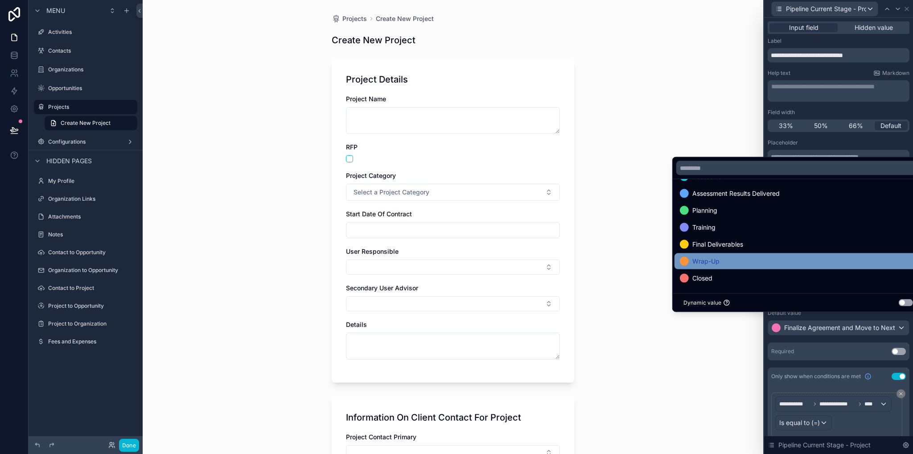
scroll to position [0, 0]
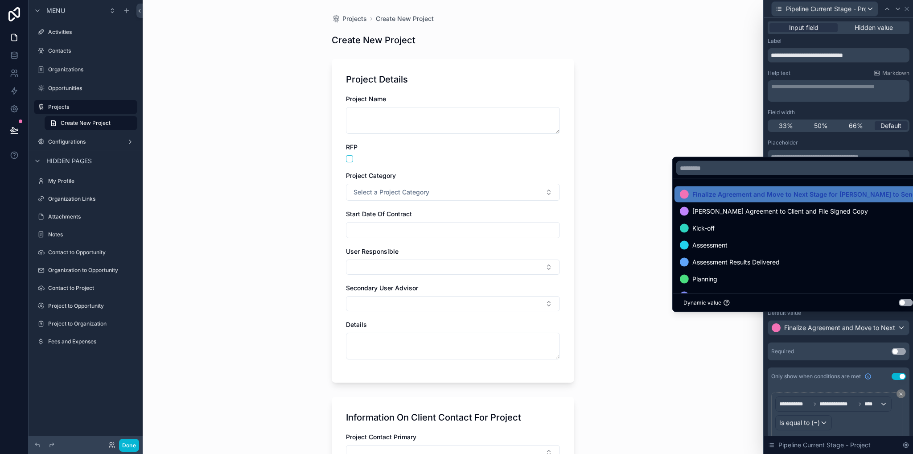
click at [646, 266] on div "Projects Create New Project Create New Project Project Details Project Name RFP…" at bounding box center [453, 227] width 621 height 454
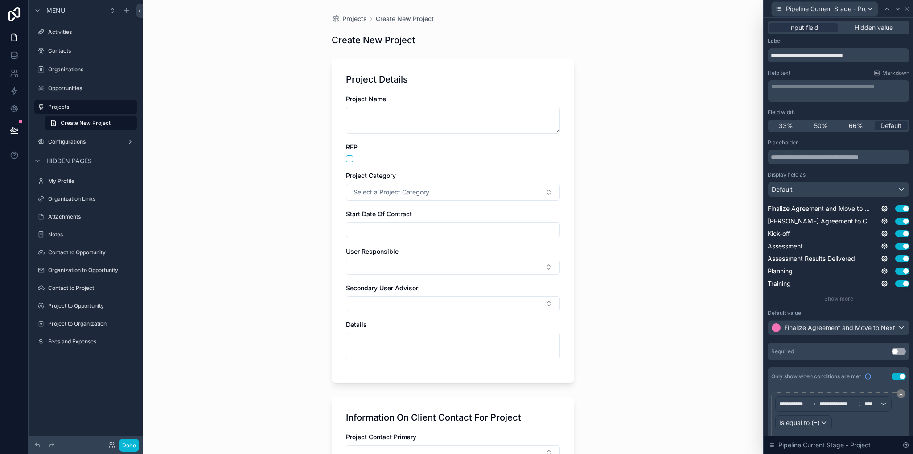
scroll to position [178, 0]
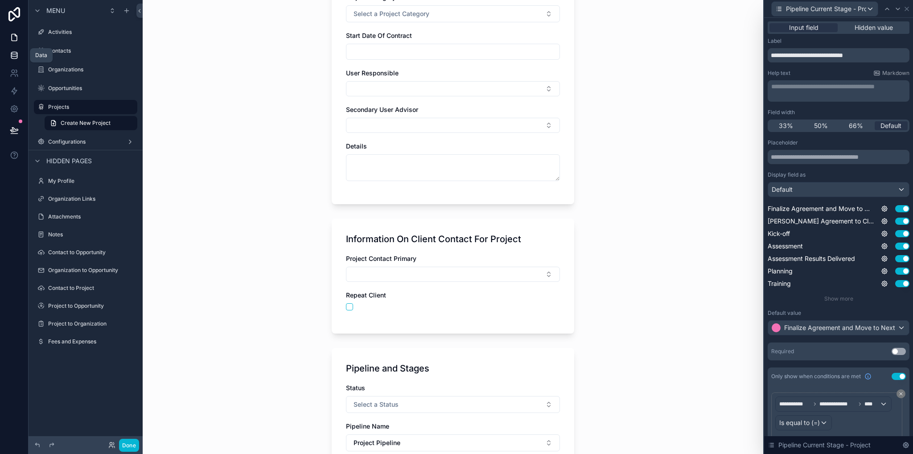
click at [14, 56] on icon at bounding box center [14, 55] width 6 height 4
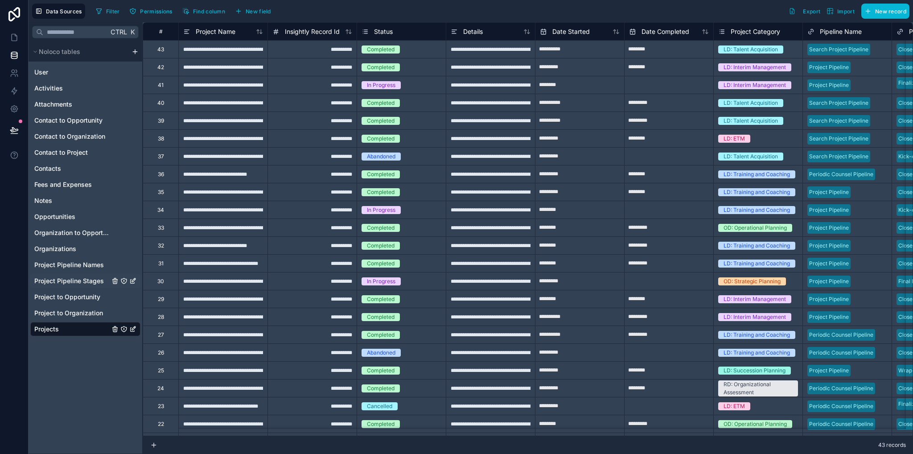
click at [93, 277] on span "Project Pipeline Stages" at bounding box center [69, 280] width 70 height 9
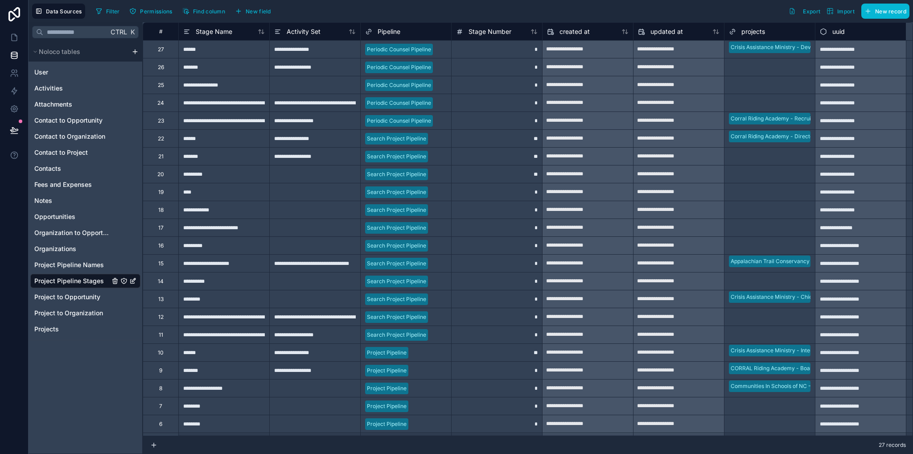
click at [228, 335] on div "**********" at bounding box center [223, 335] width 91 height 18
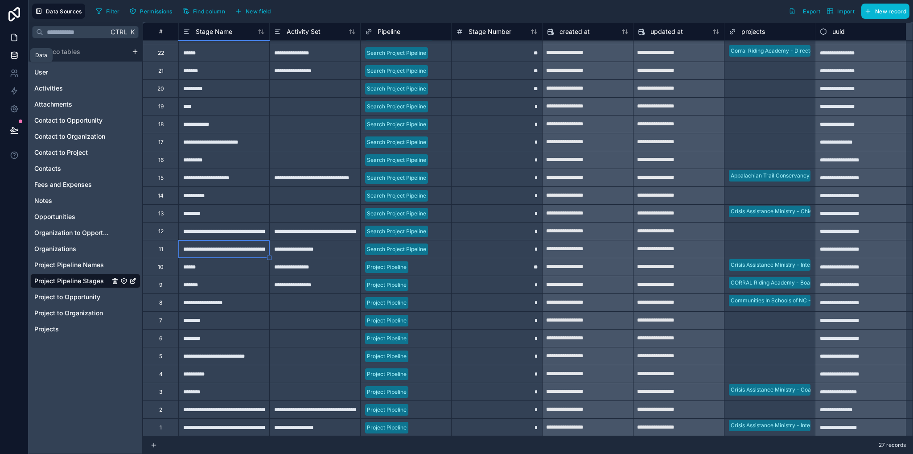
click at [16, 40] on icon at bounding box center [14, 37] width 9 height 9
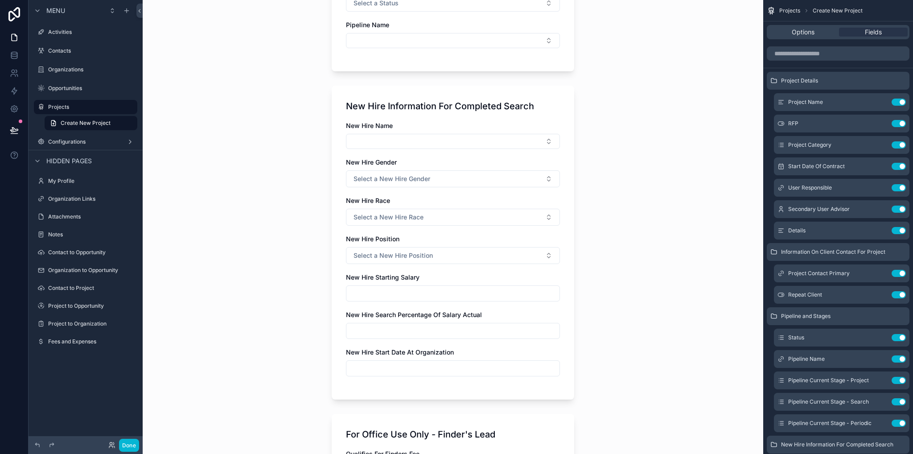
scroll to position [357, 0]
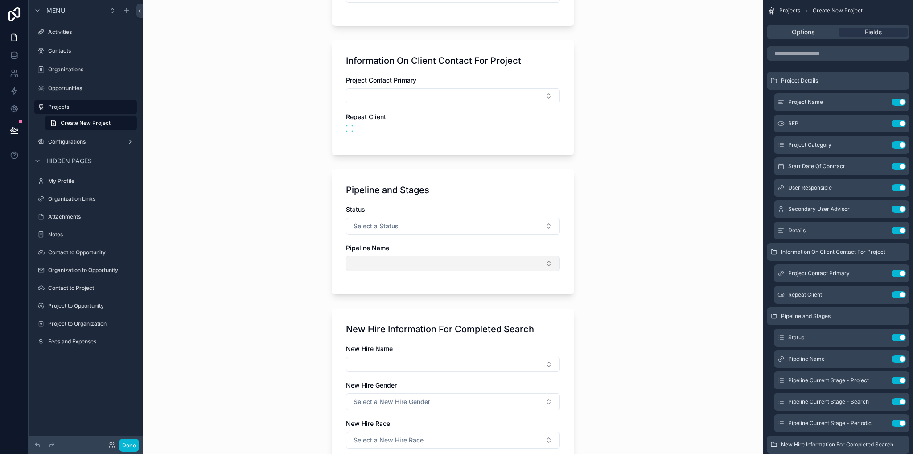
click at [414, 265] on button "Select Button" at bounding box center [453, 263] width 214 height 15
click at [393, 297] on span "Periodic Counsel Pipeline" at bounding box center [385, 297] width 73 height 9
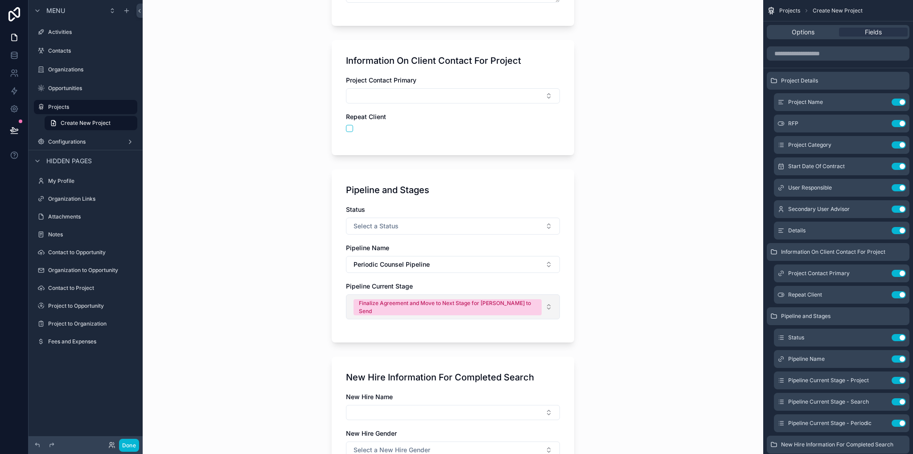
click at [545, 302] on button "Finalize Agreement and Move to Next Stage for [PERSON_NAME] to Send" at bounding box center [453, 306] width 214 height 25
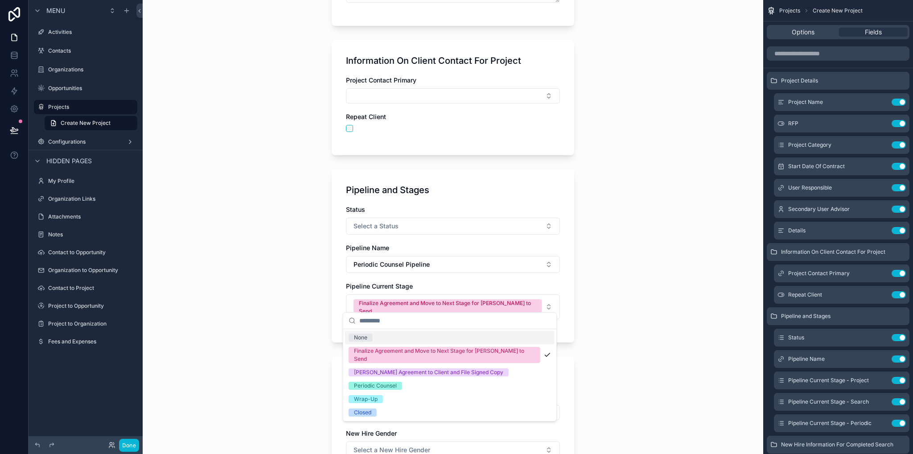
click at [604, 318] on div "Projects Create New Project Create New Project Project Details Project Name RFP…" at bounding box center [453, 227] width 621 height 454
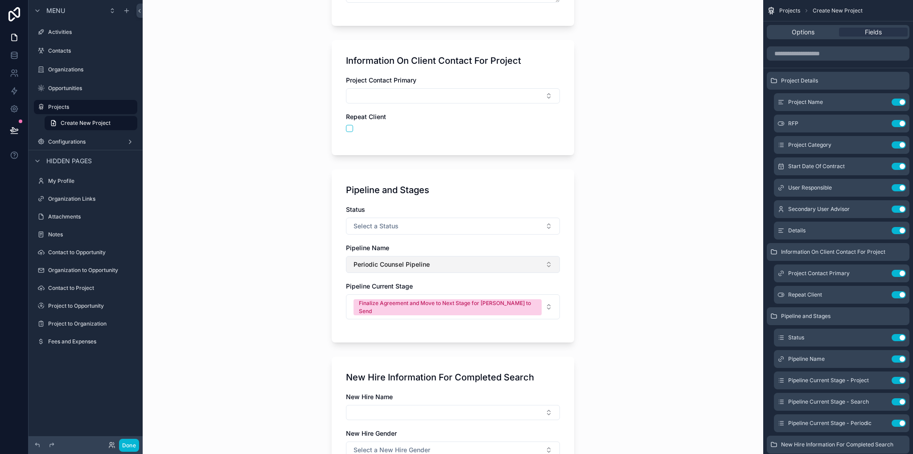
click at [541, 270] on button "Periodic Counsel Pipeline" at bounding box center [453, 264] width 214 height 17
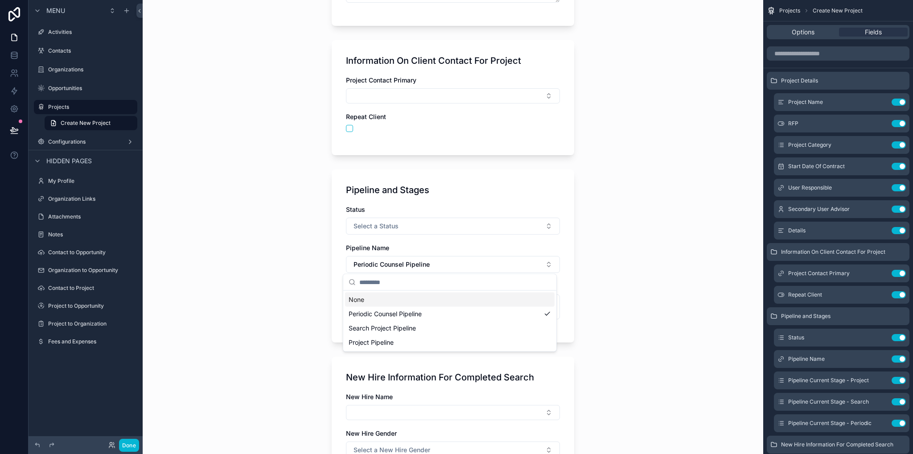
click at [451, 299] on div "None" at bounding box center [450, 300] width 210 height 14
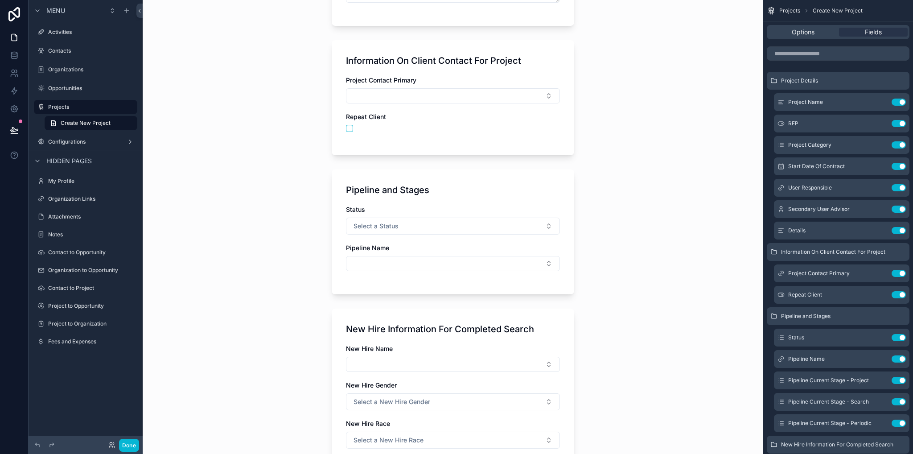
scroll to position [45, 0]
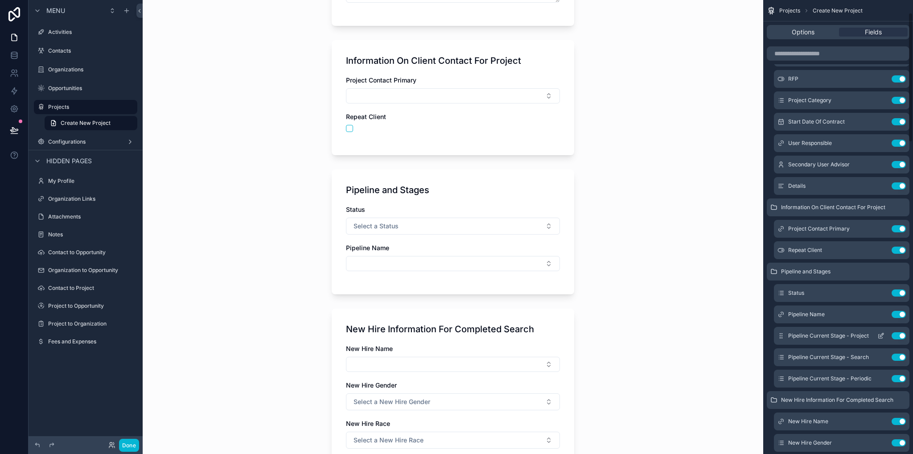
click at [879, 335] on icon "scrollable content" at bounding box center [881, 336] width 4 height 4
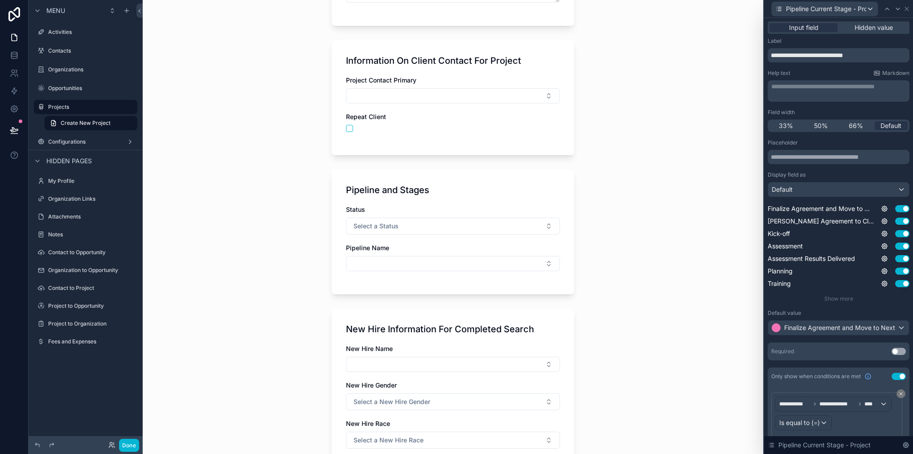
click at [892, 354] on button "Use setting" at bounding box center [899, 351] width 14 height 7
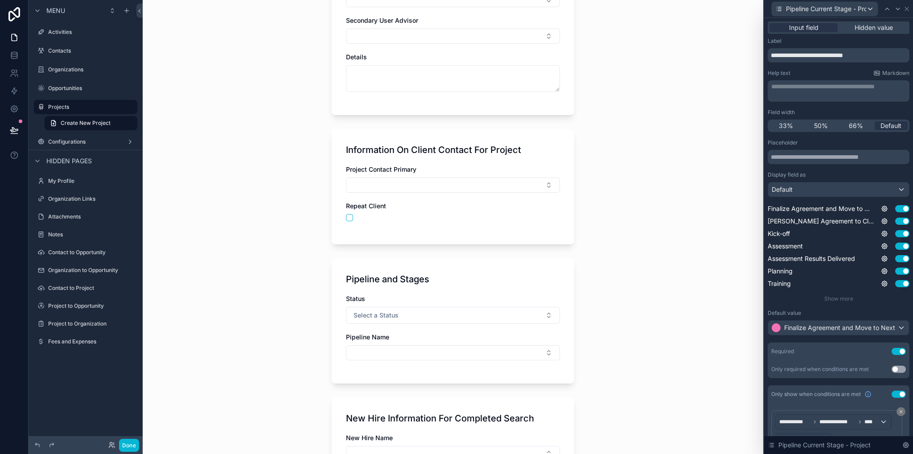
scroll to position [312, 0]
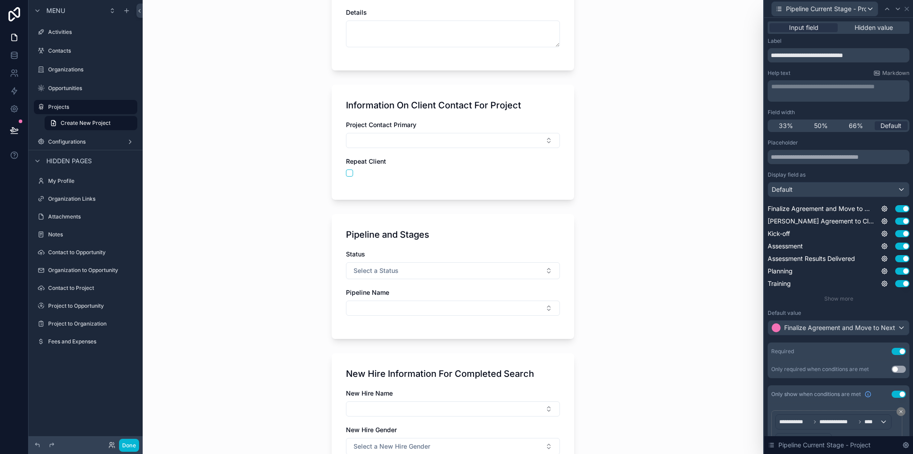
click at [645, 317] on div "Projects Create New Project Create New Project Project Details Project Name RFP…" at bounding box center [453, 227] width 621 height 454
click at [906, 9] on icon at bounding box center [907, 9] width 4 height 4
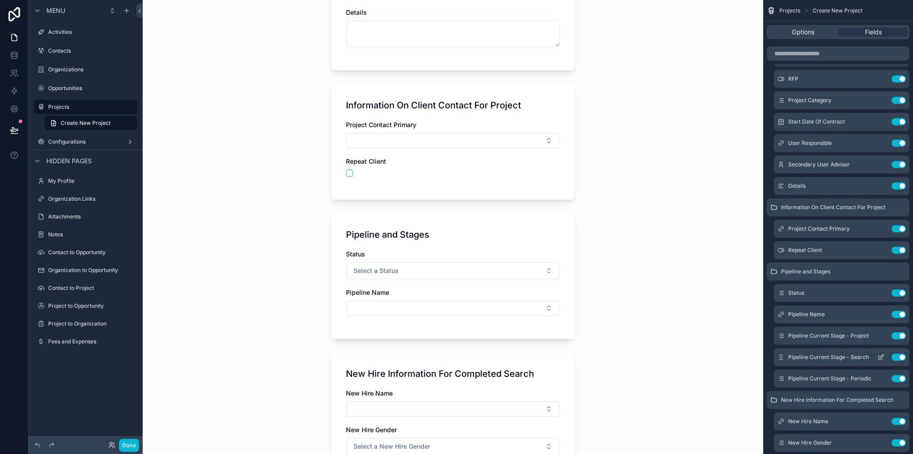
click at [882, 357] on icon "scrollable content" at bounding box center [882, 357] width 4 height 4
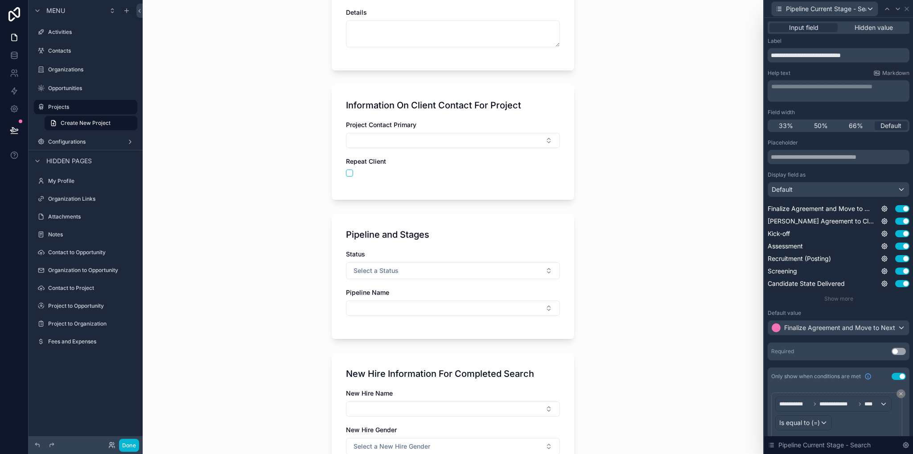
click at [896, 352] on button "Use setting" at bounding box center [899, 351] width 14 height 7
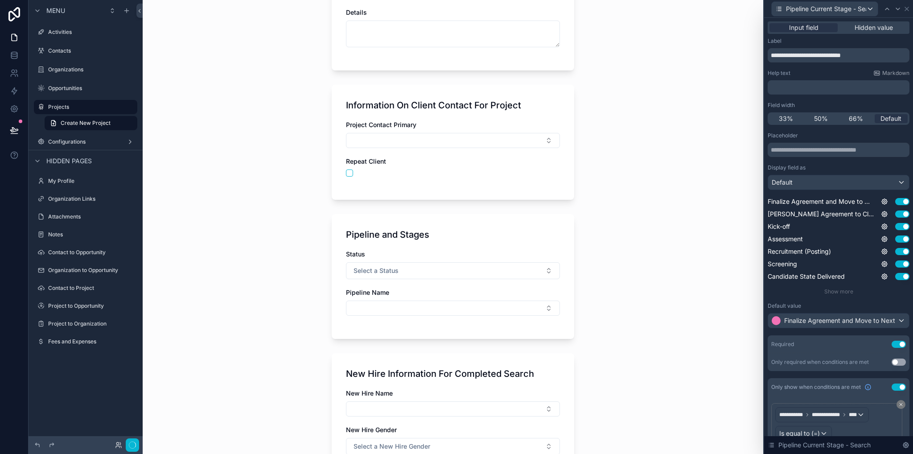
scroll to position [0, 0]
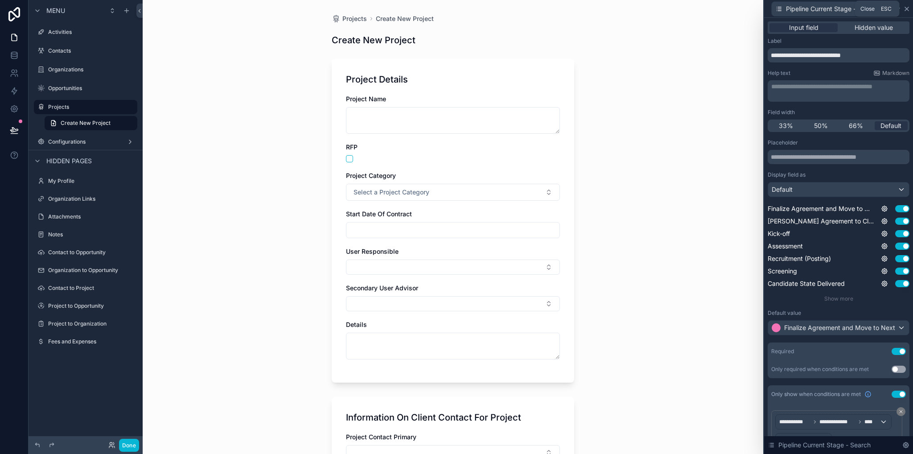
click at [908, 9] on icon at bounding box center [907, 9] width 4 height 4
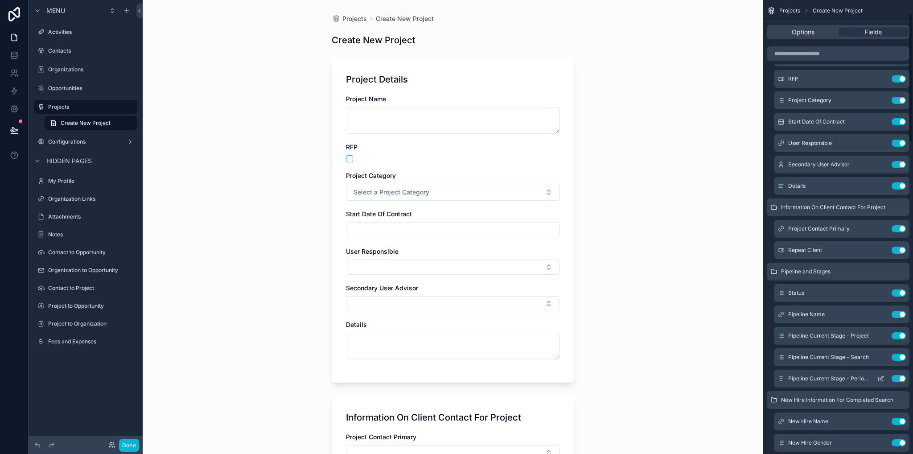
click at [882, 377] on icon "scrollable content" at bounding box center [881, 378] width 7 height 7
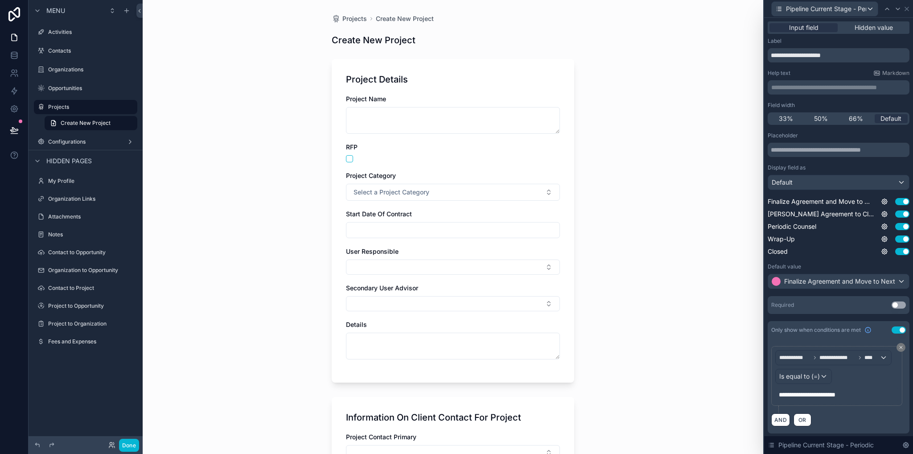
scroll to position [268, 0]
click at [903, 300] on div "Required Use setting" at bounding box center [839, 305] width 142 height 18
click at [901, 305] on button "Use setting" at bounding box center [899, 304] width 14 height 7
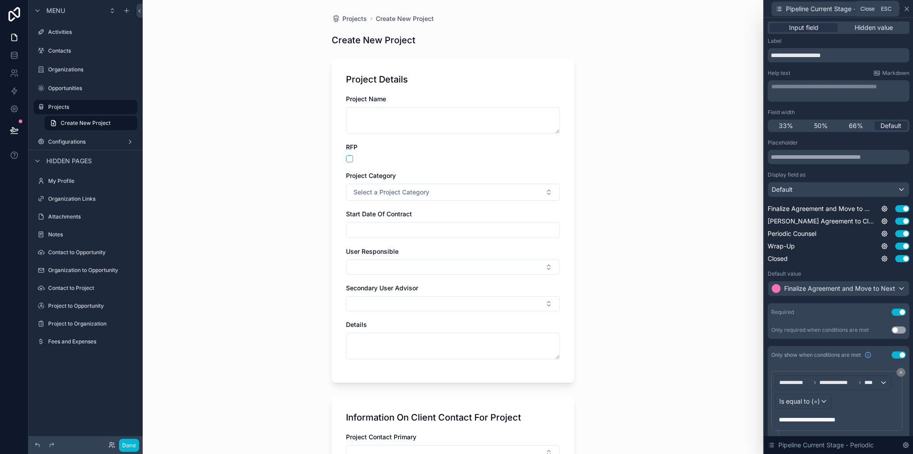
click at [907, 9] on icon at bounding box center [907, 8] width 7 height 7
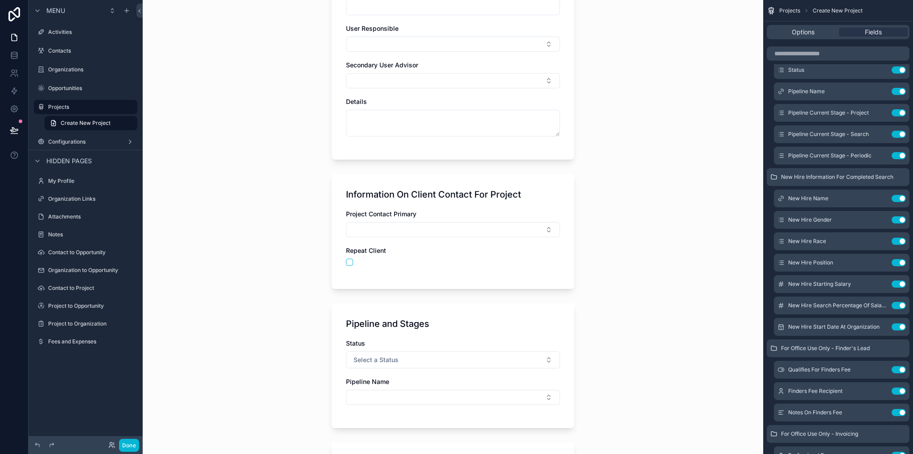
scroll to position [401, 0]
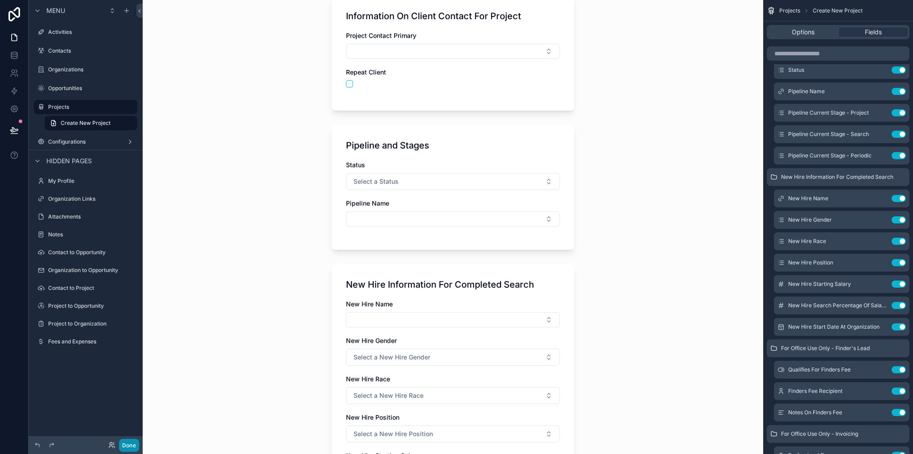
click at [133, 446] on button "Done" at bounding box center [129, 445] width 20 height 13
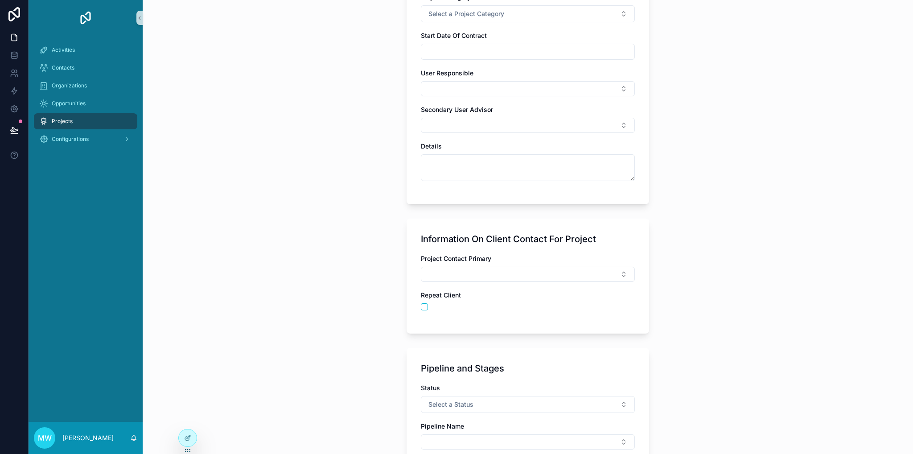
scroll to position [312, 0]
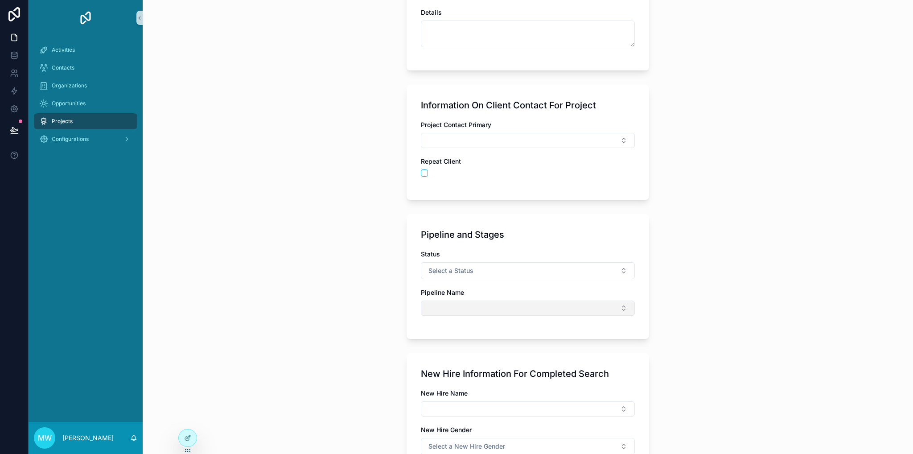
click at [480, 308] on button "Select Button" at bounding box center [528, 308] width 214 height 15
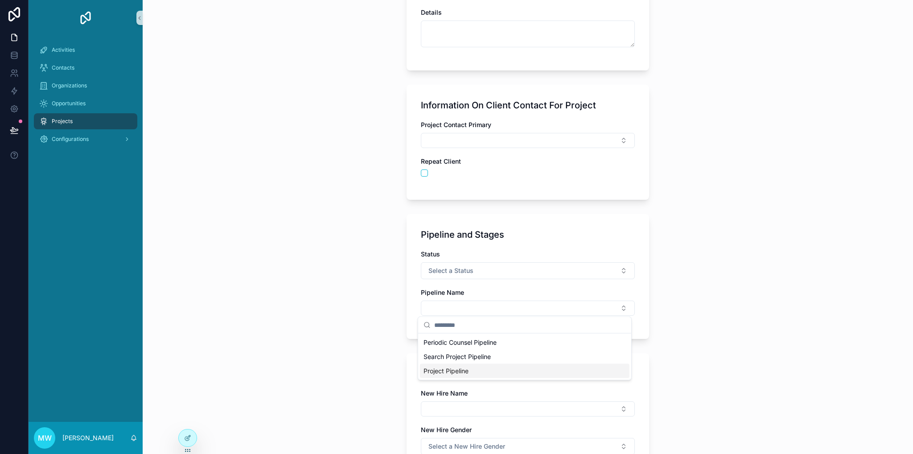
click at [469, 370] on div "Project Pipeline" at bounding box center [525, 371] width 210 height 14
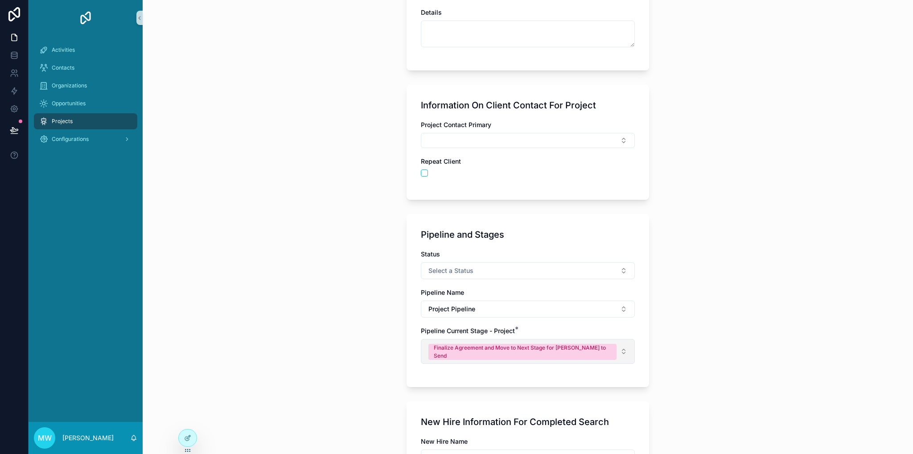
click at [624, 346] on button "Finalize Agreement and Move to Next Stage for [PERSON_NAME] to Send" at bounding box center [528, 351] width 214 height 25
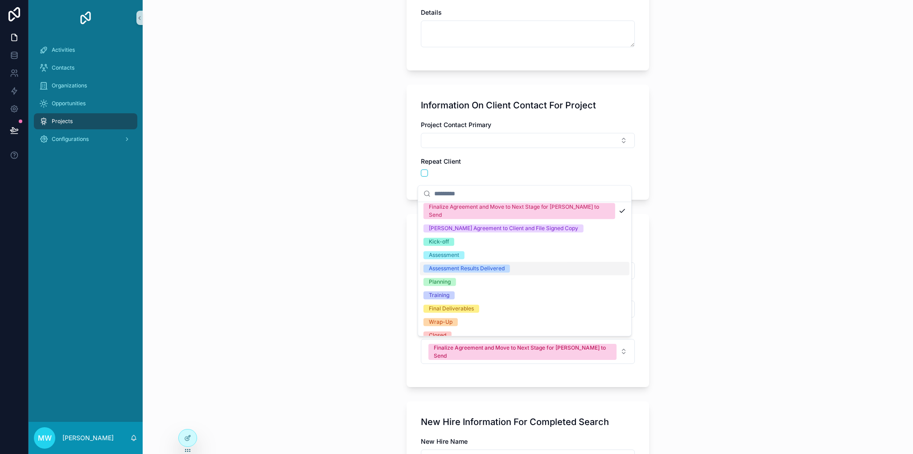
scroll to position [0, 0]
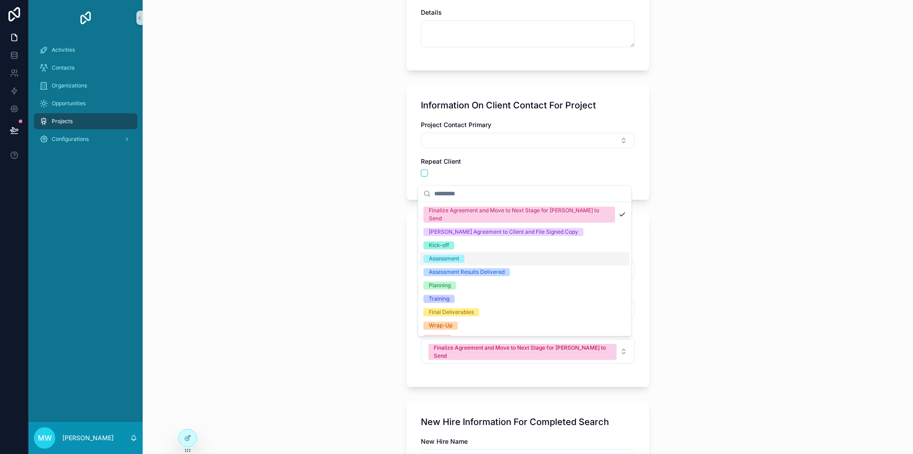
click at [708, 254] on div "Projects Create New Project Create New Project Project Details Project Name RFP…" at bounding box center [528, 227] width 771 height 454
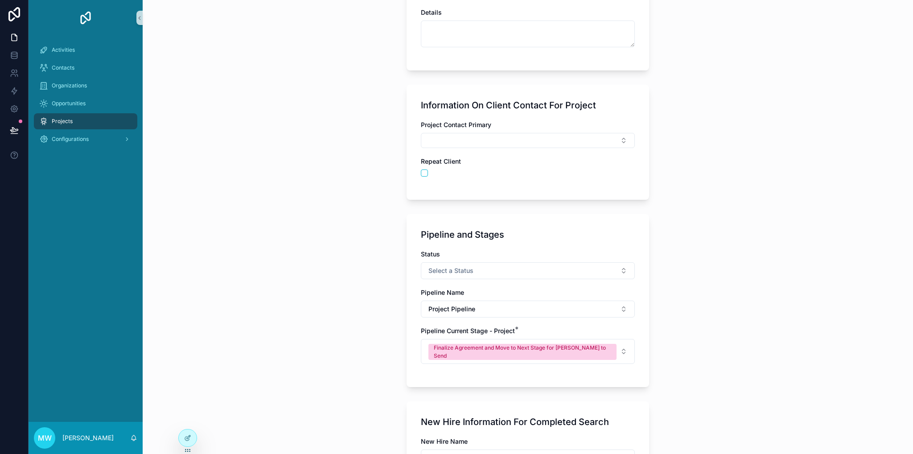
scroll to position [491, 0]
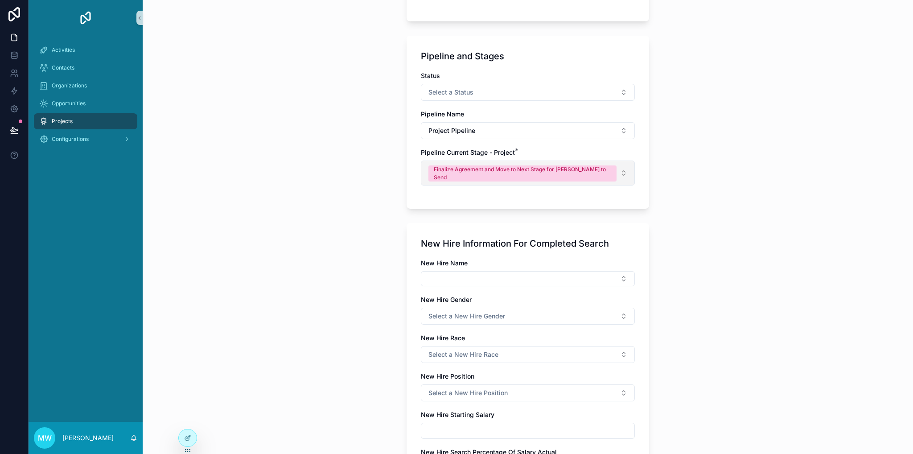
click at [615, 164] on button "Finalize Agreement and Move to Next Stage for [PERSON_NAME] to Send" at bounding box center [528, 173] width 214 height 25
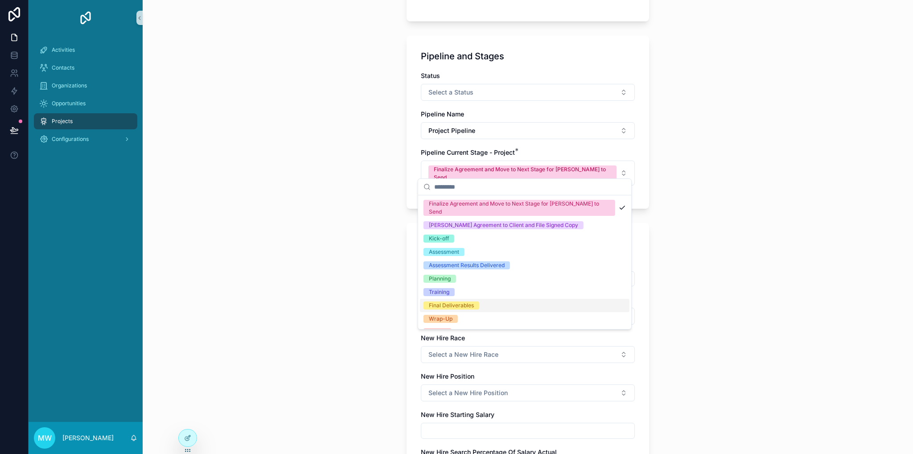
scroll to position [4, 0]
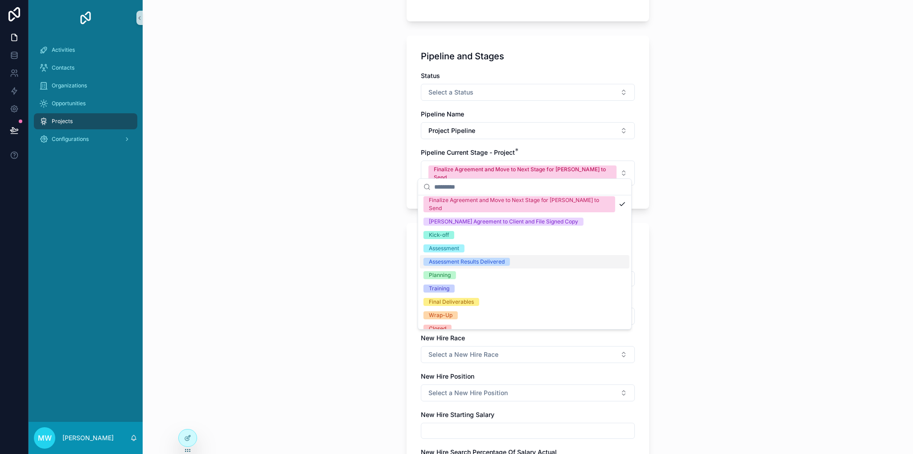
click at [779, 274] on div "Projects Create New Project Create New Project Project Details Project Name RFP…" at bounding box center [528, 227] width 771 height 454
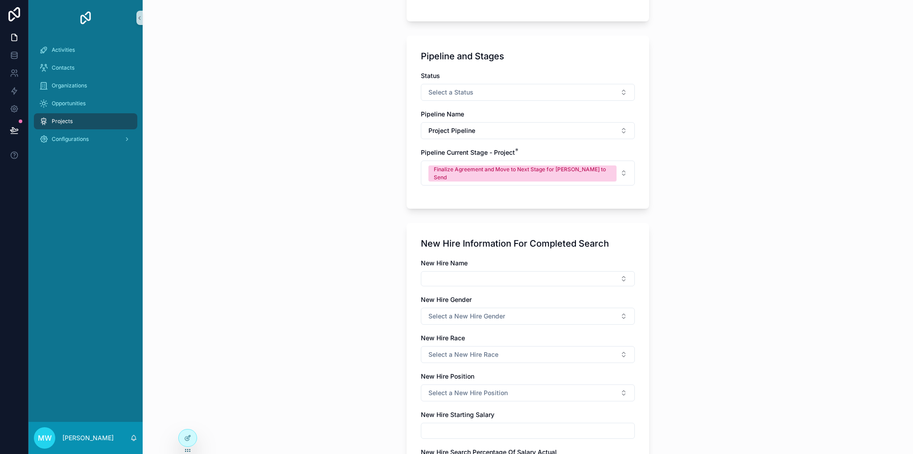
scroll to position [312, 0]
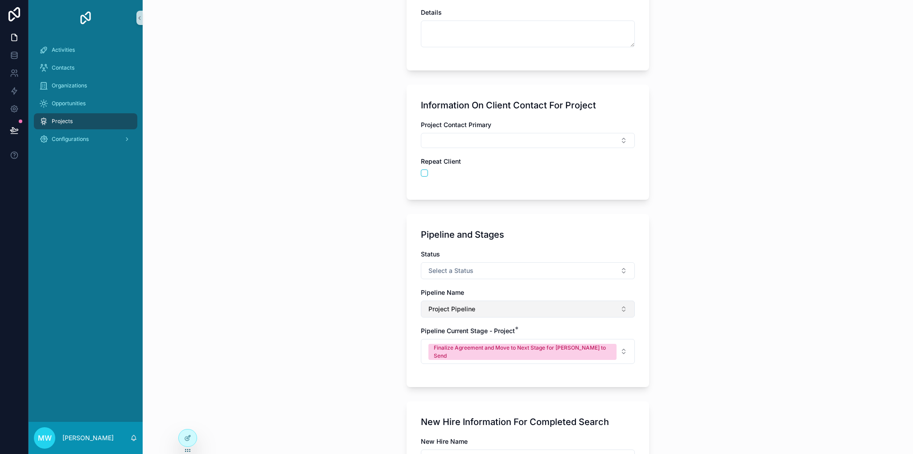
click at [499, 312] on button "Project Pipeline" at bounding box center [528, 309] width 214 height 17
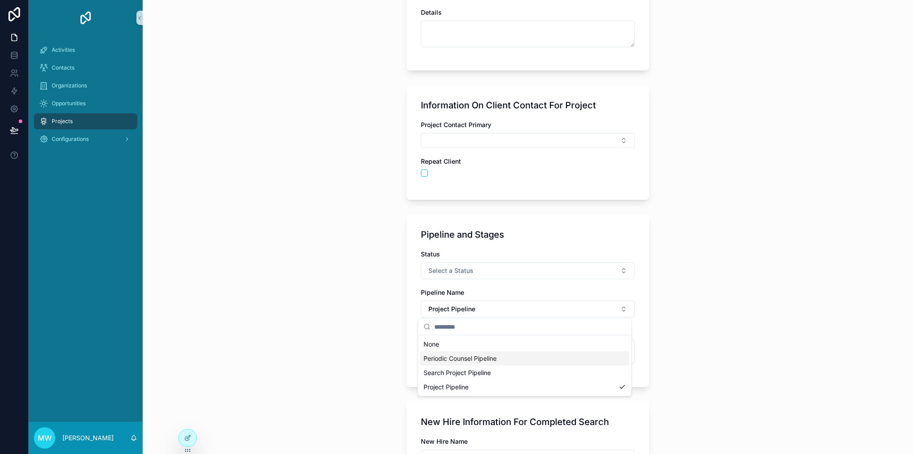
click at [483, 361] on span "Periodic Counsel Pipeline" at bounding box center [460, 358] width 73 height 9
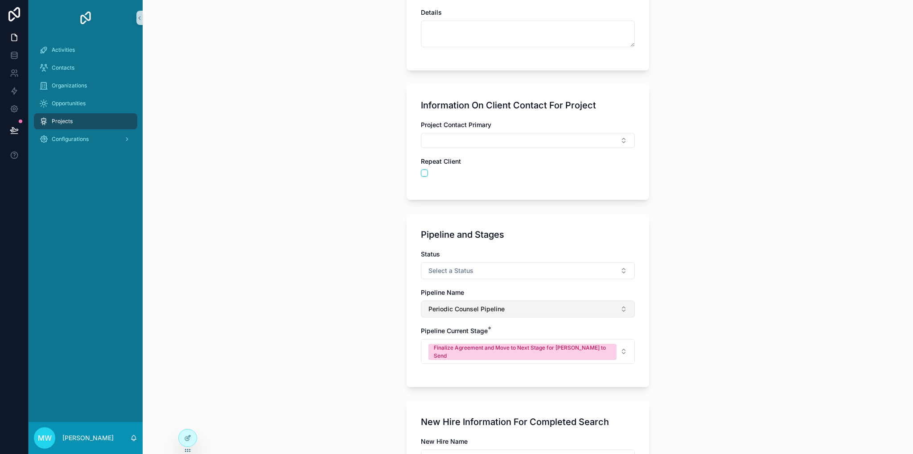
click at [557, 308] on button "Periodic Counsel Pipeline" at bounding box center [528, 309] width 214 height 17
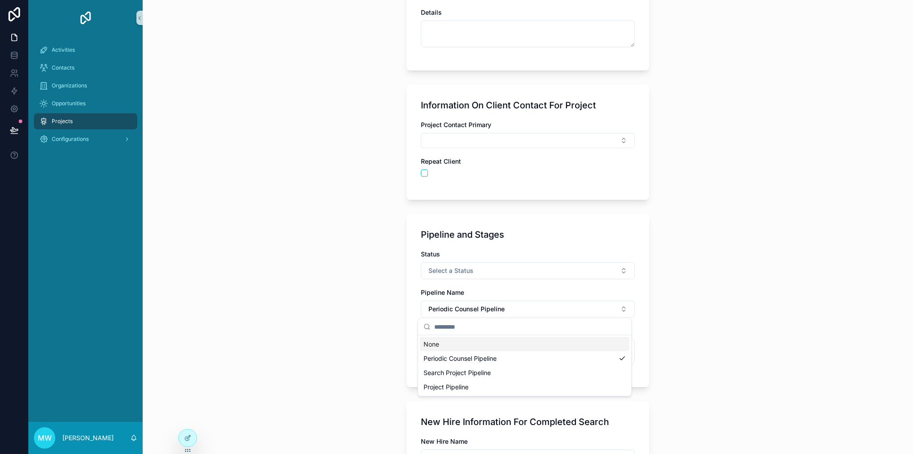
click at [689, 307] on div "Projects Create New Project Create New Project Project Details Project Name RFP…" at bounding box center [528, 227] width 771 height 454
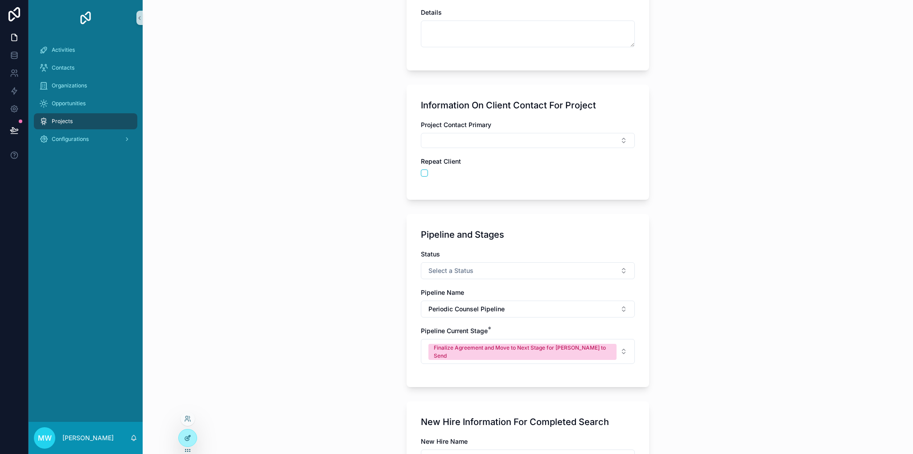
click at [190, 431] on div at bounding box center [188, 437] width 18 height 17
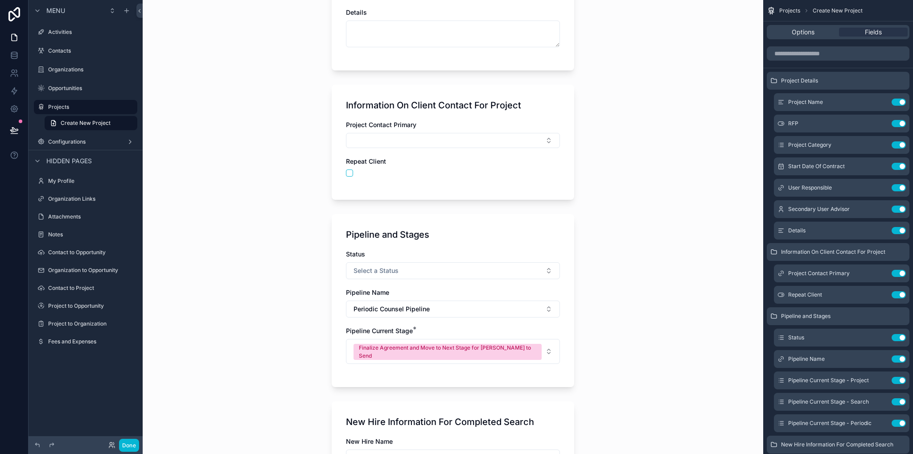
scroll to position [0, 0]
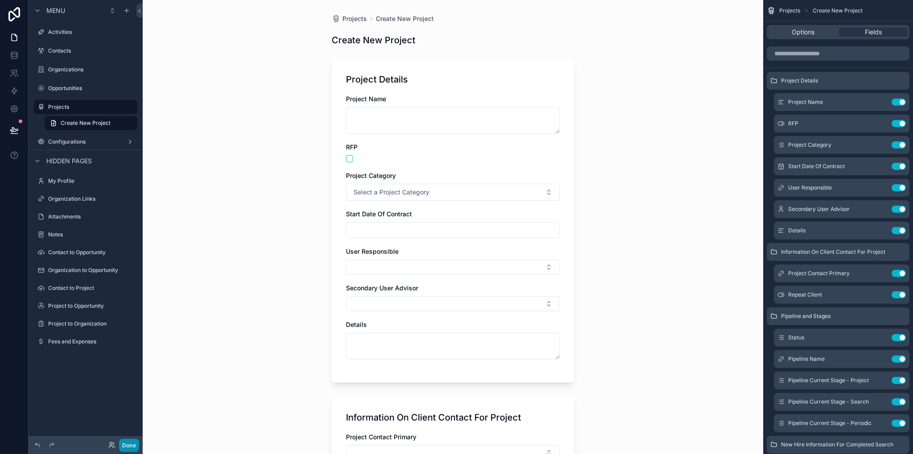
click at [128, 441] on button "Done" at bounding box center [129, 445] width 20 height 13
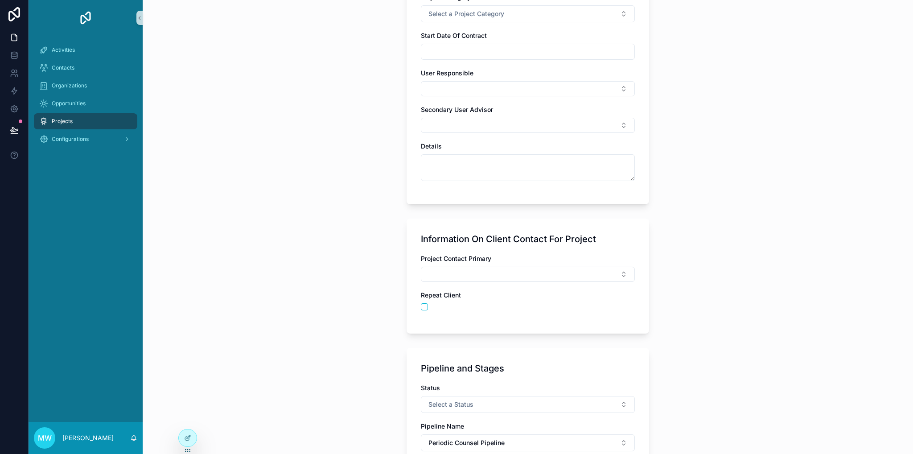
scroll to position [357, 0]
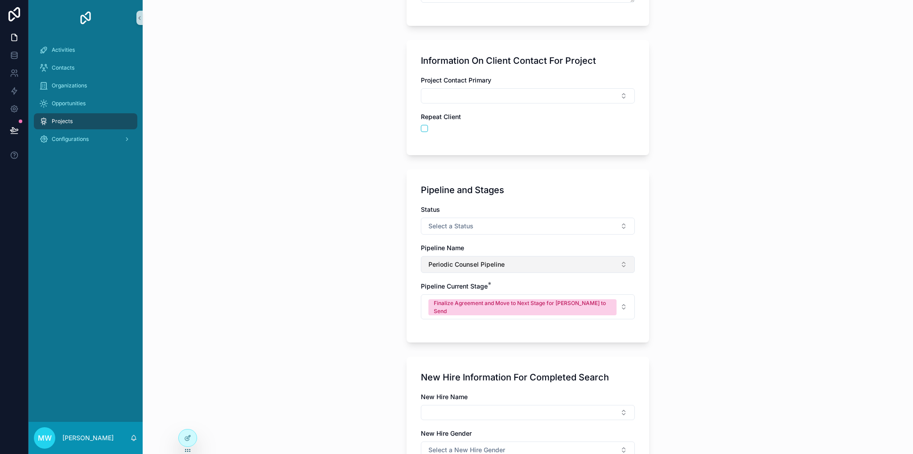
click at [526, 261] on button "Periodic Counsel Pipeline" at bounding box center [528, 264] width 214 height 17
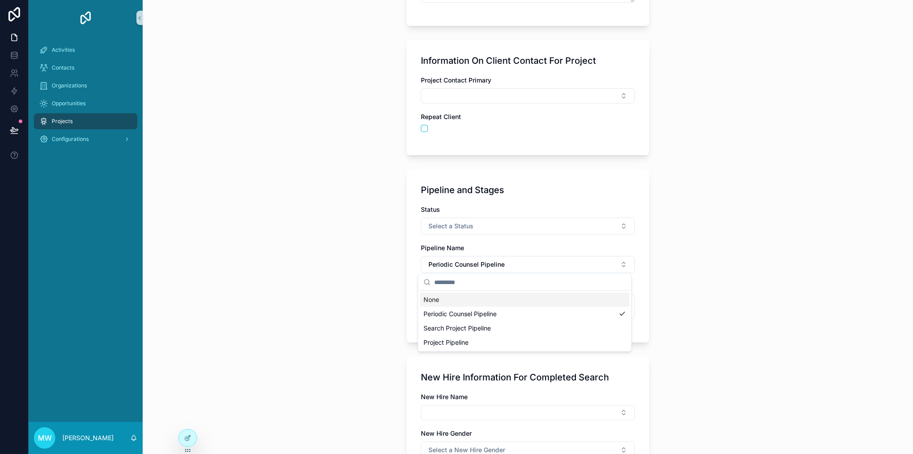
click at [282, 281] on div "Projects Create New Project Create New Project Project Details Project Name RFP…" at bounding box center [528, 227] width 771 height 454
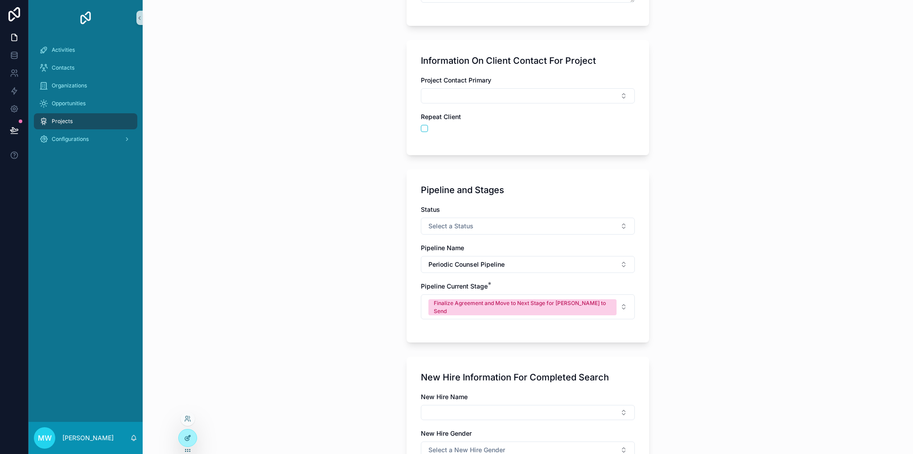
click at [183, 438] on div at bounding box center [188, 437] width 18 height 17
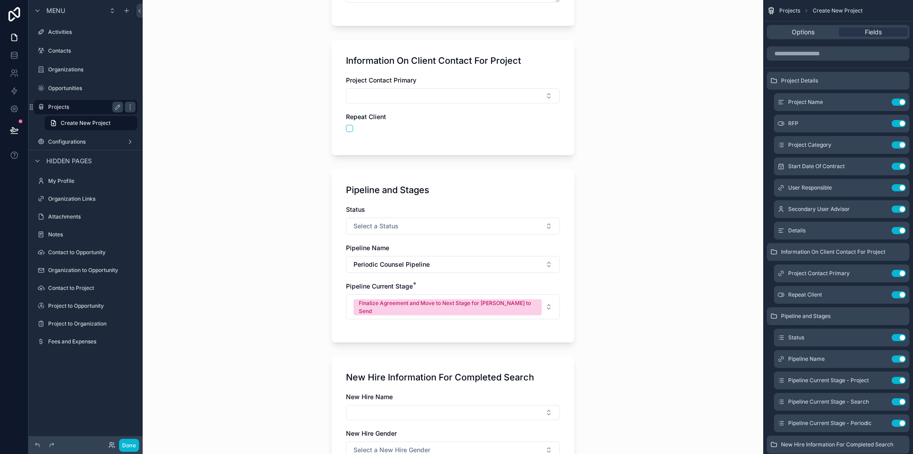
scroll to position [0, 0]
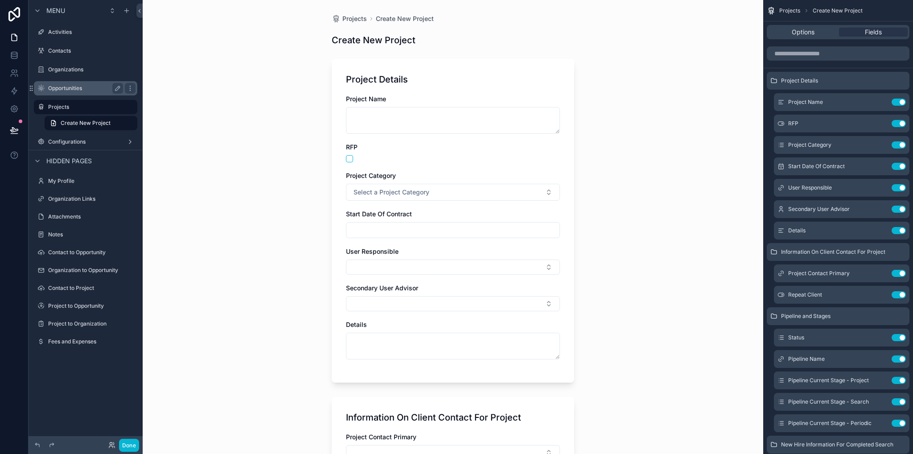
click at [61, 87] on label "Opportunities" at bounding box center [83, 88] width 71 height 7
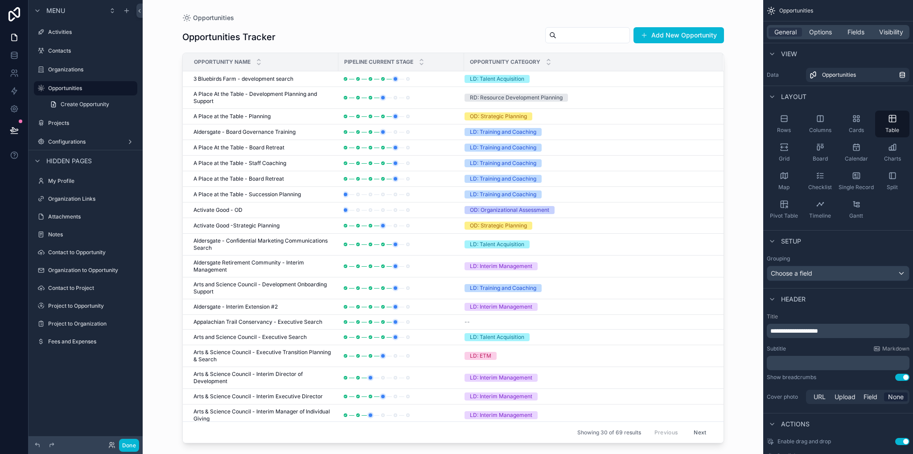
drag, startPoint x: 70, startPoint y: 122, endPoint x: 86, endPoint y: 134, distance: 20.1
click at [69, 122] on label "Projects" at bounding box center [91, 123] width 87 height 7
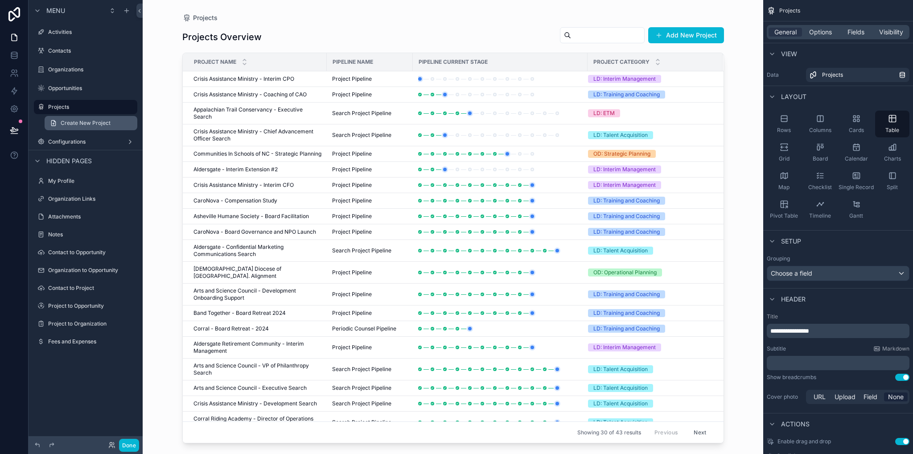
click at [79, 127] on link "Create New Project" at bounding box center [91, 123] width 93 height 14
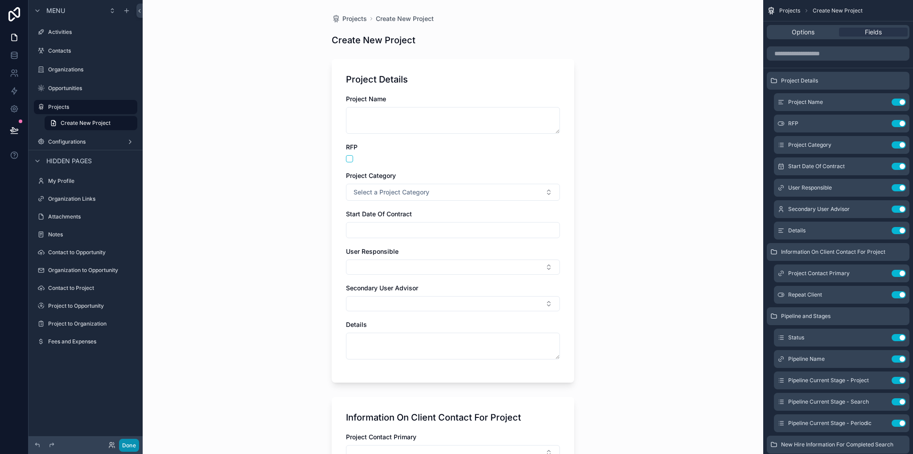
click at [130, 442] on button "Done" at bounding box center [129, 445] width 20 height 13
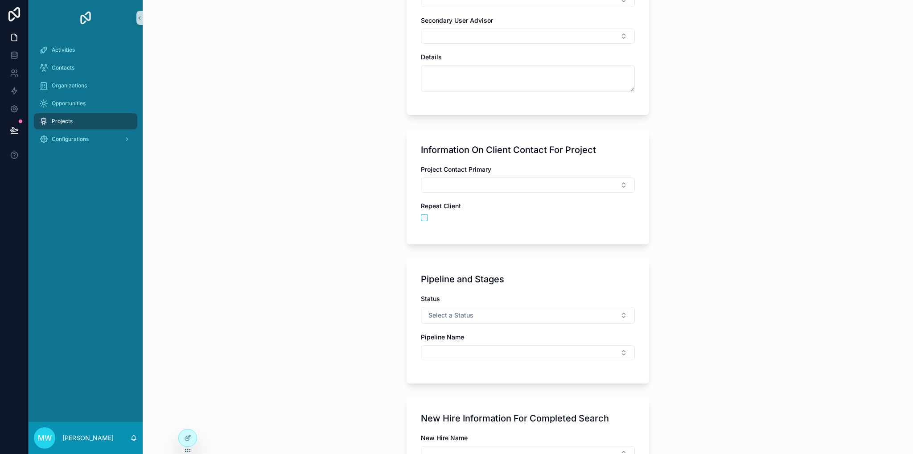
scroll to position [401, 0]
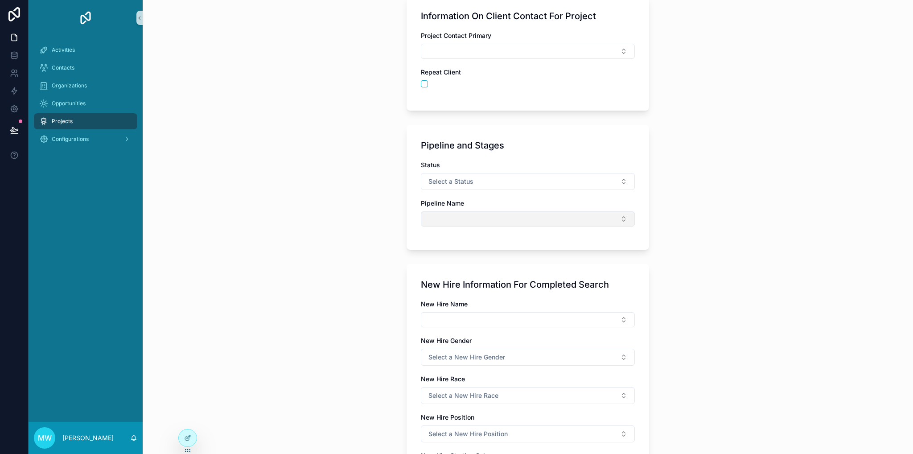
click at [471, 220] on button "Select Button" at bounding box center [528, 218] width 214 height 15
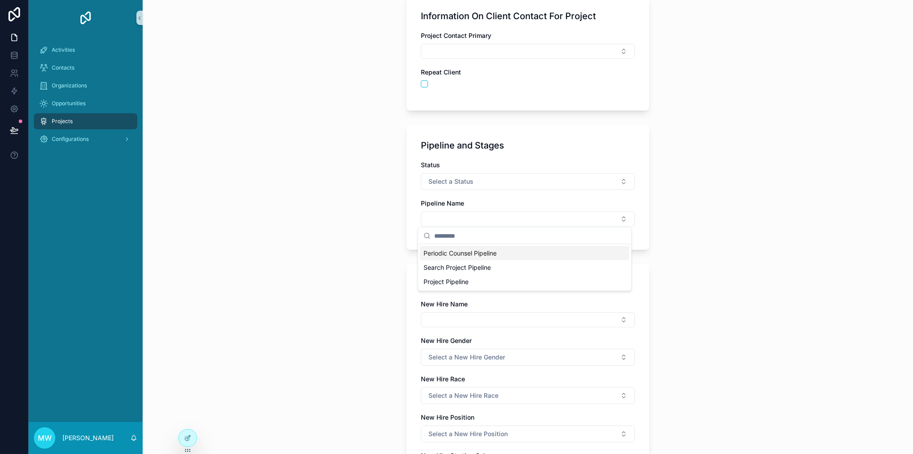
click at [309, 234] on div "Projects Create New Project Create New Project Project Details Project Name RFP…" at bounding box center [528, 227] width 771 height 454
click at [173, 442] on div "Projects Create New Project Create New Project Project Details Project Name RFP…" at bounding box center [528, 227] width 771 height 454
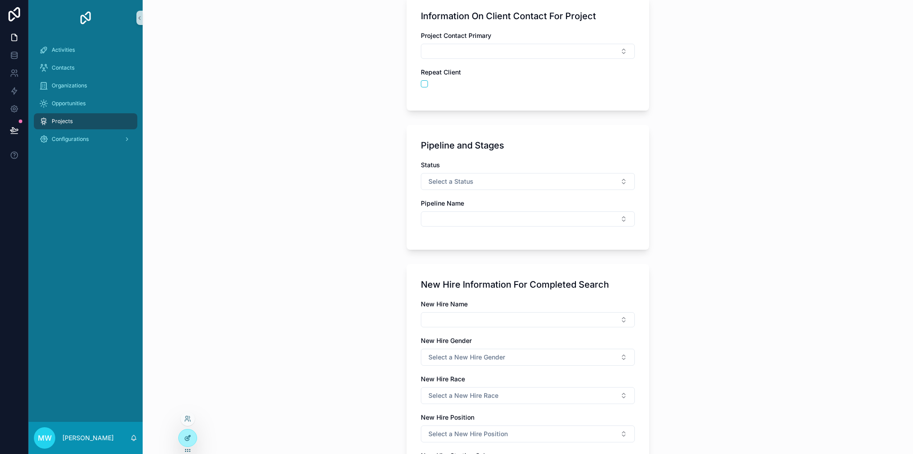
click at [185, 437] on icon at bounding box center [187, 437] width 7 height 7
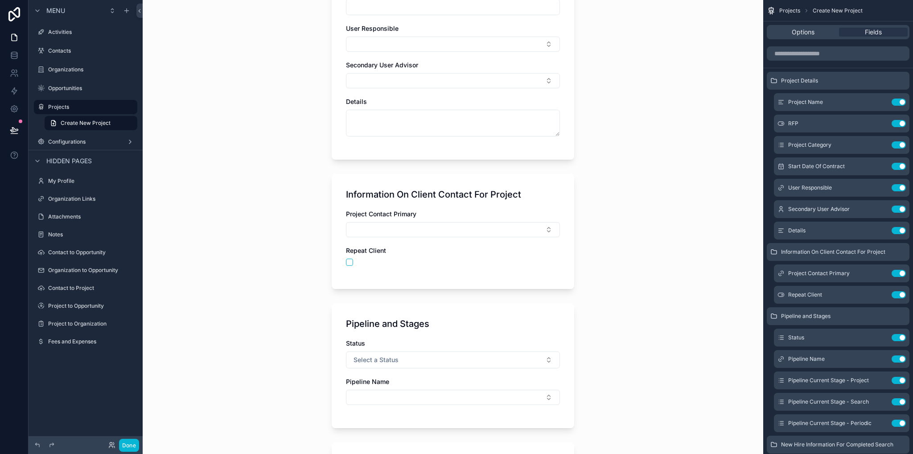
scroll to position [268, 0]
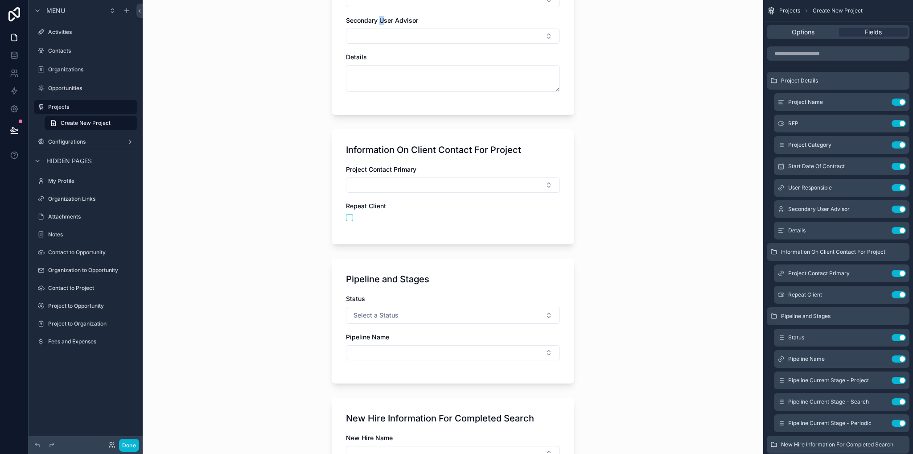
click at [380, 20] on span "Secondary User Advisor" at bounding box center [382, 21] width 72 height 8
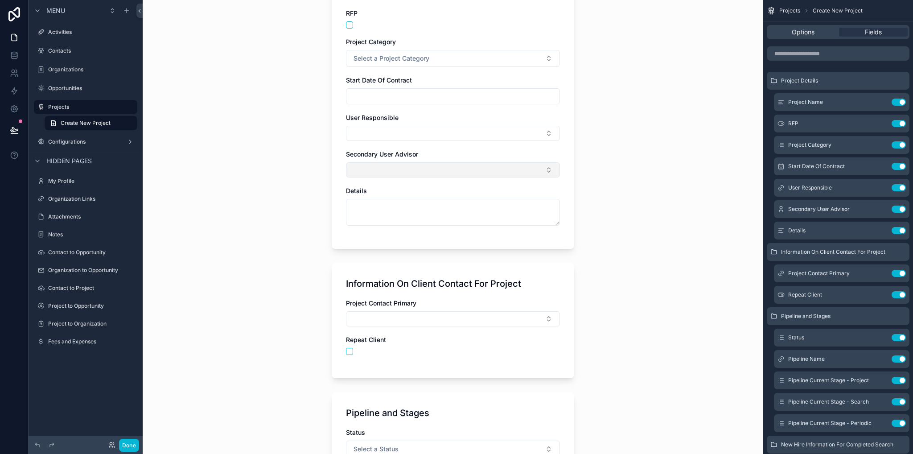
click at [369, 170] on button "Select Button" at bounding box center [453, 169] width 214 height 15
click at [385, 128] on button "Select Button" at bounding box center [453, 133] width 214 height 15
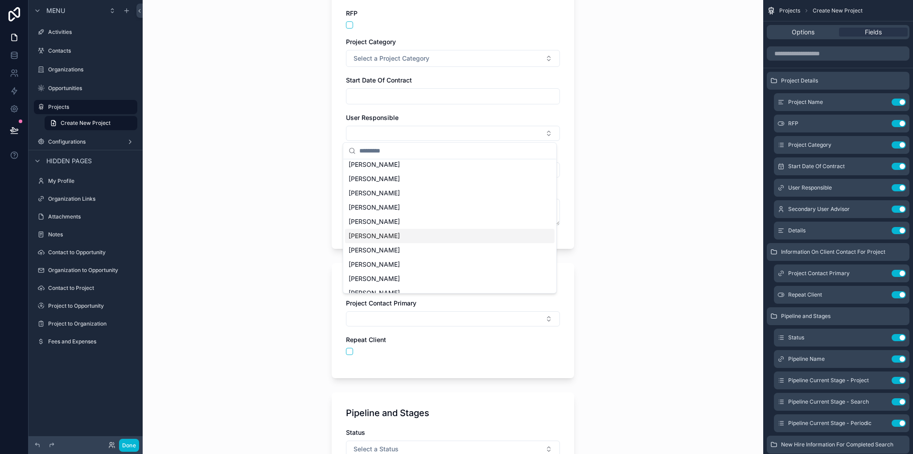
scroll to position [111, 0]
click at [667, 119] on div "Projects Create New Project Create New Project Project Details Project Name RFP…" at bounding box center [453, 93] width 621 height 454
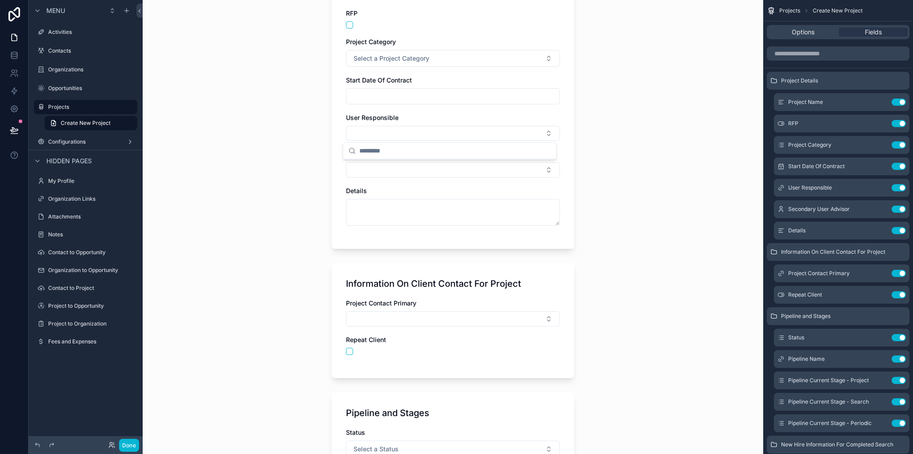
scroll to position [0, 0]
click at [362, 130] on button "Select Button" at bounding box center [453, 133] width 214 height 15
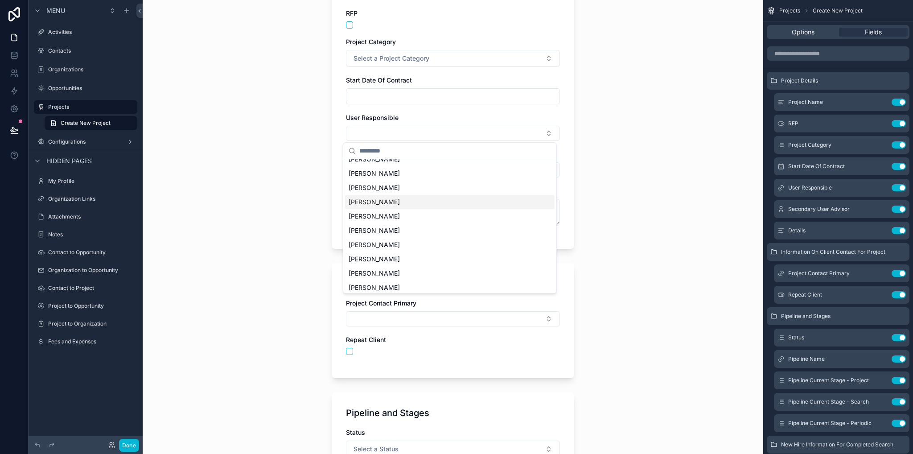
scroll to position [491, 0]
click at [310, 189] on div "Projects Create New Project Create New Project Project Details Project Name RFP…" at bounding box center [453, 93] width 621 height 454
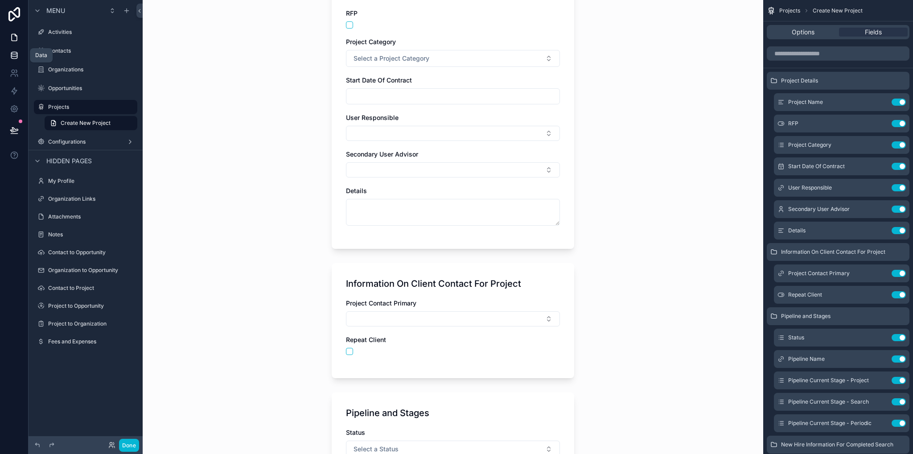
click at [14, 58] on icon at bounding box center [14, 57] width 6 height 4
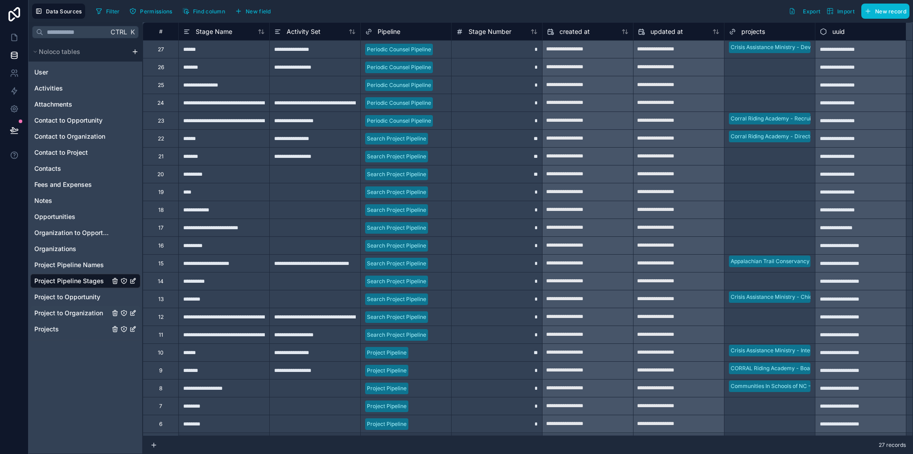
drag, startPoint x: 45, startPoint y: 330, endPoint x: 58, endPoint y: 318, distance: 18.0
click at [45, 330] on span "Projects" at bounding box center [46, 329] width 25 height 9
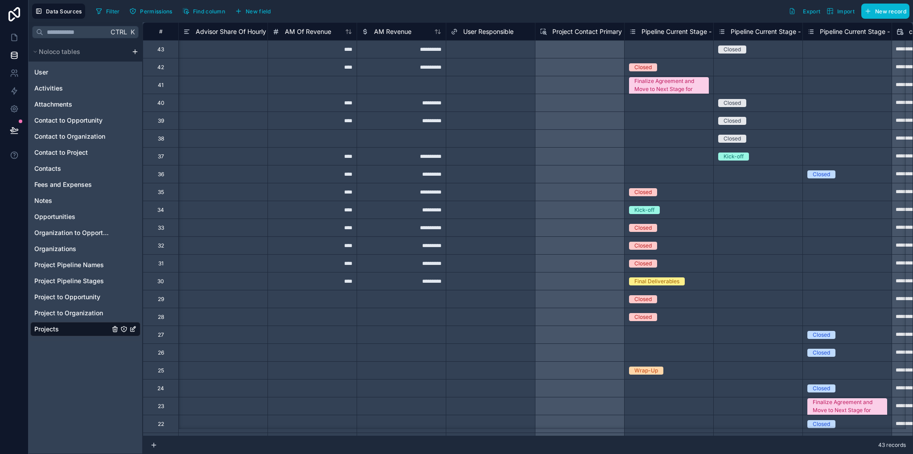
scroll to position [0, 3743]
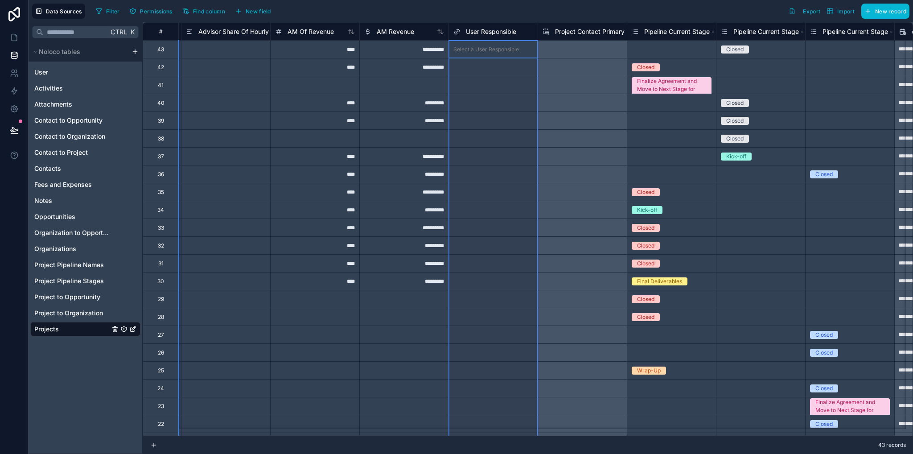
click at [483, 33] on span "User Responsible" at bounding box center [491, 31] width 50 height 9
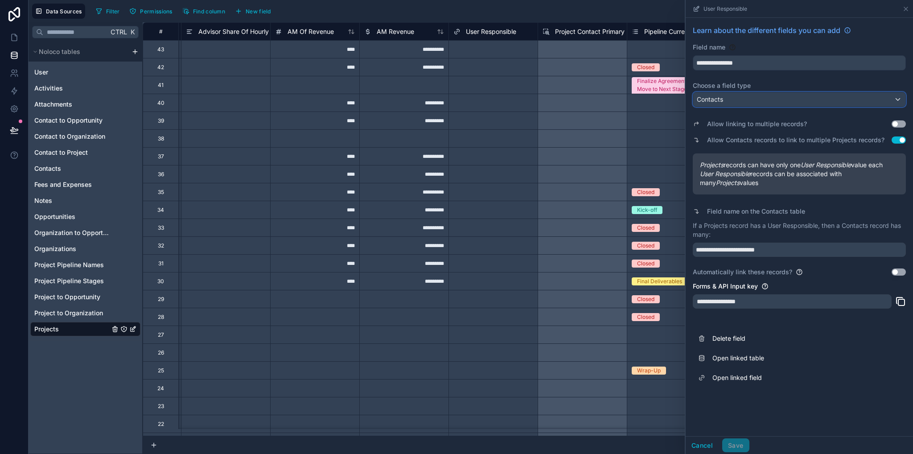
click at [737, 99] on div "Contacts" at bounding box center [799, 99] width 212 height 14
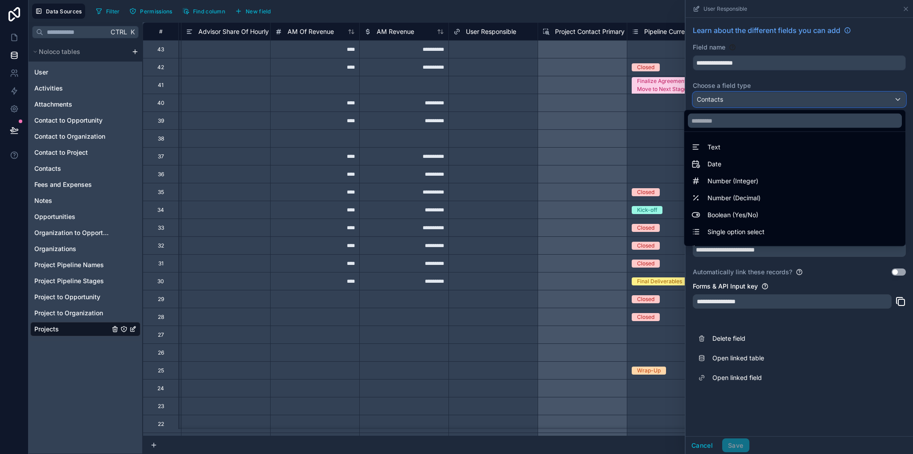
scroll to position [259, 0]
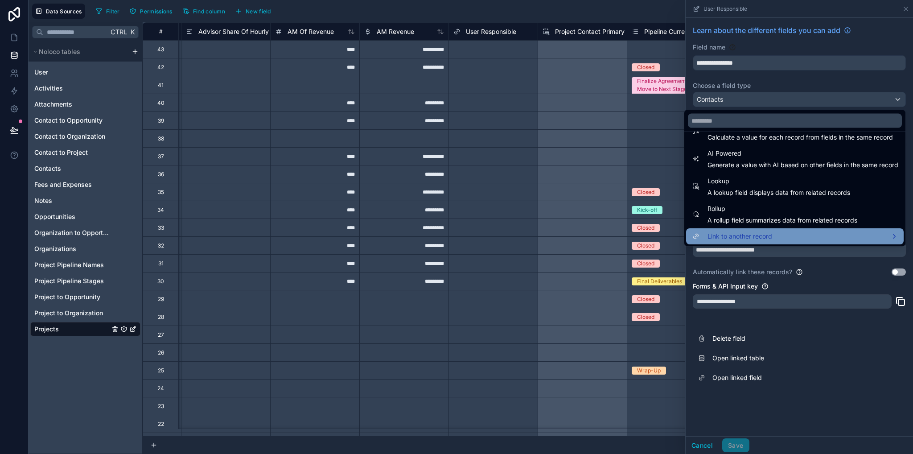
click at [721, 239] on span "Link to another record" at bounding box center [740, 236] width 65 height 11
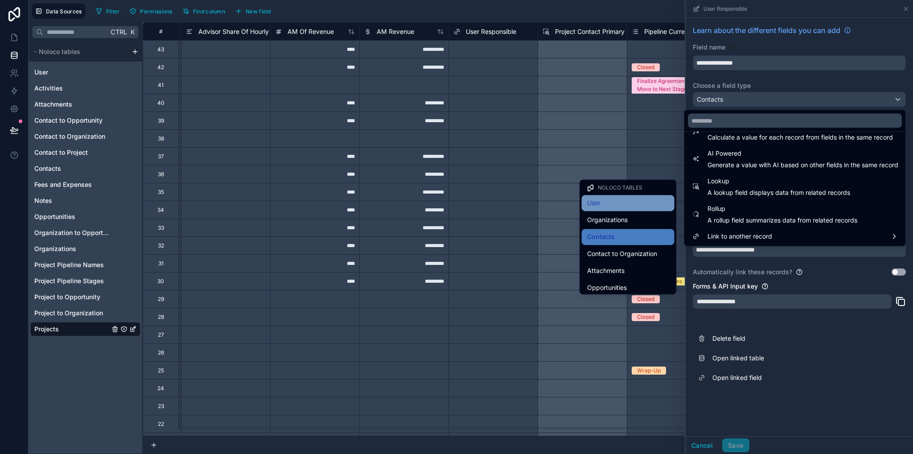
click at [591, 204] on span "User" at bounding box center [593, 203] width 13 height 11
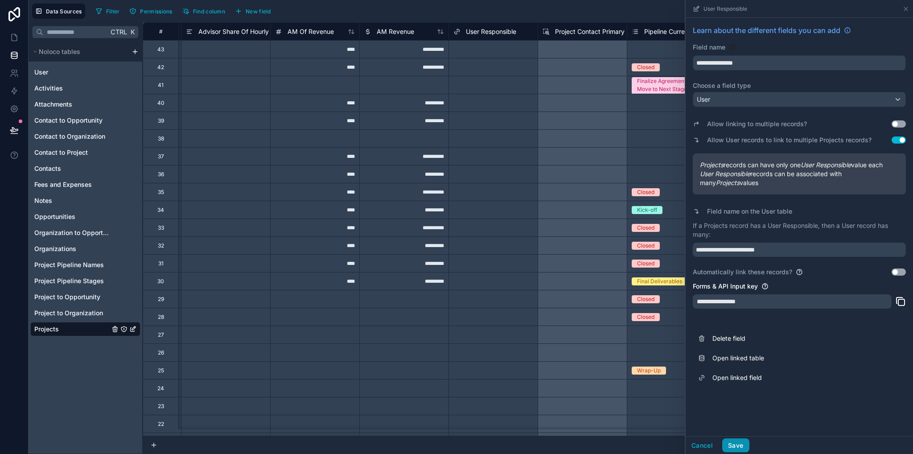
click at [727, 443] on button "Save" at bounding box center [735, 445] width 27 height 14
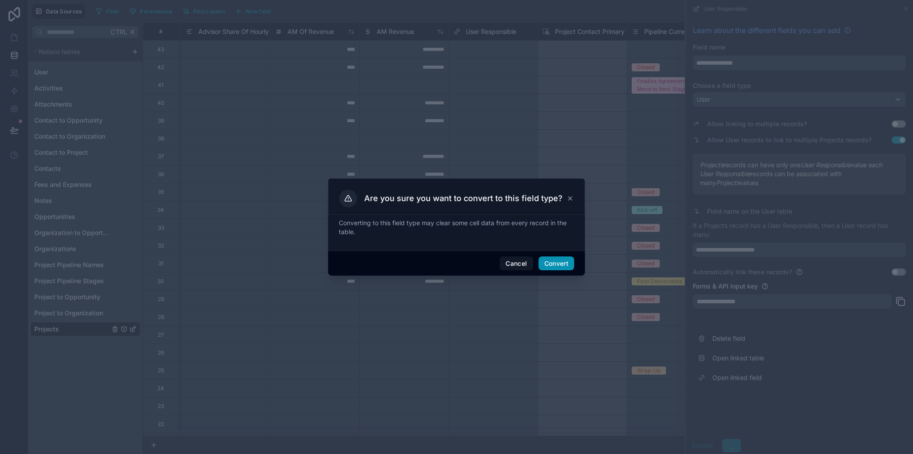
click at [565, 261] on button "Convert" at bounding box center [557, 263] width 36 height 14
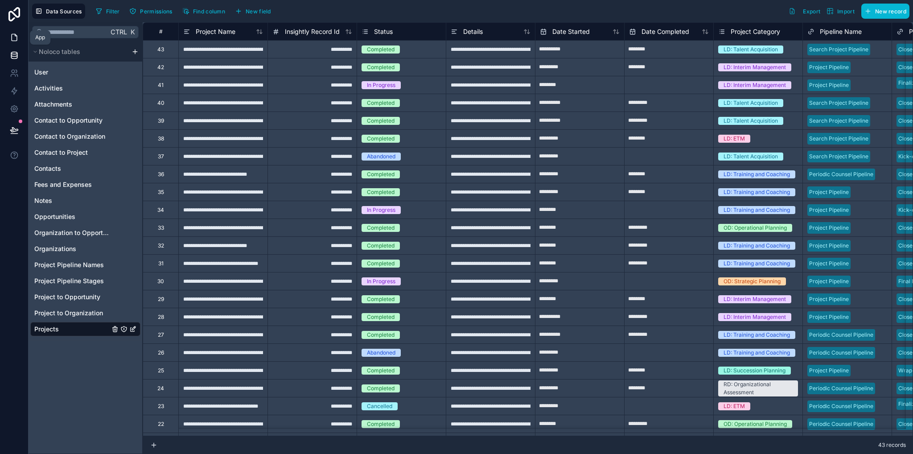
click at [14, 41] on icon at bounding box center [14, 37] width 9 height 9
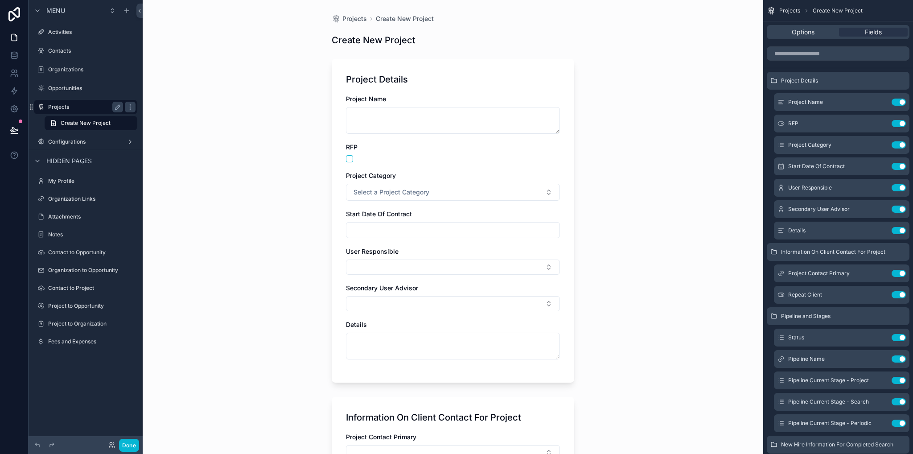
click at [71, 107] on label "Projects" at bounding box center [83, 106] width 71 height 7
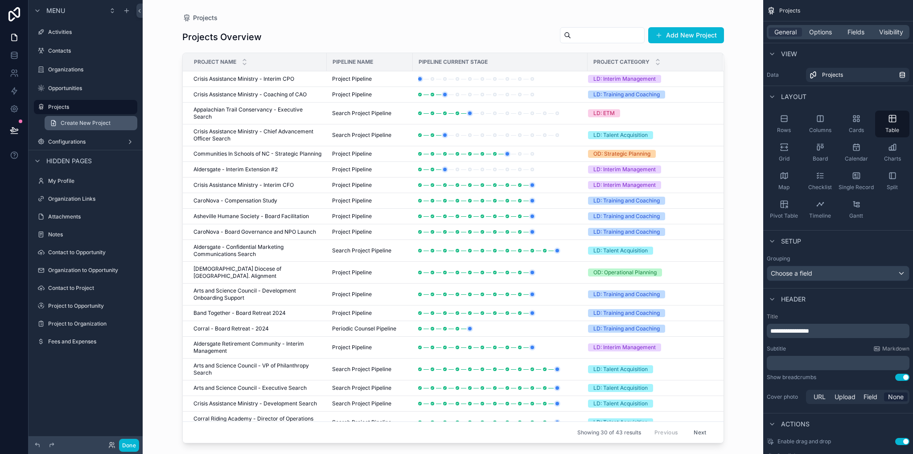
click at [75, 123] on span "Create New Project" at bounding box center [86, 123] width 50 height 7
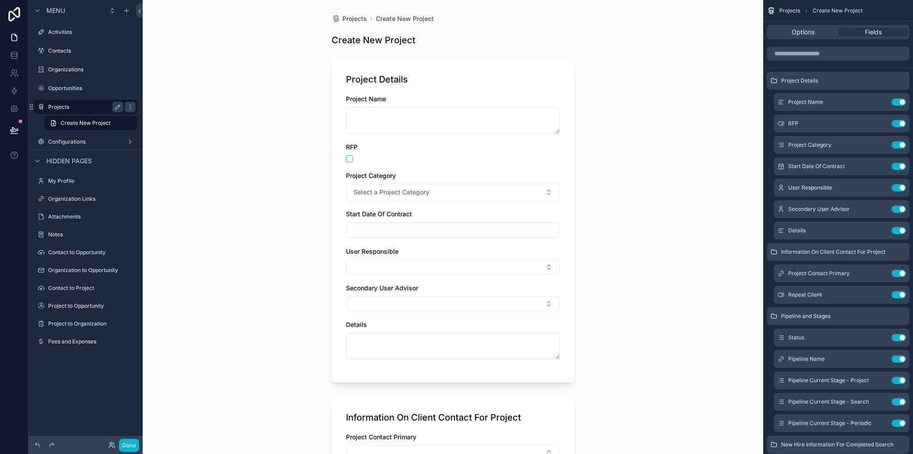
click at [66, 109] on label "Projects" at bounding box center [83, 106] width 71 height 7
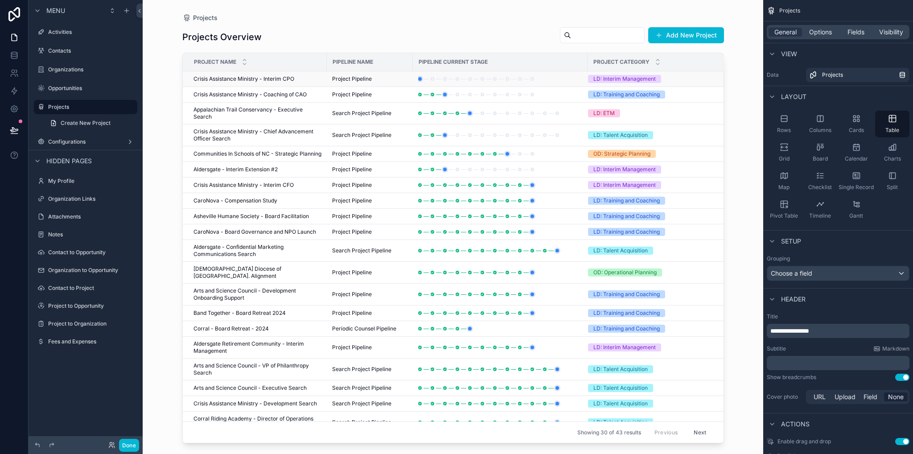
click at [244, 79] on span "Crisis Assistance Ministry - Interim CPO" at bounding box center [244, 78] width 101 height 7
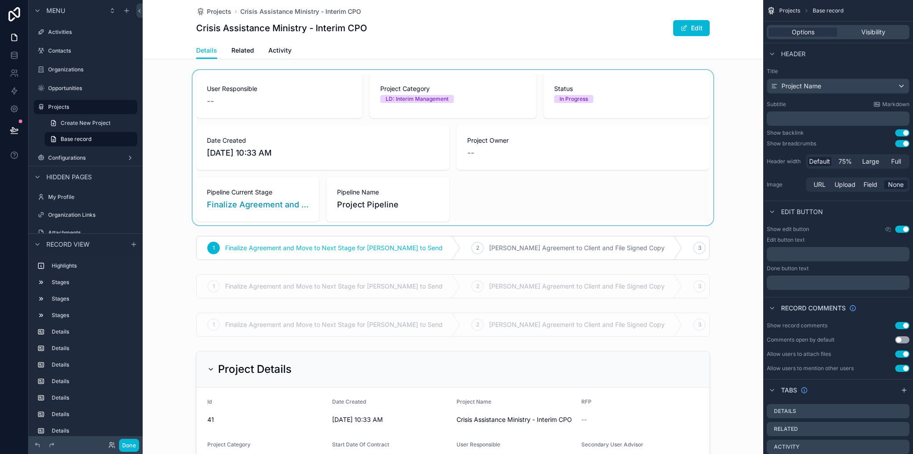
click at [567, 188] on div "scrollable content" at bounding box center [453, 147] width 621 height 155
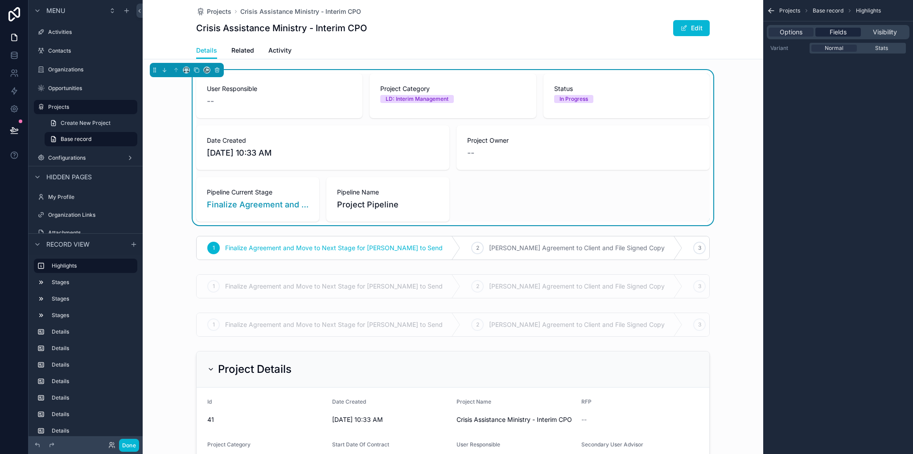
click at [842, 36] on span "Fields" at bounding box center [838, 32] width 17 height 9
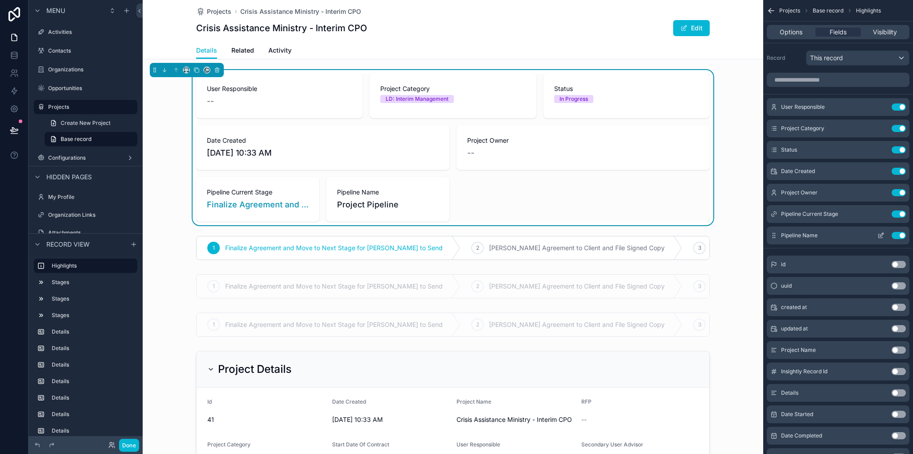
click at [899, 235] on button "Use setting" at bounding box center [899, 235] width 14 height 7
click at [899, 216] on button "Use setting" at bounding box center [899, 213] width 14 height 7
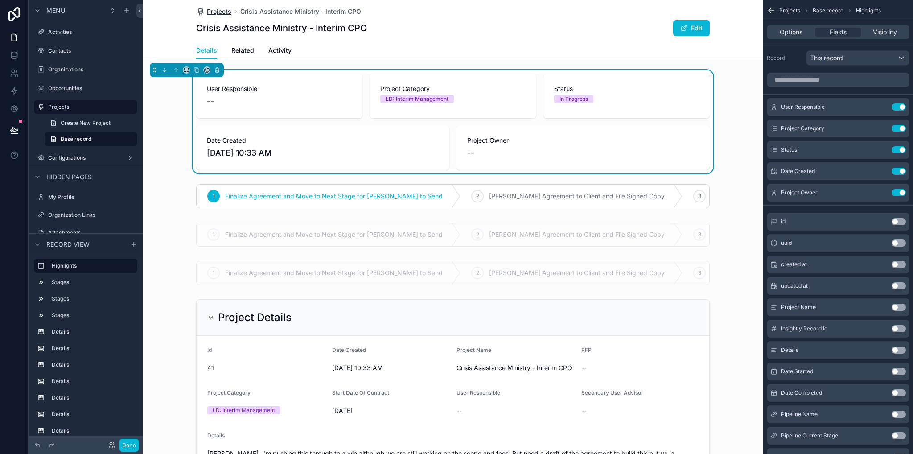
click at [216, 8] on span "Projects" at bounding box center [219, 11] width 25 height 9
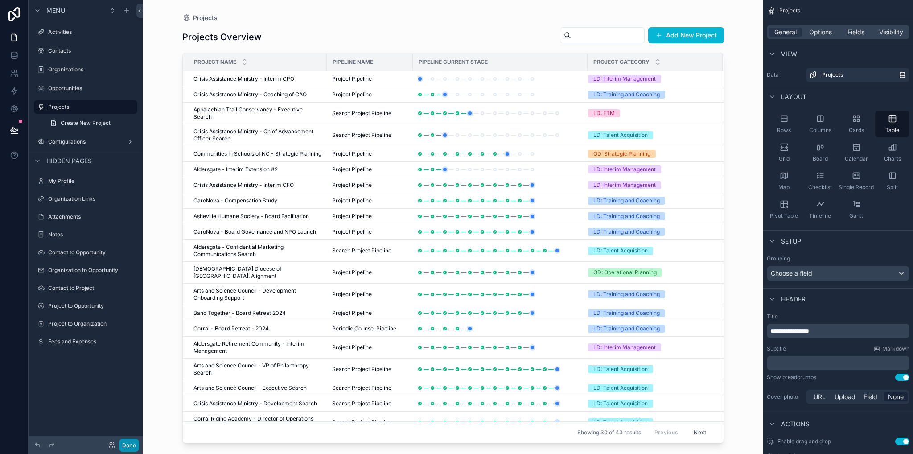
click at [128, 448] on button "Done" at bounding box center [129, 445] width 20 height 13
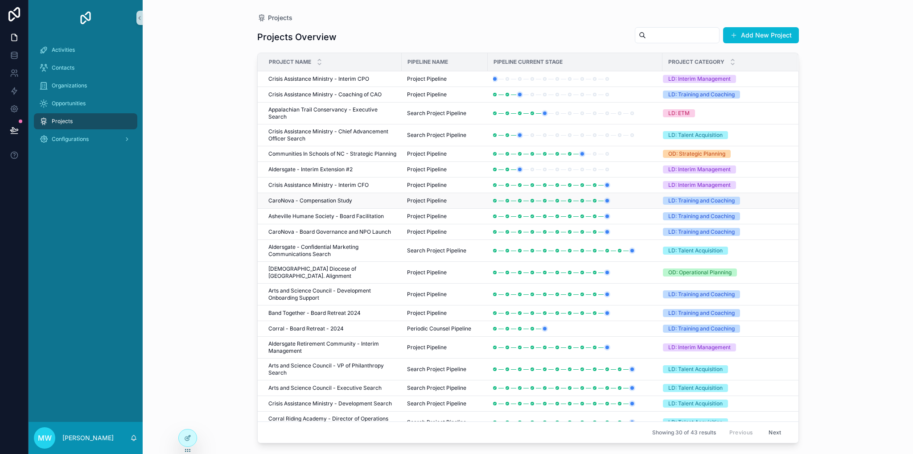
click at [315, 194] on td "CaroNova - Compensation Study CaroNova - Compensation Study" at bounding box center [330, 201] width 144 height 16
click at [316, 198] on span "CaroNova - Compensation Study" at bounding box center [310, 200] width 84 height 7
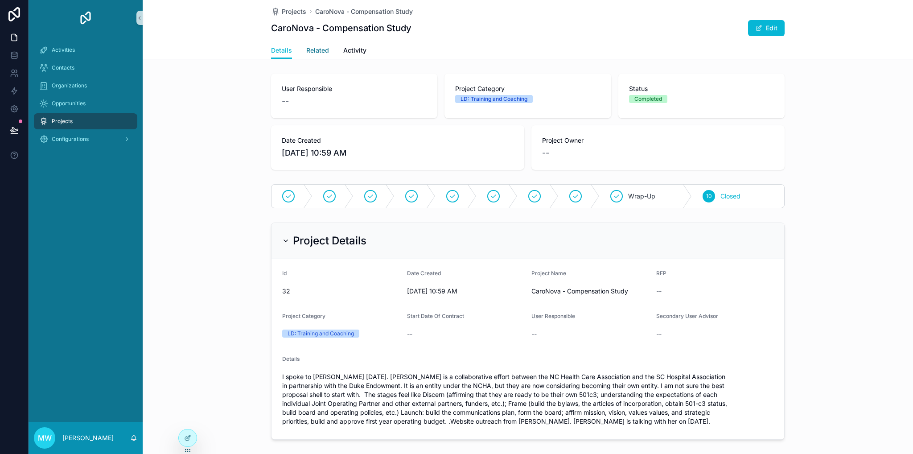
click at [313, 54] on span "Related" at bounding box center [317, 50] width 23 height 9
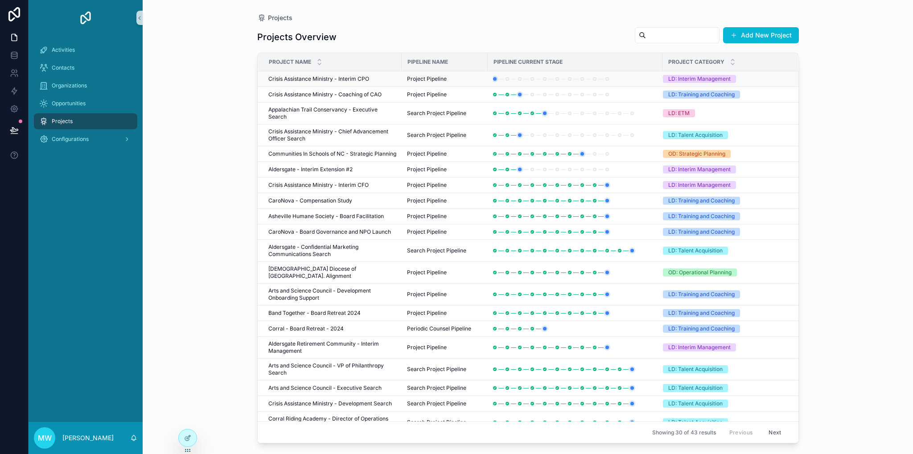
click at [310, 74] on td "Crisis Assistance Ministry - Interim CPO Crisis Assistance Ministry - Interim C…" at bounding box center [330, 79] width 144 height 16
click at [315, 255] on span "Aldersgate - Confidential Marketing Communications Search" at bounding box center [332, 250] width 128 height 14
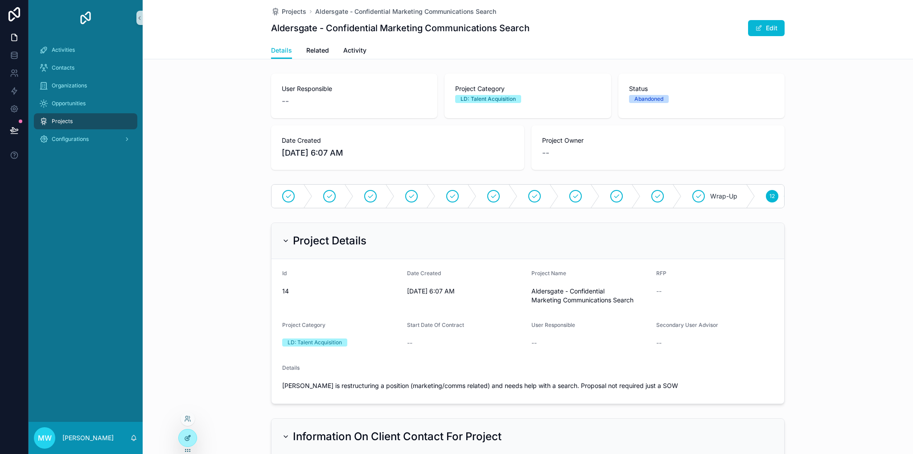
click at [193, 439] on div at bounding box center [188, 437] width 18 height 17
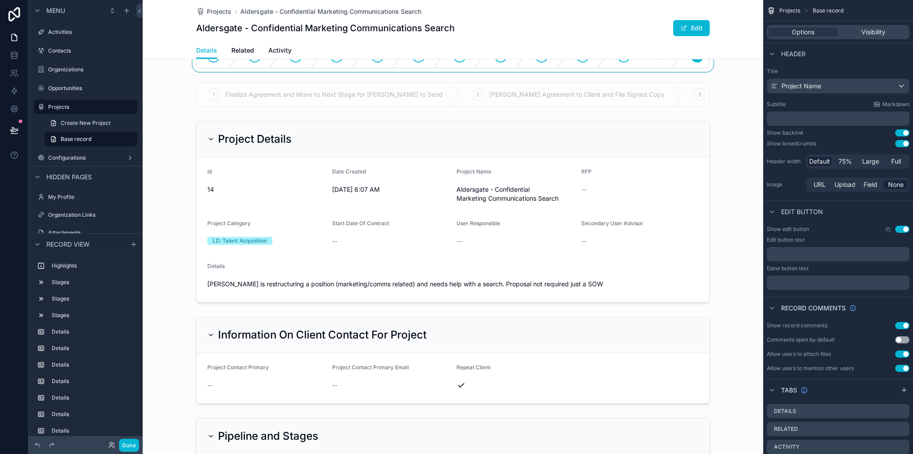
scroll to position [89, 0]
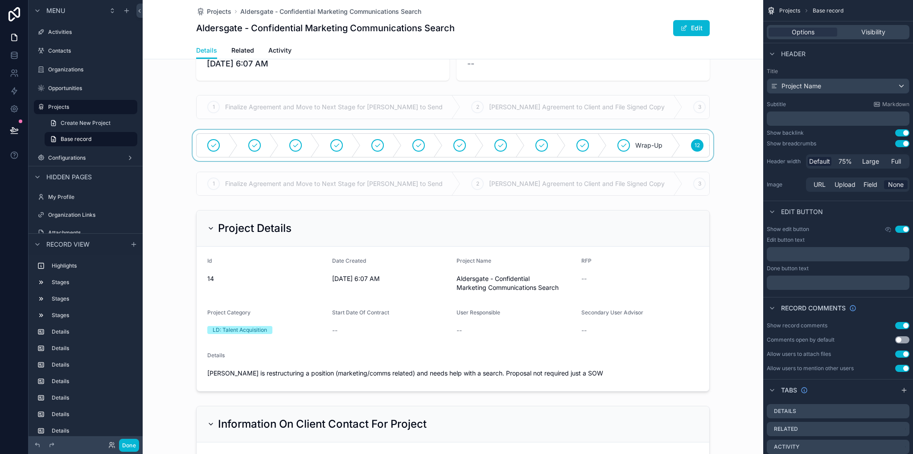
click at [234, 136] on div "scrollable content" at bounding box center [453, 145] width 621 height 31
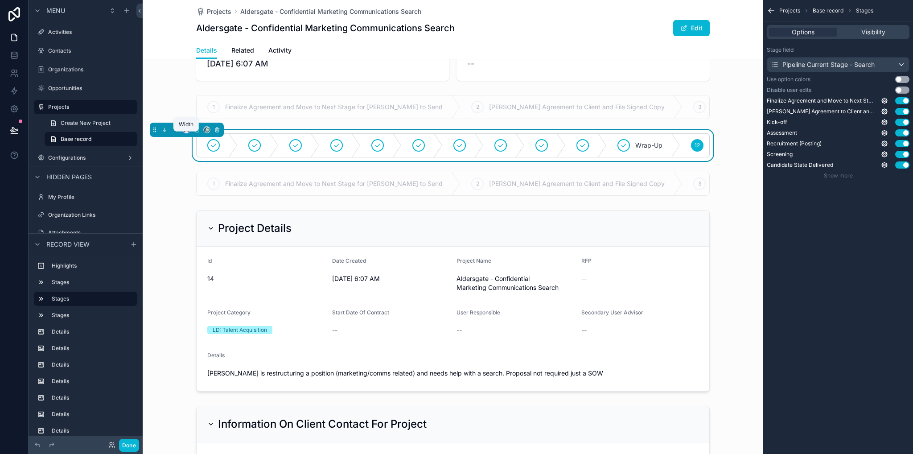
click at [184, 133] on icon "scrollable content" at bounding box center [186, 130] width 6 height 6
click at [210, 247] on div "Large" at bounding box center [204, 247] width 28 height 11
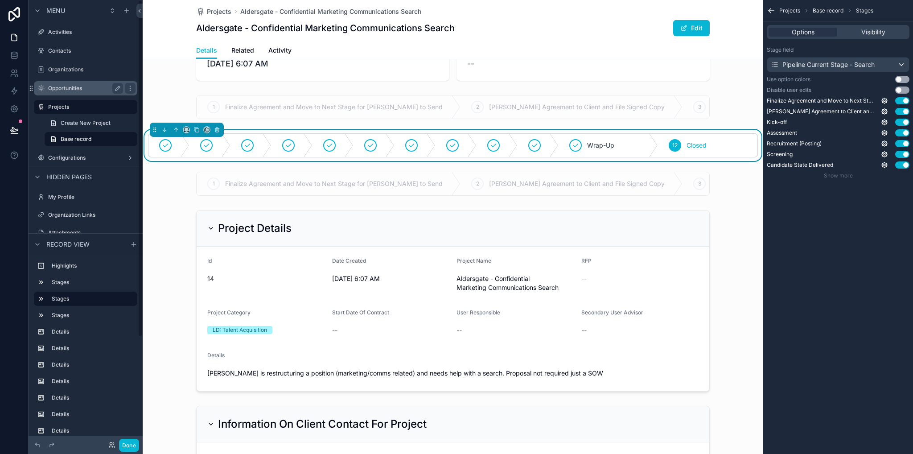
click at [64, 91] on label "Opportunities" at bounding box center [83, 88] width 71 height 7
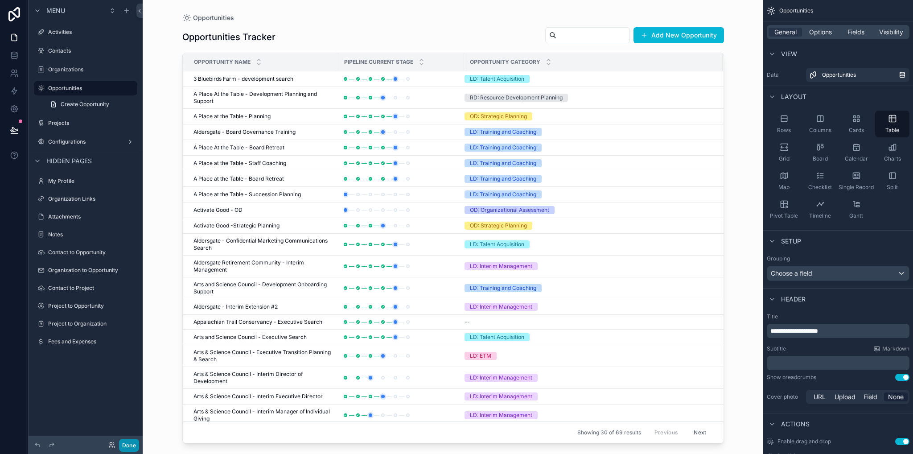
drag, startPoint x: 134, startPoint y: 446, endPoint x: 137, endPoint y: 434, distance: 13.0
click at [134, 446] on button "Done" at bounding box center [129, 445] width 20 height 13
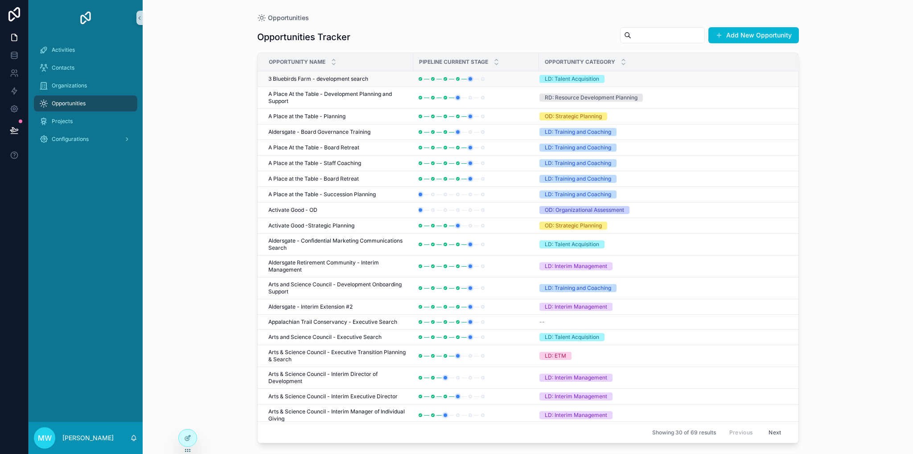
click at [330, 77] on span "3 Bluebirds Farm - development search" at bounding box center [318, 78] width 100 height 7
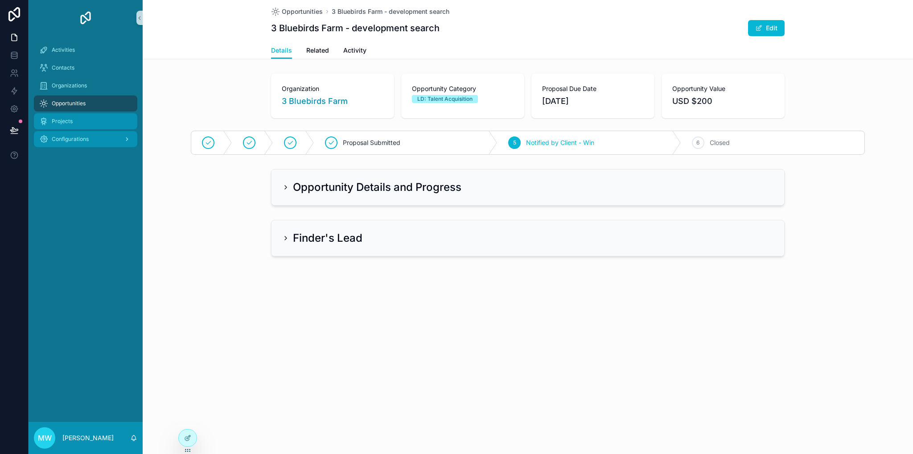
click at [60, 124] on span "Projects" at bounding box center [62, 121] width 21 height 7
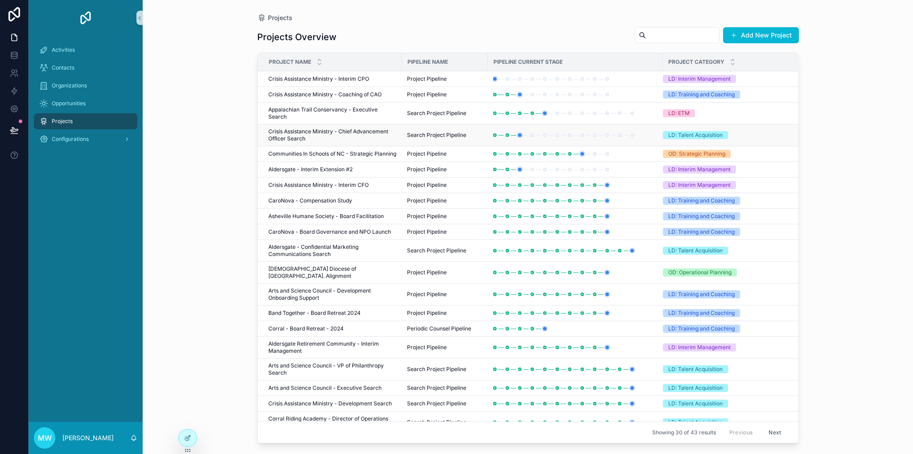
click at [293, 136] on td "Crisis Assistance Ministry - Chief Advancement Officer Search Crisis Assistance…" at bounding box center [330, 135] width 144 height 22
click at [295, 129] on span "Crisis Assistance Ministry - Chief Advancement Officer Search" at bounding box center [332, 135] width 128 height 14
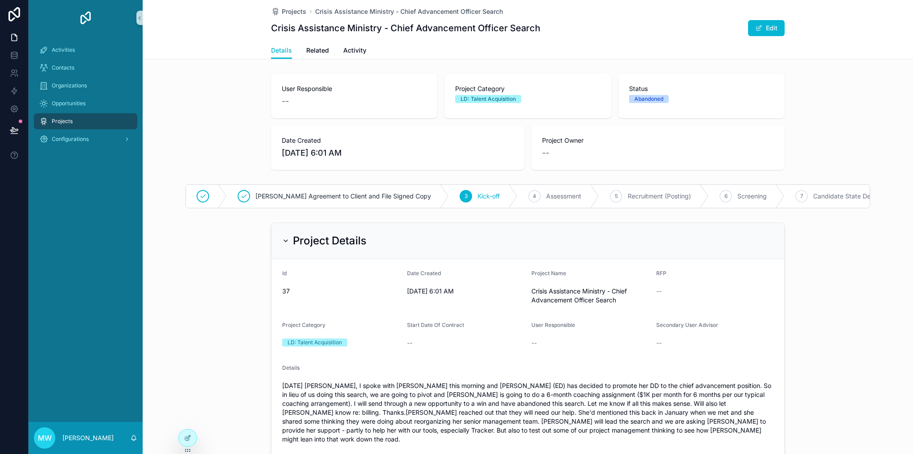
click at [64, 123] on span "Projects" at bounding box center [62, 121] width 21 height 7
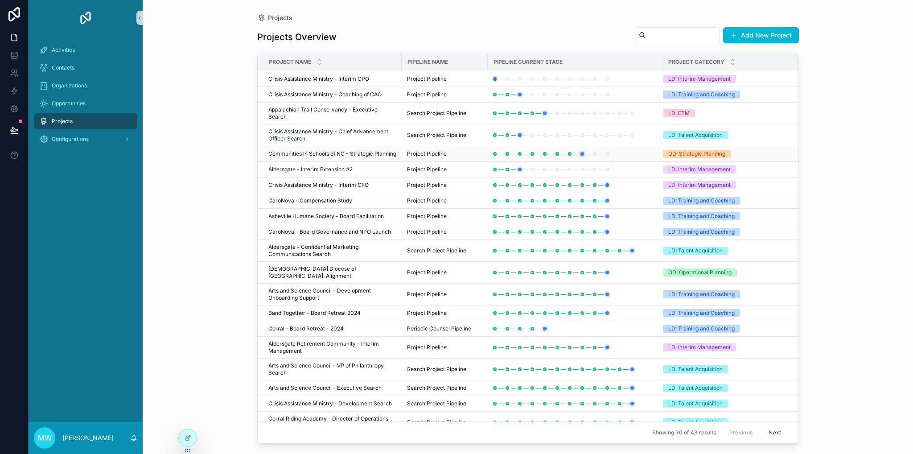
click at [310, 151] on span "Communities In Schools of NC - Strategic Planning" at bounding box center [332, 153] width 128 height 7
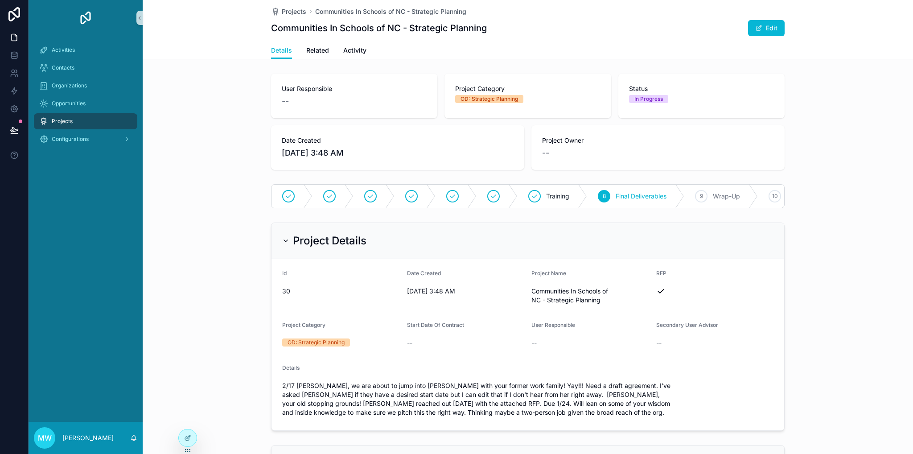
click at [73, 122] on div "Projects" at bounding box center [85, 121] width 93 height 14
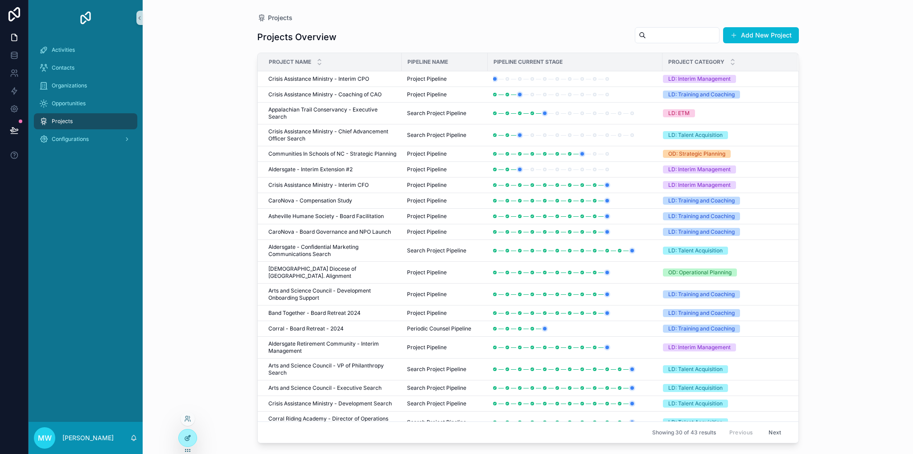
click at [190, 436] on div at bounding box center [188, 437] width 18 height 17
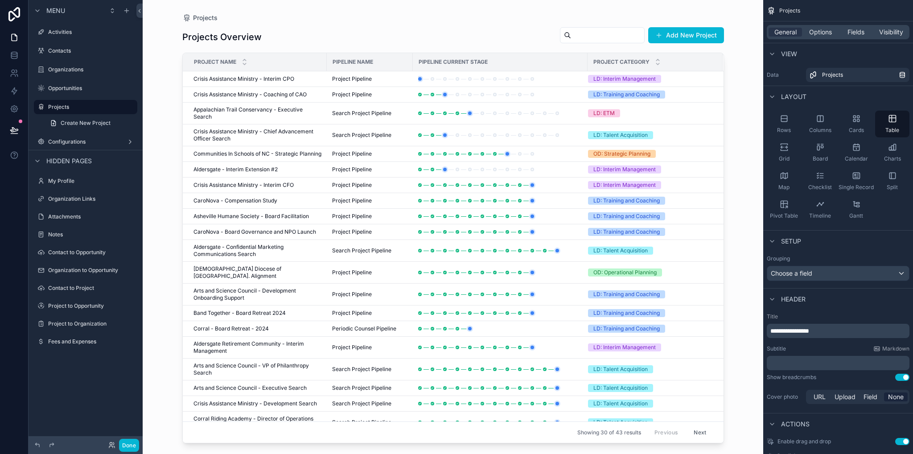
click at [244, 147] on div "scrollable content" at bounding box center [453, 221] width 570 height 443
click at [243, 150] on span "Communities In Schools of NC - Strategic Planning" at bounding box center [258, 153] width 128 height 7
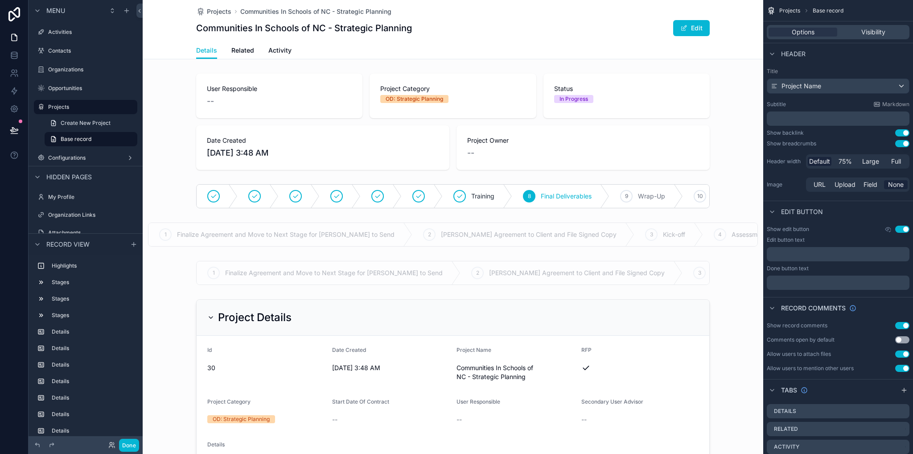
click at [246, 183] on div "scrollable content" at bounding box center [453, 196] width 621 height 31
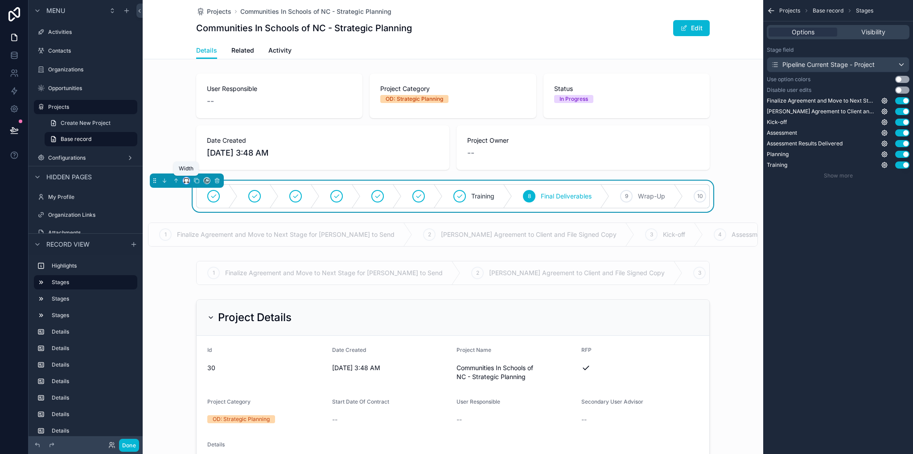
click at [187, 180] on icon "scrollable content" at bounding box center [186, 180] width 6 height 6
click at [201, 291] on span "Large" at bounding box center [198, 291] width 17 height 11
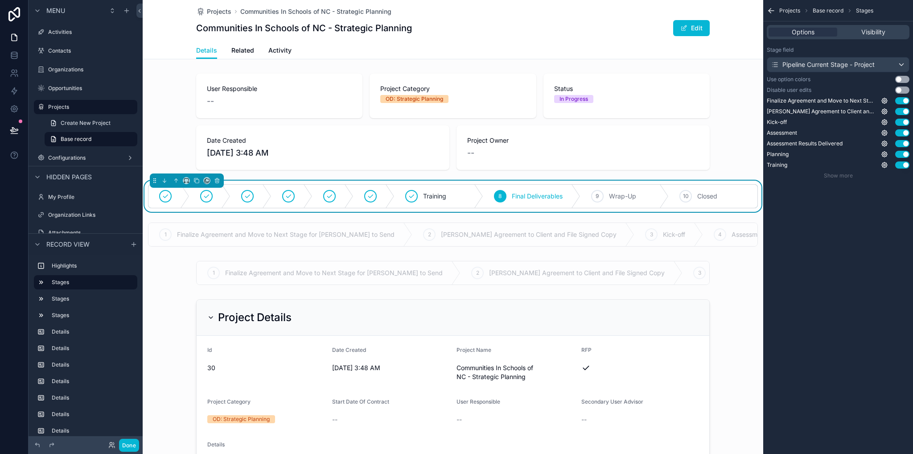
click at [235, 265] on div "scrollable content" at bounding box center [453, 272] width 621 height 31
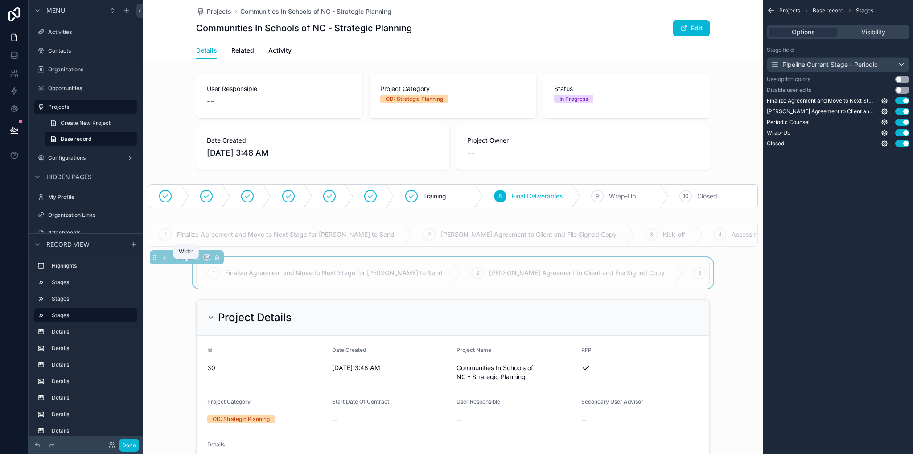
click at [189, 260] on icon "scrollable content" at bounding box center [186, 257] width 6 height 6
click at [212, 376] on div "Large" at bounding box center [204, 374] width 28 height 11
click at [179, 338] on div "scrollable content" at bounding box center [453, 403] width 621 height 215
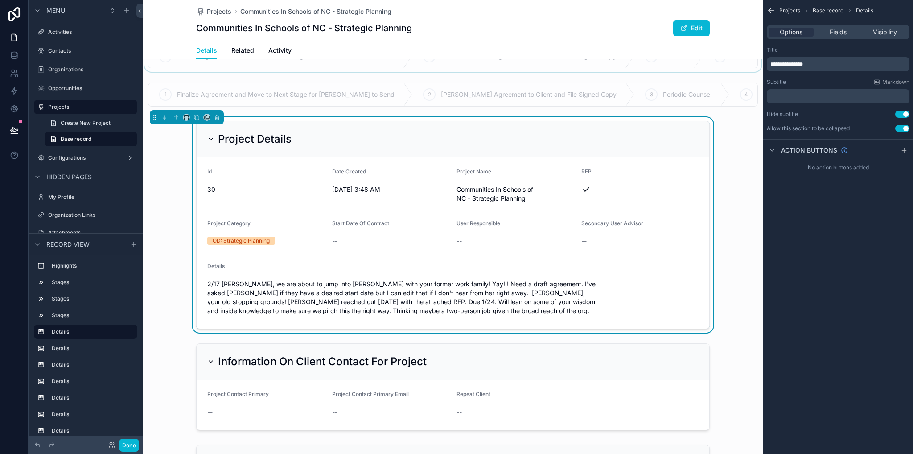
scroll to position [0, 0]
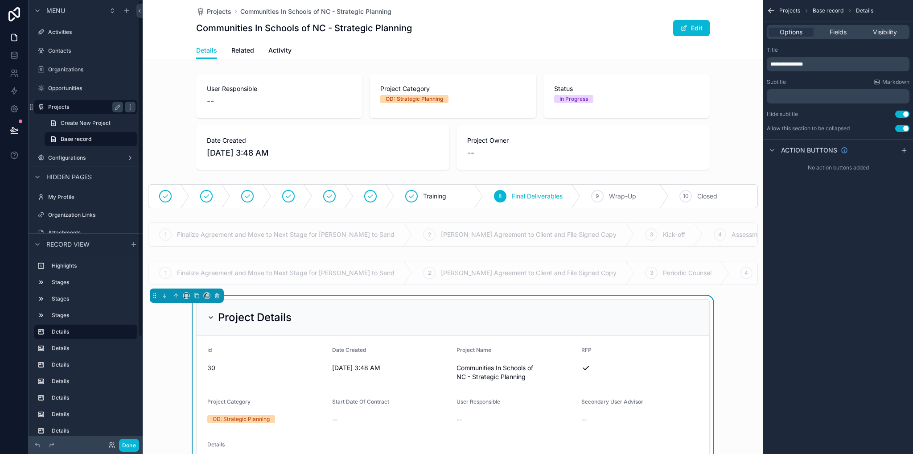
click at [66, 111] on div "Projects" at bounding box center [85, 107] width 75 height 11
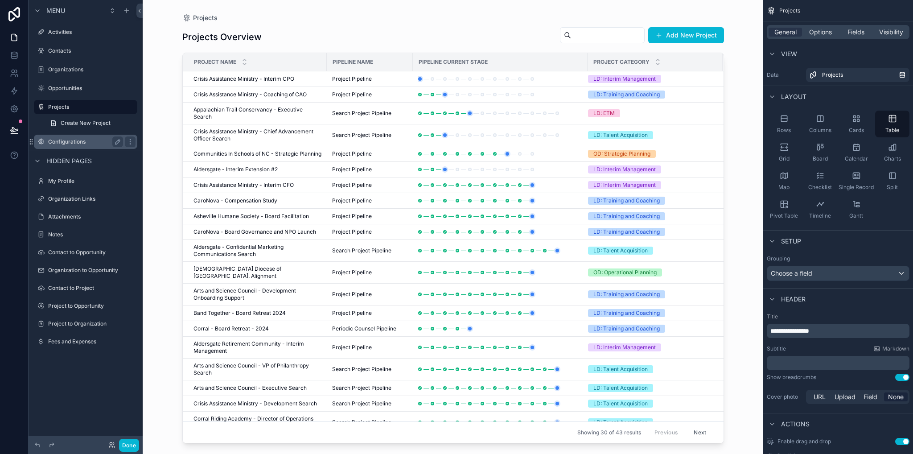
click at [67, 136] on div "Configurations" at bounding box center [85, 141] width 75 height 11
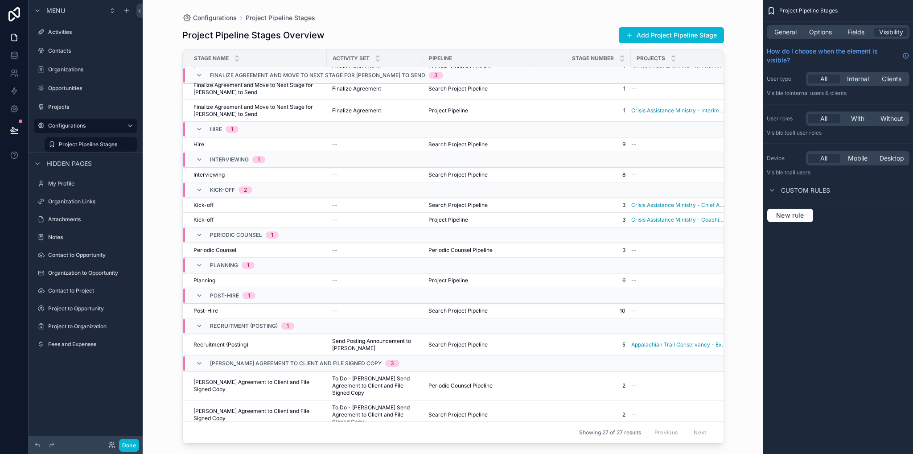
scroll to position [259, 0]
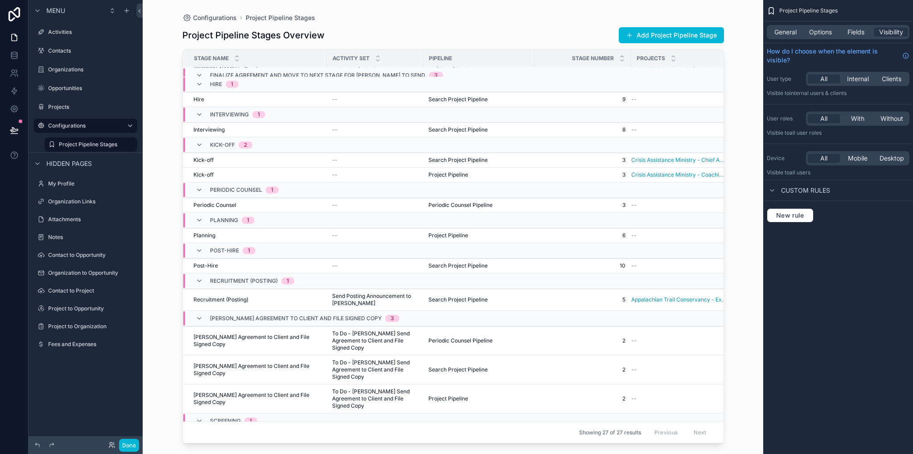
click at [738, 227] on div "scrollable content" at bounding box center [453, 221] width 570 height 443
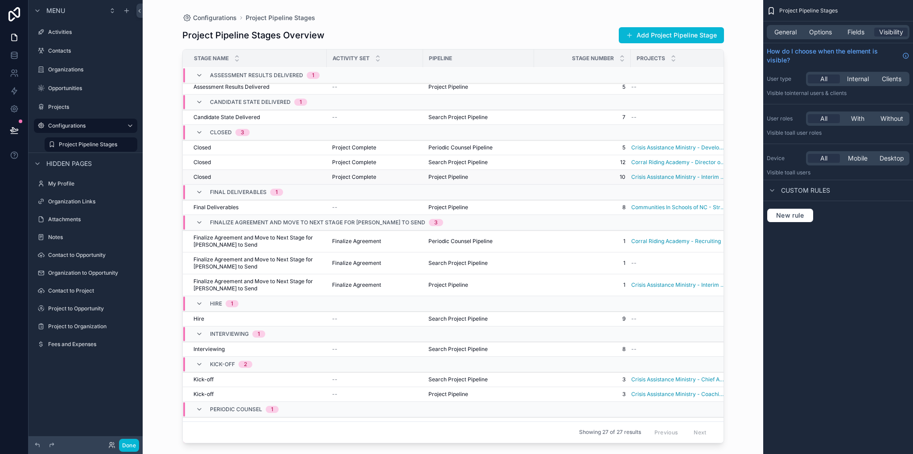
scroll to position [0, 0]
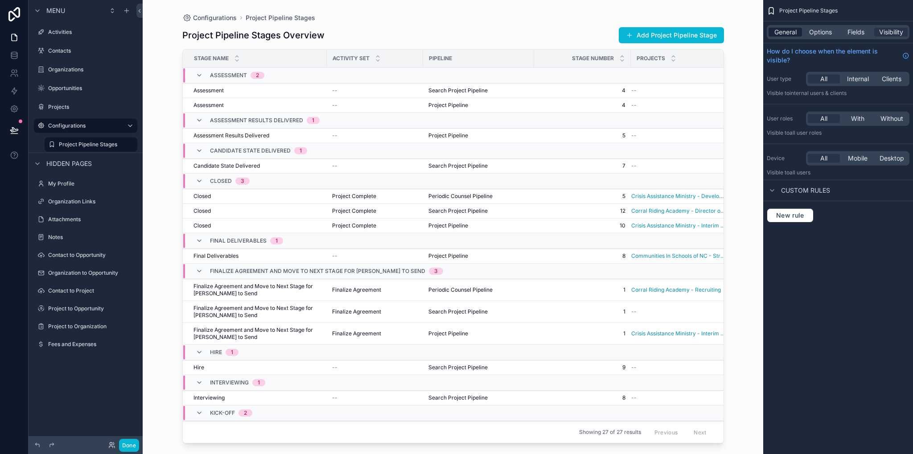
drag, startPoint x: 794, startPoint y: 38, endPoint x: 792, endPoint y: 33, distance: 5.1
click at [793, 38] on div "General Options Fields Visibility" at bounding box center [838, 32] width 143 height 14
click at [792, 33] on span "General" at bounding box center [786, 32] width 22 height 9
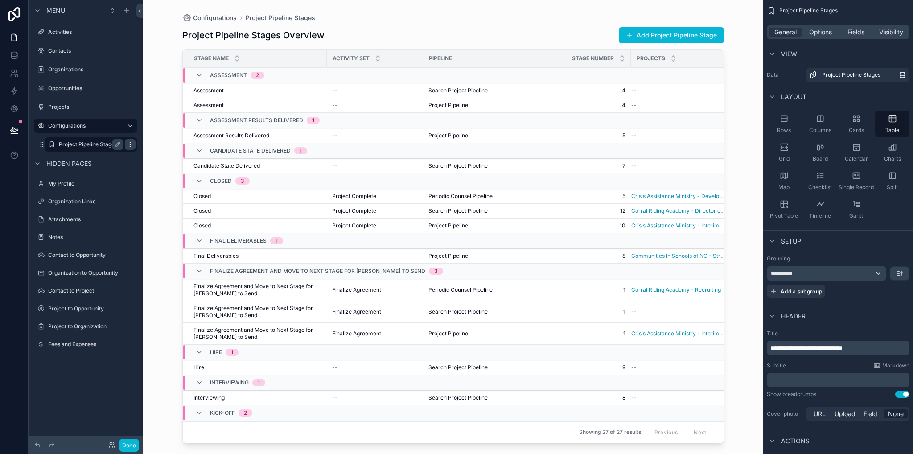
click at [128, 145] on icon "scrollable content" at bounding box center [130, 144] width 7 height 7
click at [165, 168] on span "Remove" at bounding box center [171, 166] width 24 height 9
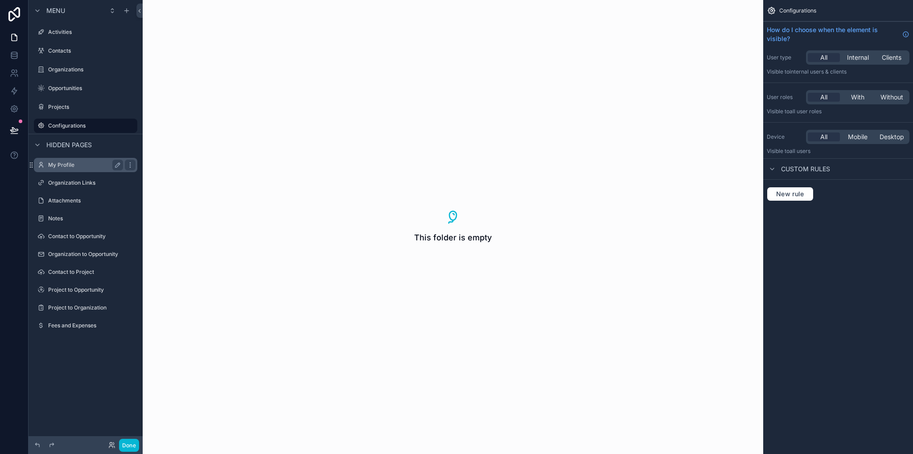
click at [71, 168] on label "My Profile" at bounding box center [83, 164] width 71 height 7
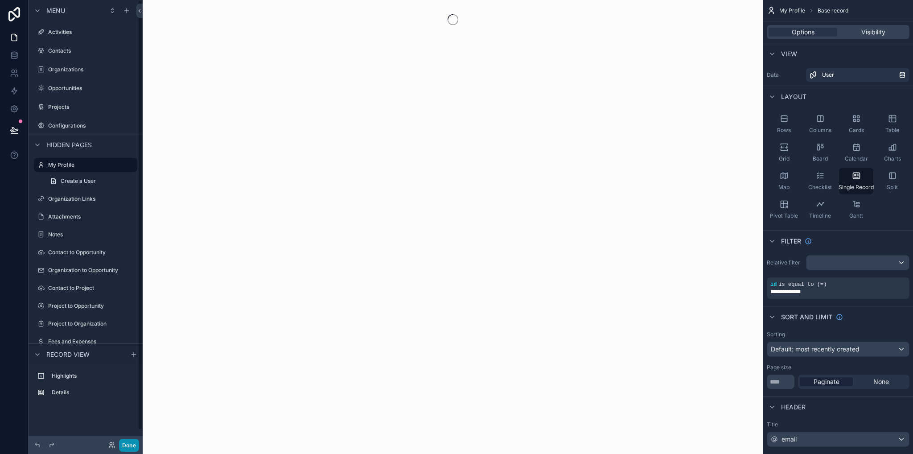
click at [125, 442] on button "Done" at bounding box center [129, 445] width 20 height 13
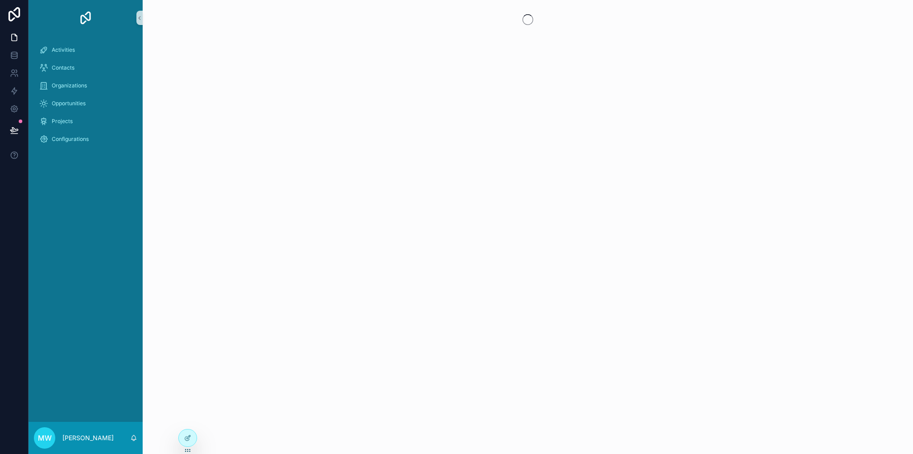
click at [49, 439] on span "MW" at bounding box center [45, 438] width 14 height 11
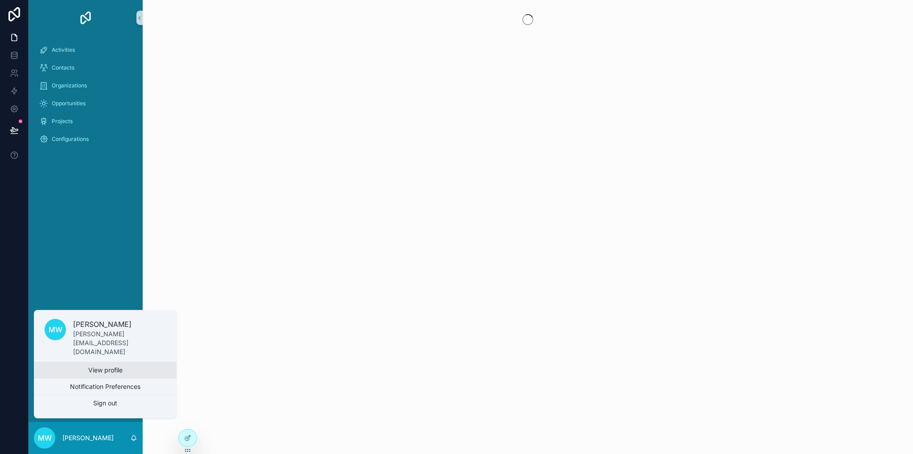
click at [103, 369] on link "View profile" at bounding box center [105, 370] width 143 height 16
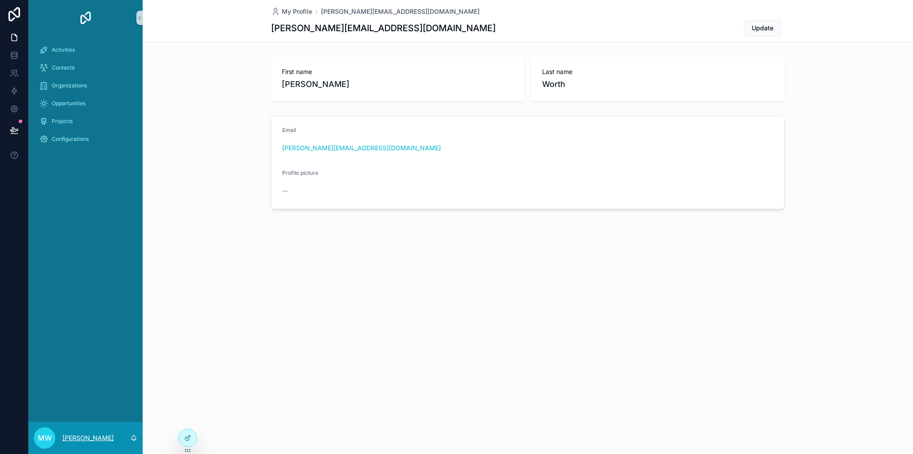
click at [87, 440] on p "[PERSON_NAME]" at bounding box center [87, 437] width 51 height 9
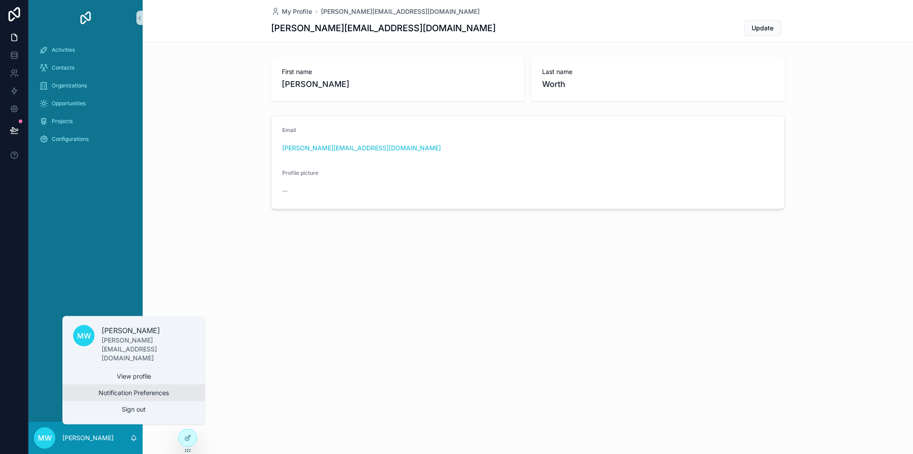
click at [149, 391] on button "Notification Preferences" at bounding box center [133, 393] width 143 height 16
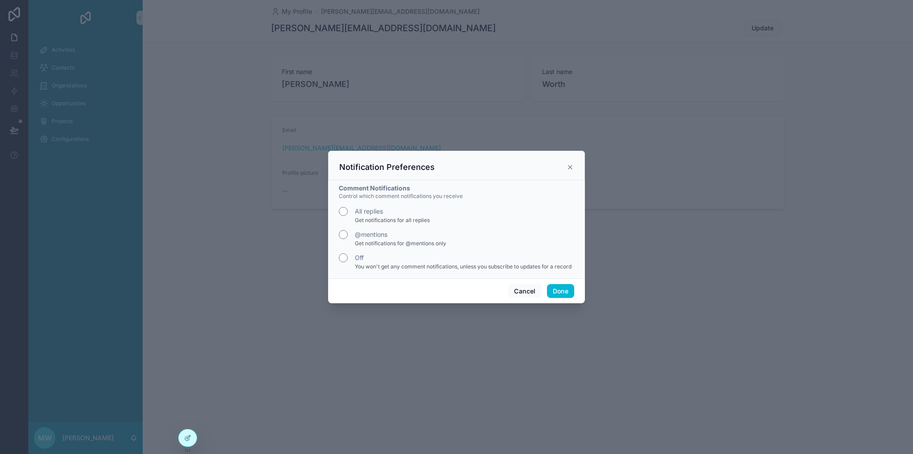
click at [569, 166] on icon "scrollable content" at bounding box center [570, 167] width 7 height 7
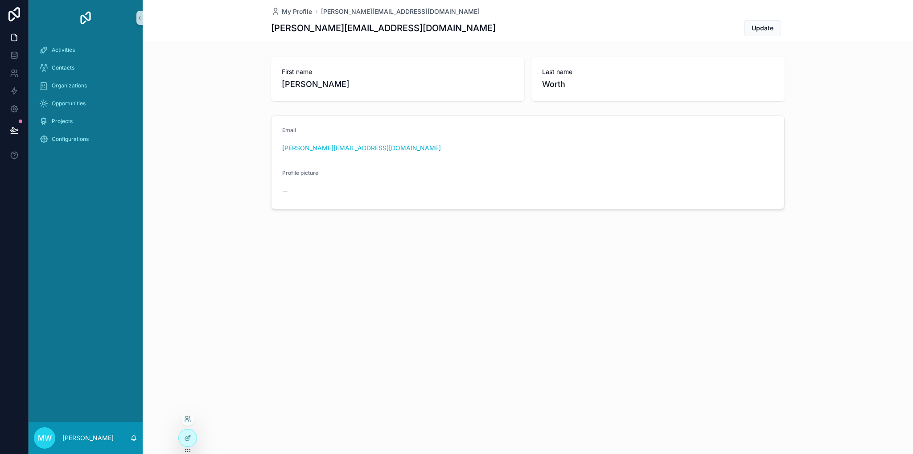
click at [179, 443] on div at bounding box center [187, 441] width 19 height 25
click at [188, 437] on icon at bounding box center [189, 437] width 4 height 4
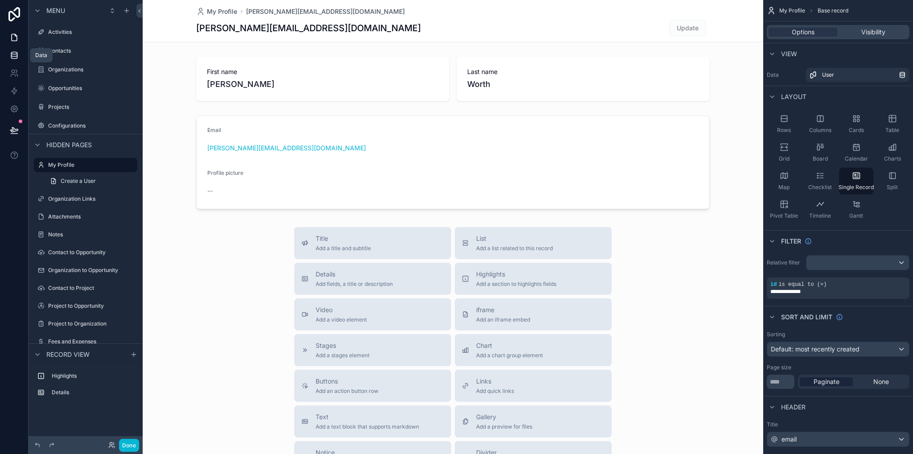
click at [19, 59] on link at bounding box center [14, 55] width 28 height 18
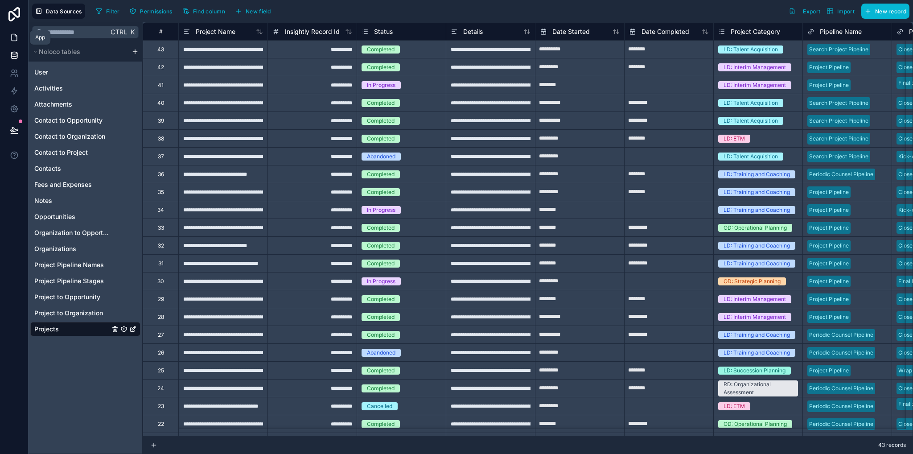
click at [12, 38] on icon at bounding box center [14, 37] width 9 height 9
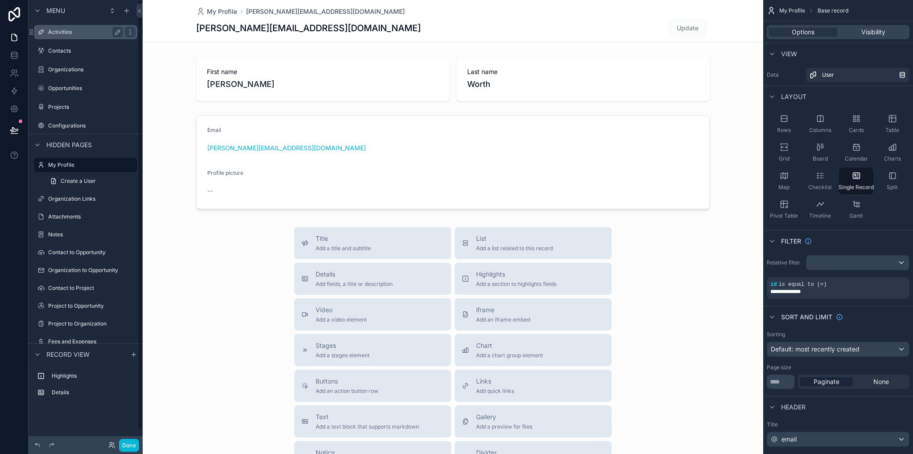
click at [58, 34] on label "Activities" at bounding box center [83, 32] width 71 height 7
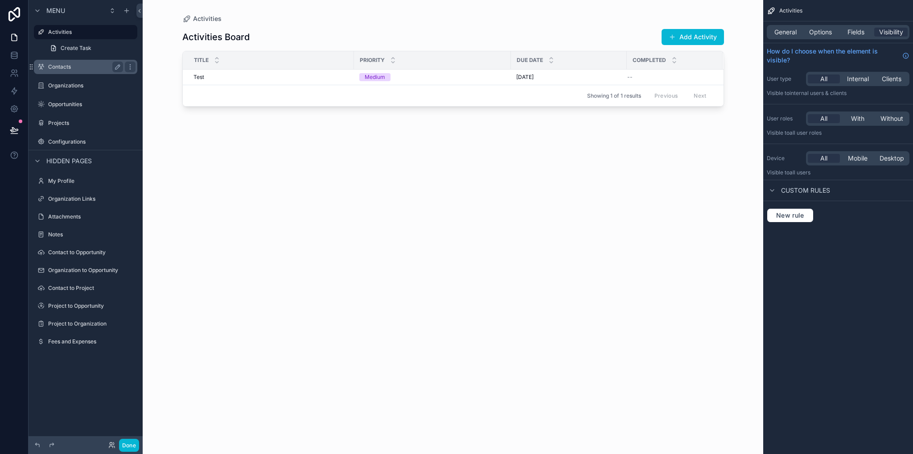
click at [57, 66] on label "Contacts" at bounding box center [83, 66] width 71 height 7
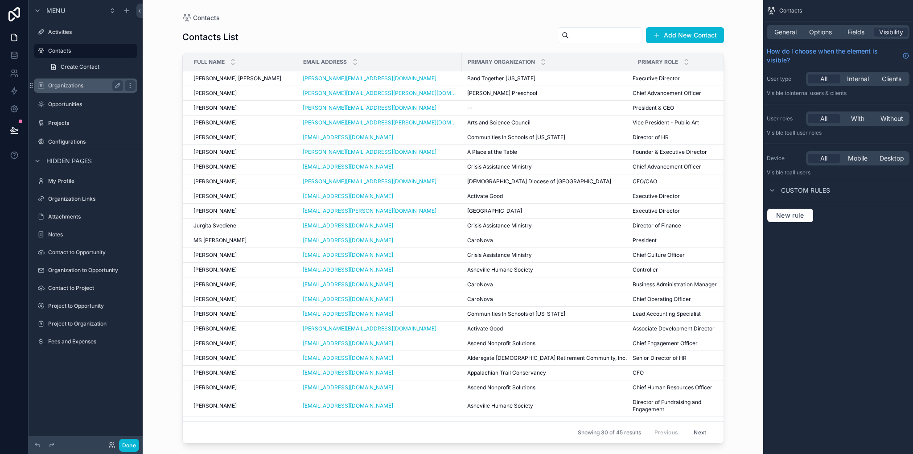
click at [55, 84] on label "Organizations" at bounding box center [83, 85] width 71 height 7
